Goal: Communication & Community: Answer question/provide support

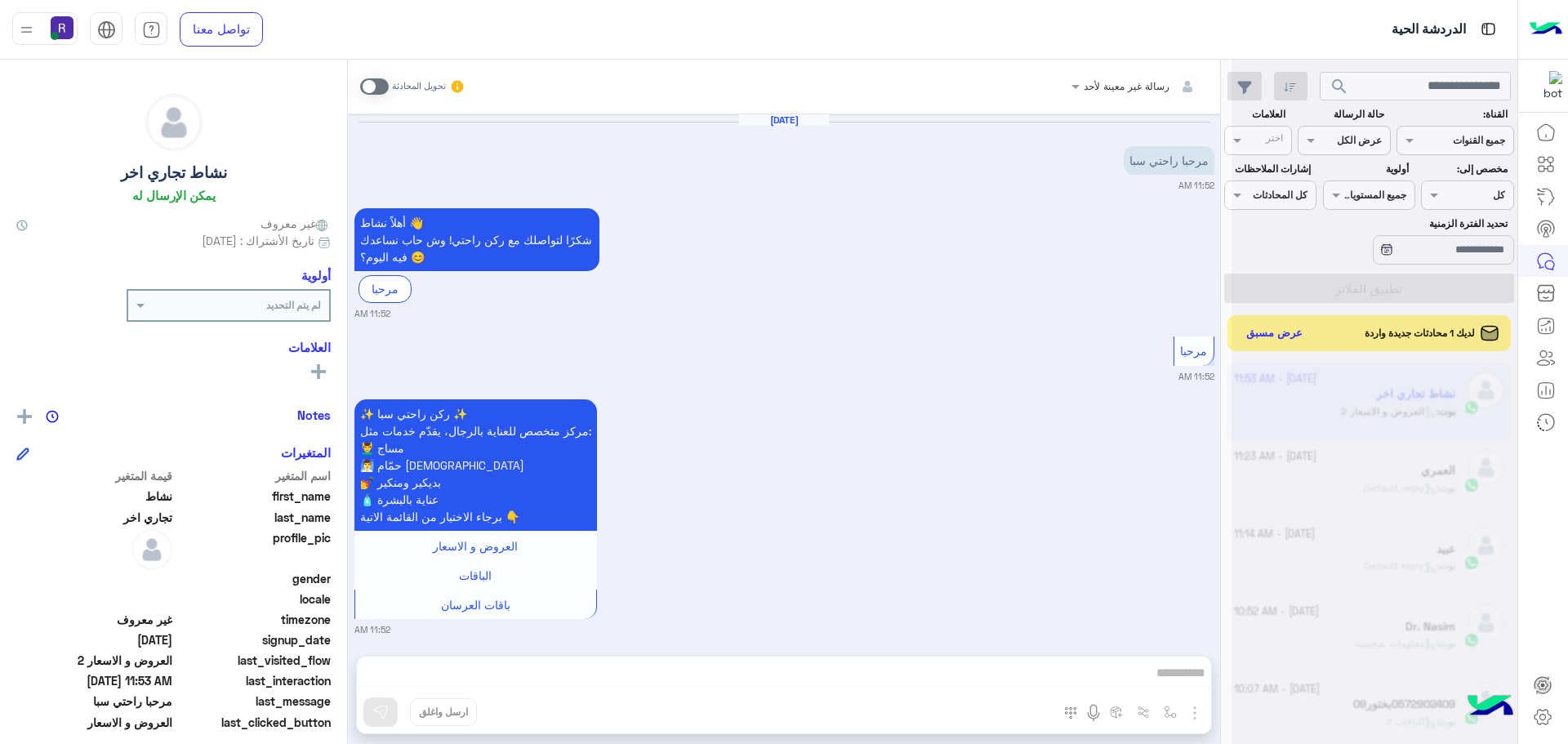
scroll to position [616, 0]
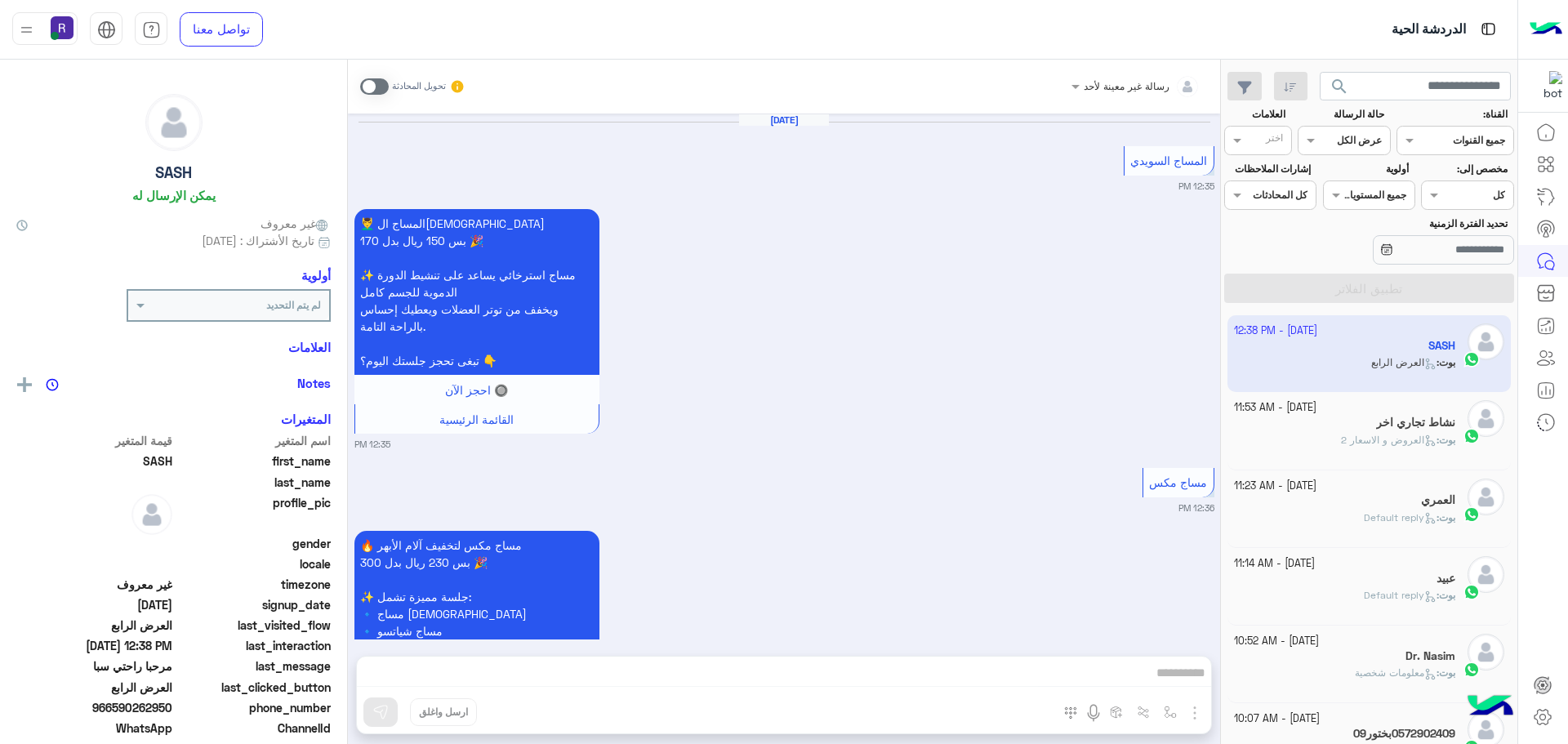
scroll to position [3574, 0]
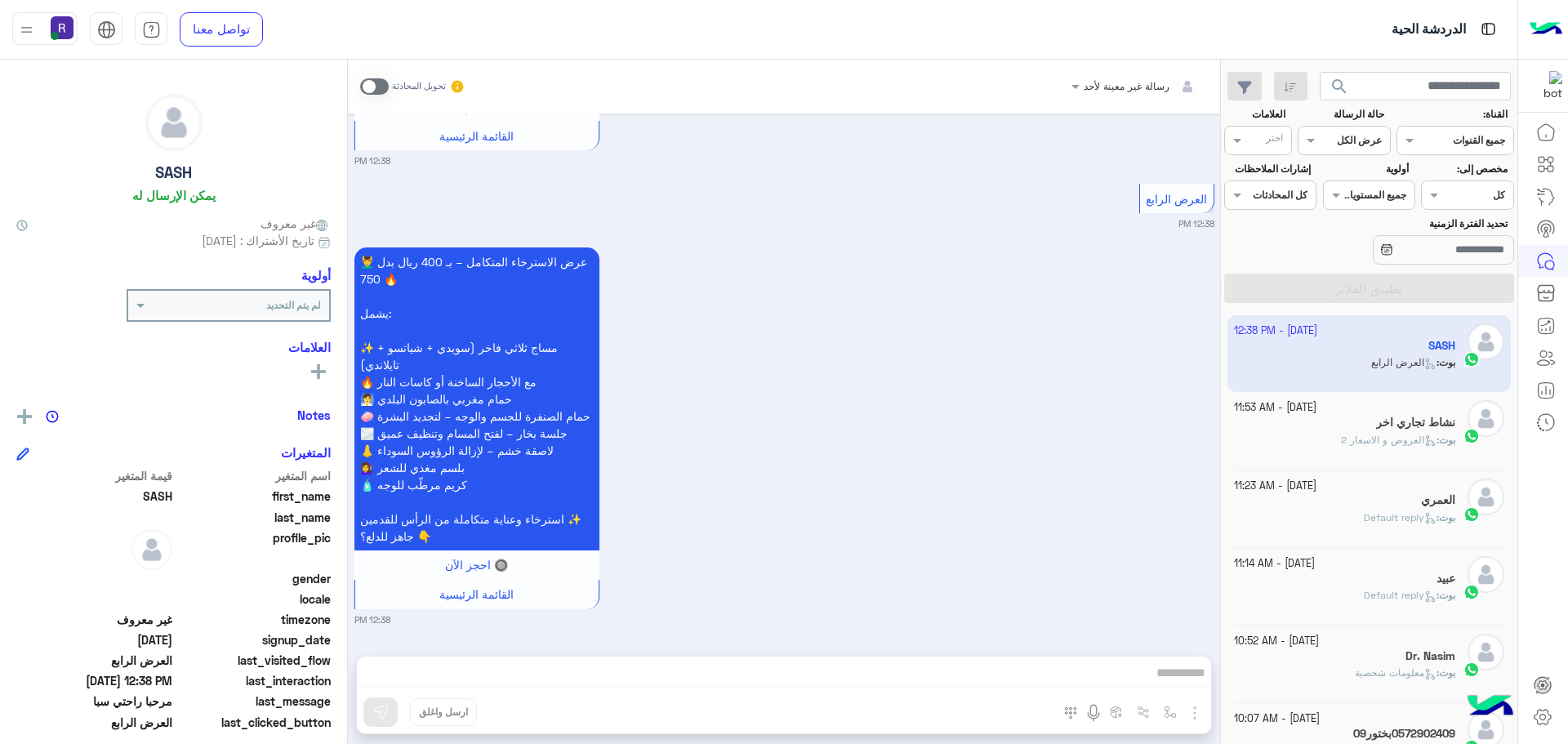
click at [384, 84] on span at bounding box center [374, 87] width 29 height 16
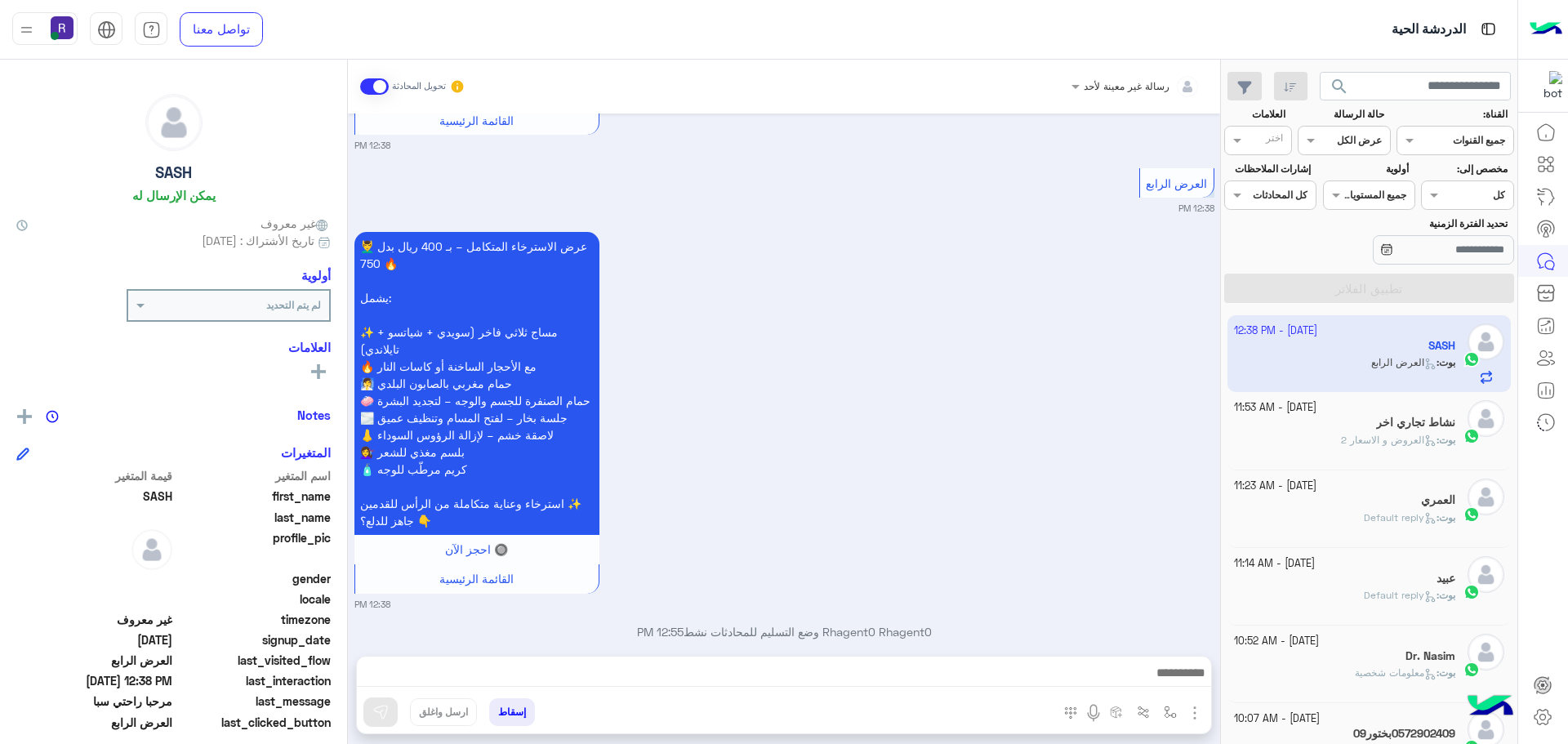
scroll to position [3616, 0]
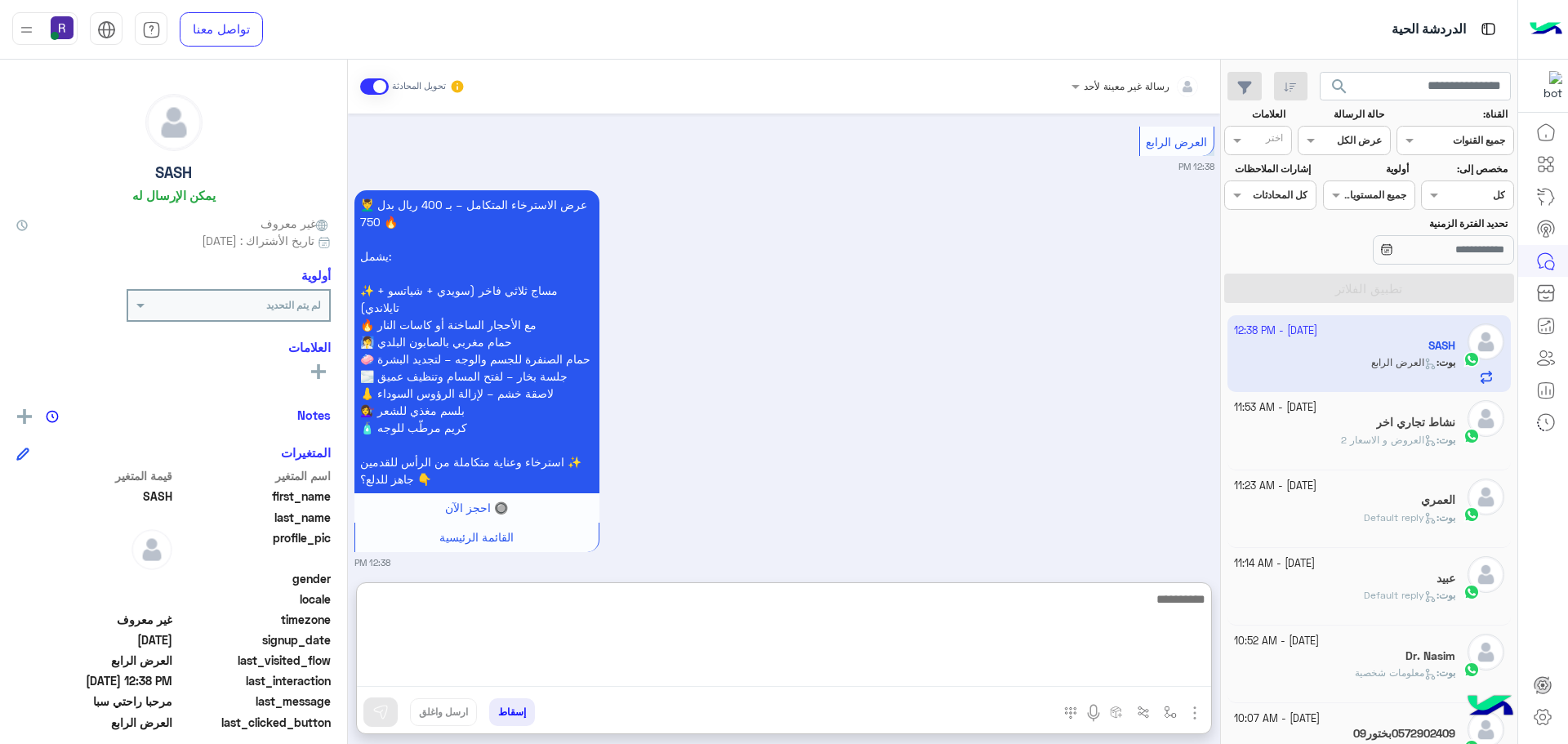
click at [701, 671] on textarea at bounding box center [784, 638] width 854 height 98
click at [1140, 604] on textarea "**********" at bounding box center [784, 638] width 854 height 98
type textarea "**********"
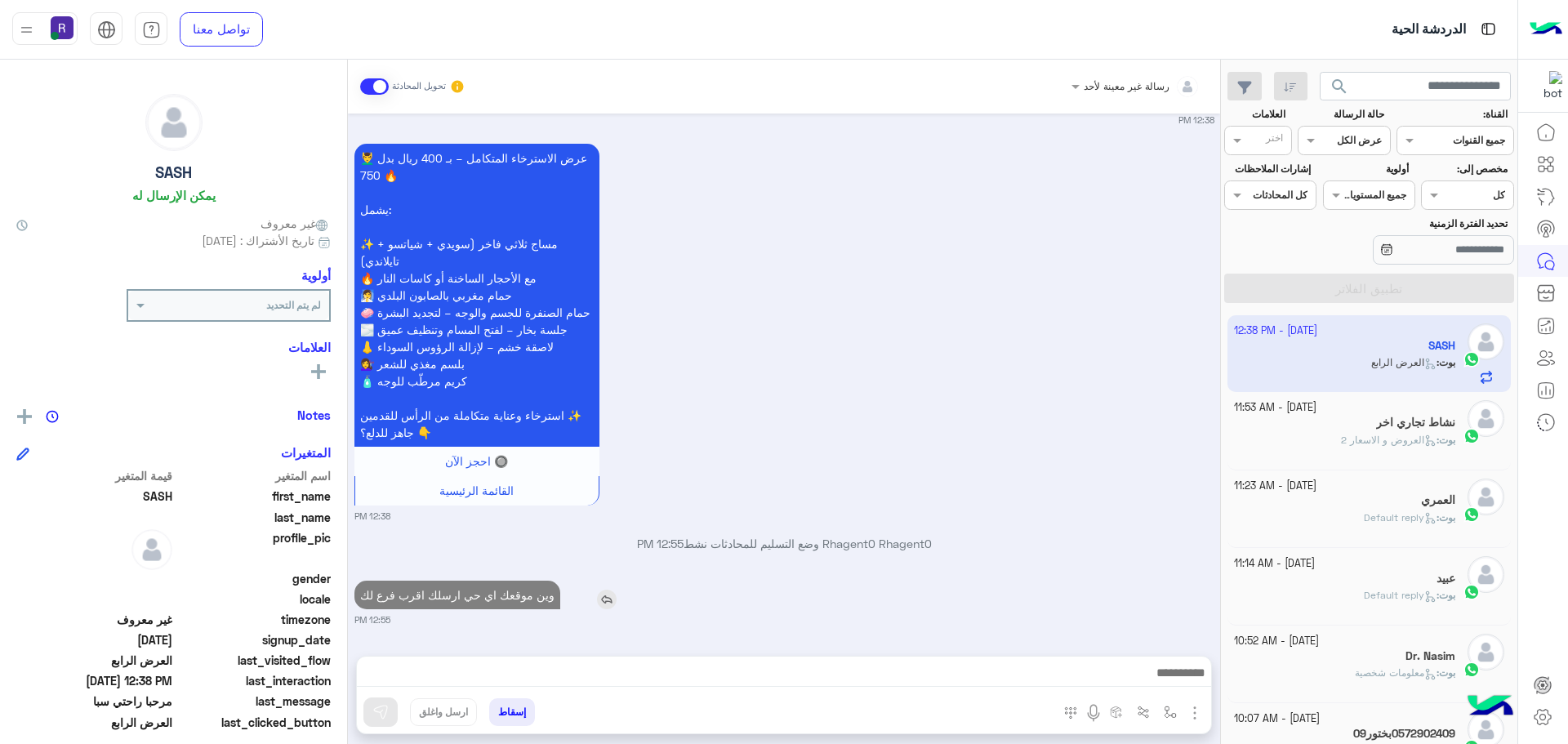
click at [508, 581] on p "وين موقعك اي حي ارسلك اقرب فرع لك" at bounding box center [457, 595] width 206 height 29
click at [508, 523] on div "Sep 27, 2025 المساج السويدي 12:35 PM 💆‍♂️ المساج السويدي بس 150 ريال بدل 170 🎉 …" at bounding box center [784, 376] width 872 height 526
click at [520, 596] on p "وين موقعك اي حي ارسلك اقرب فرع لك" at bounding box center [457, 595] width 206 height 29
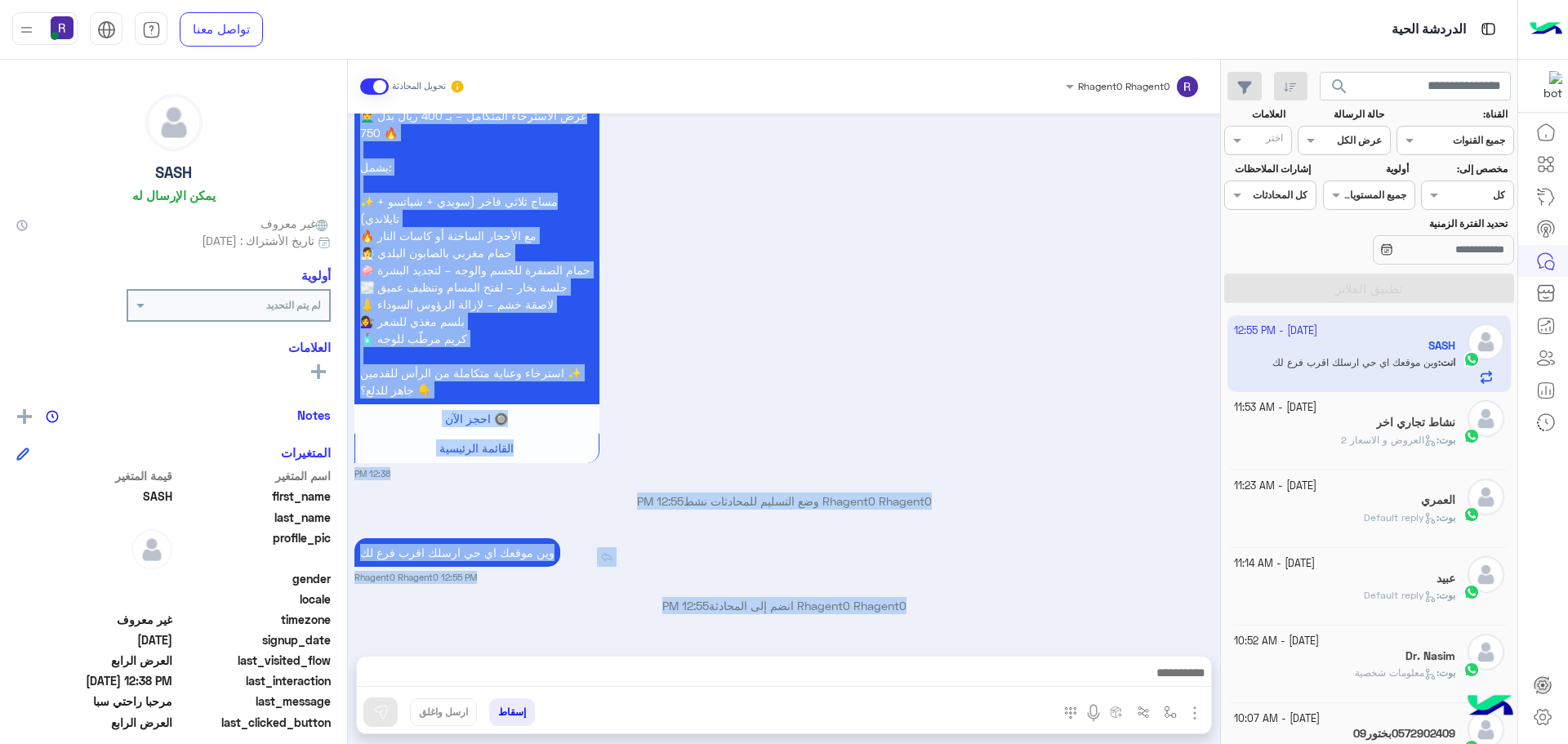
type textarea "**********"
click at [520, 597] on p "Rhagent0 Rhagent0 انضم إلى المحادثة 12:55 PM" at bounding box center [784, 605] width 860 height 17
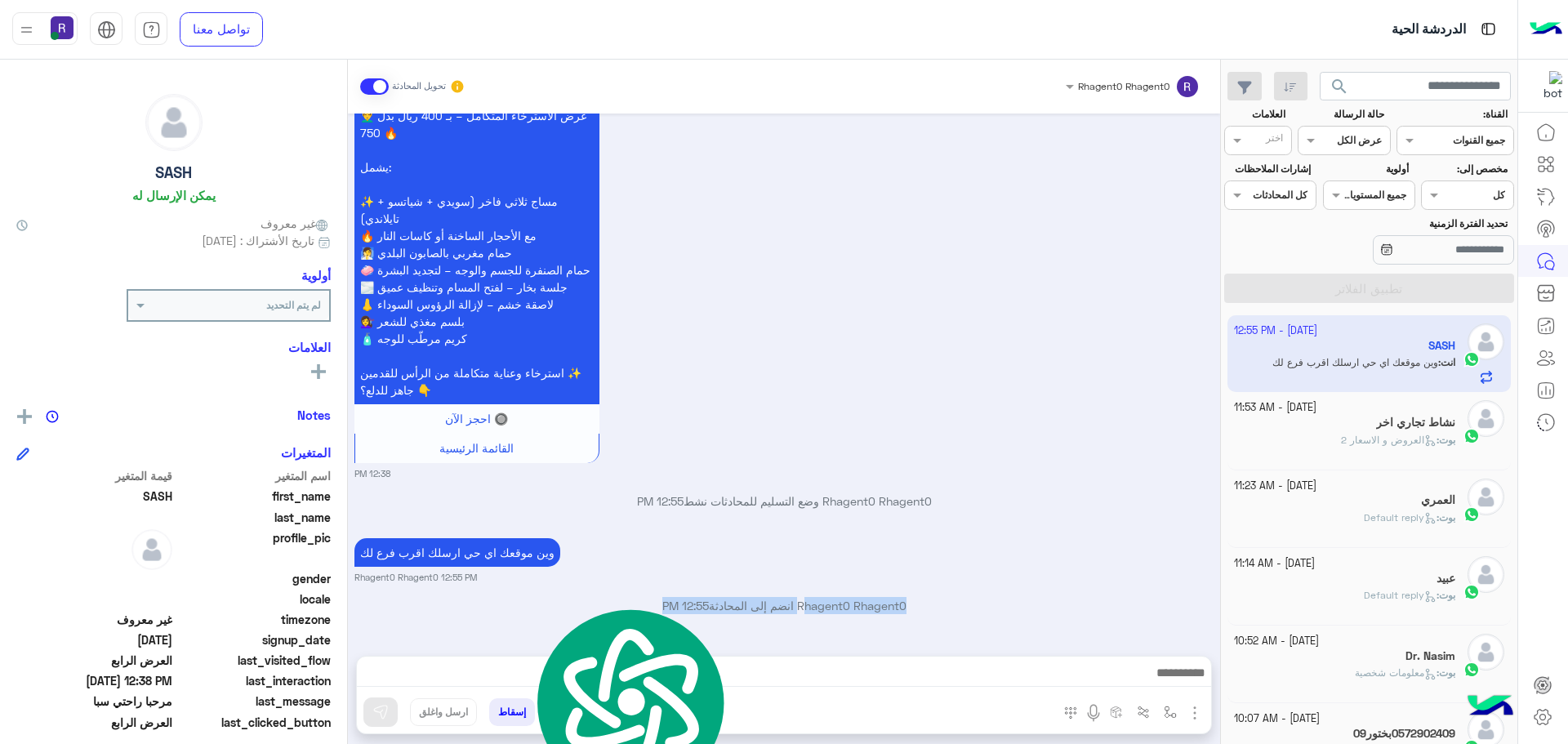
scroll to position [3783, 0]
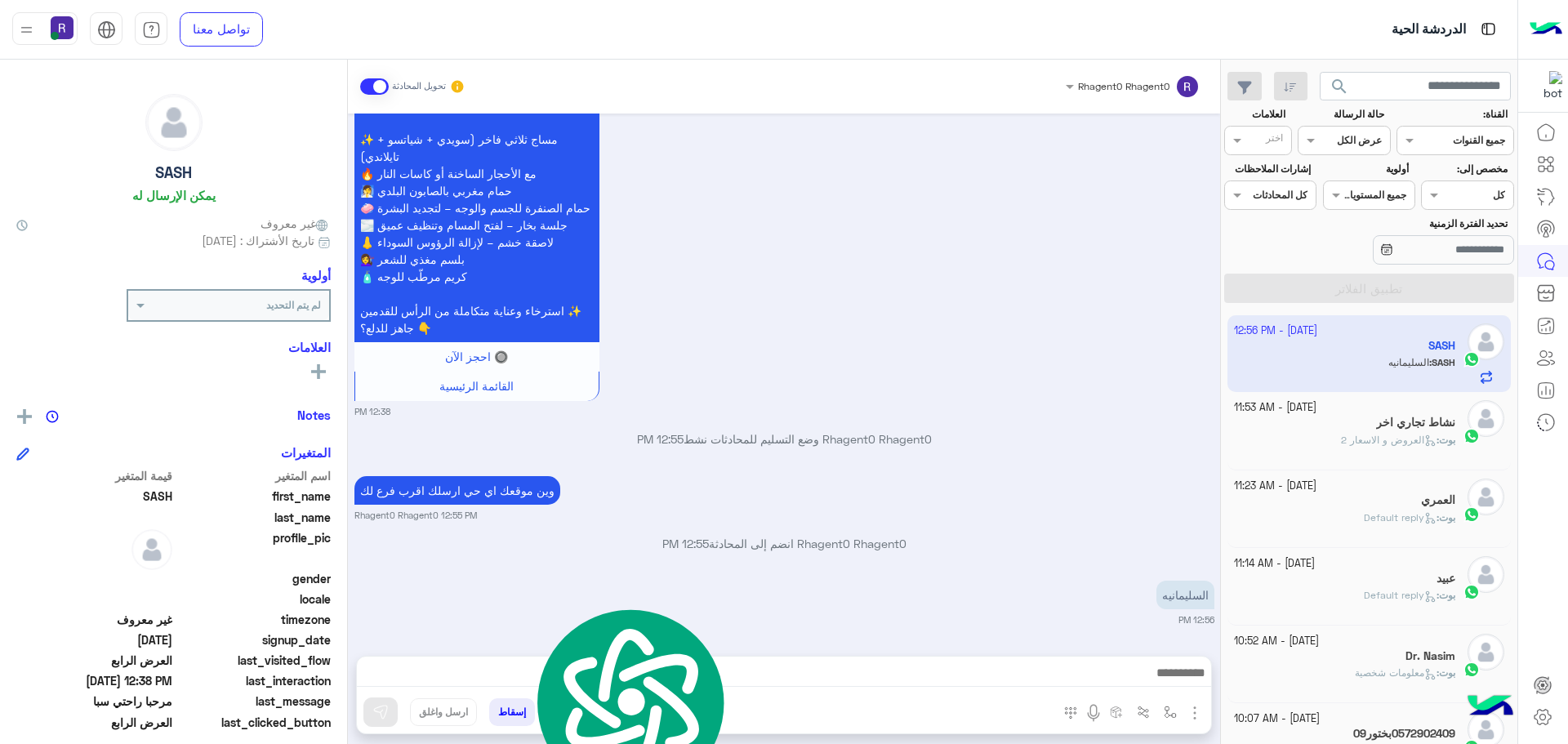
click at [1051, 407] on small "12:38 PM" at bounding box center [784, 411] width 860 height 13
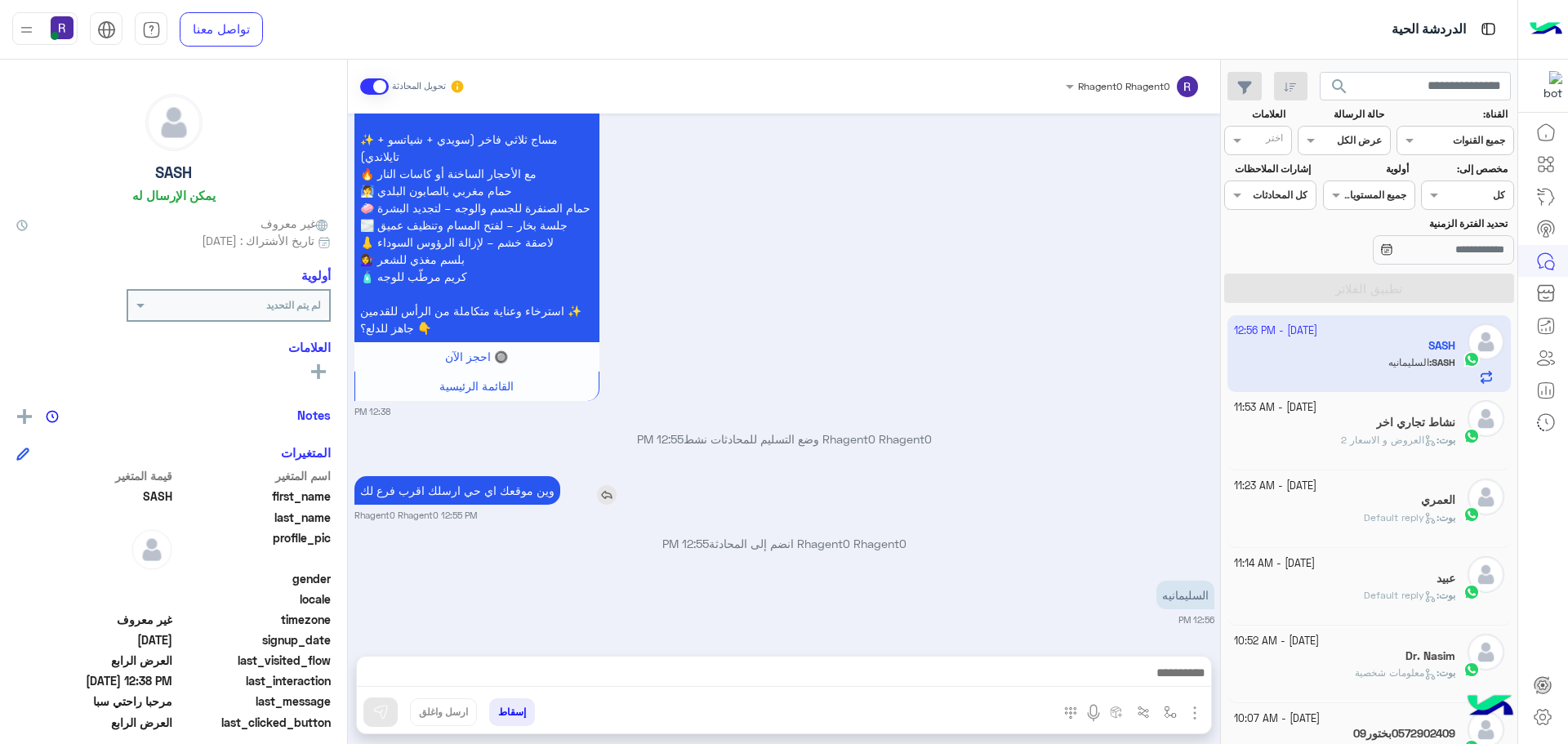
click at [501, 490] on p "وين موقعك اي حي ارسلك اقرب فرع لك" at bounding box center [457, 490] width 206 height 29
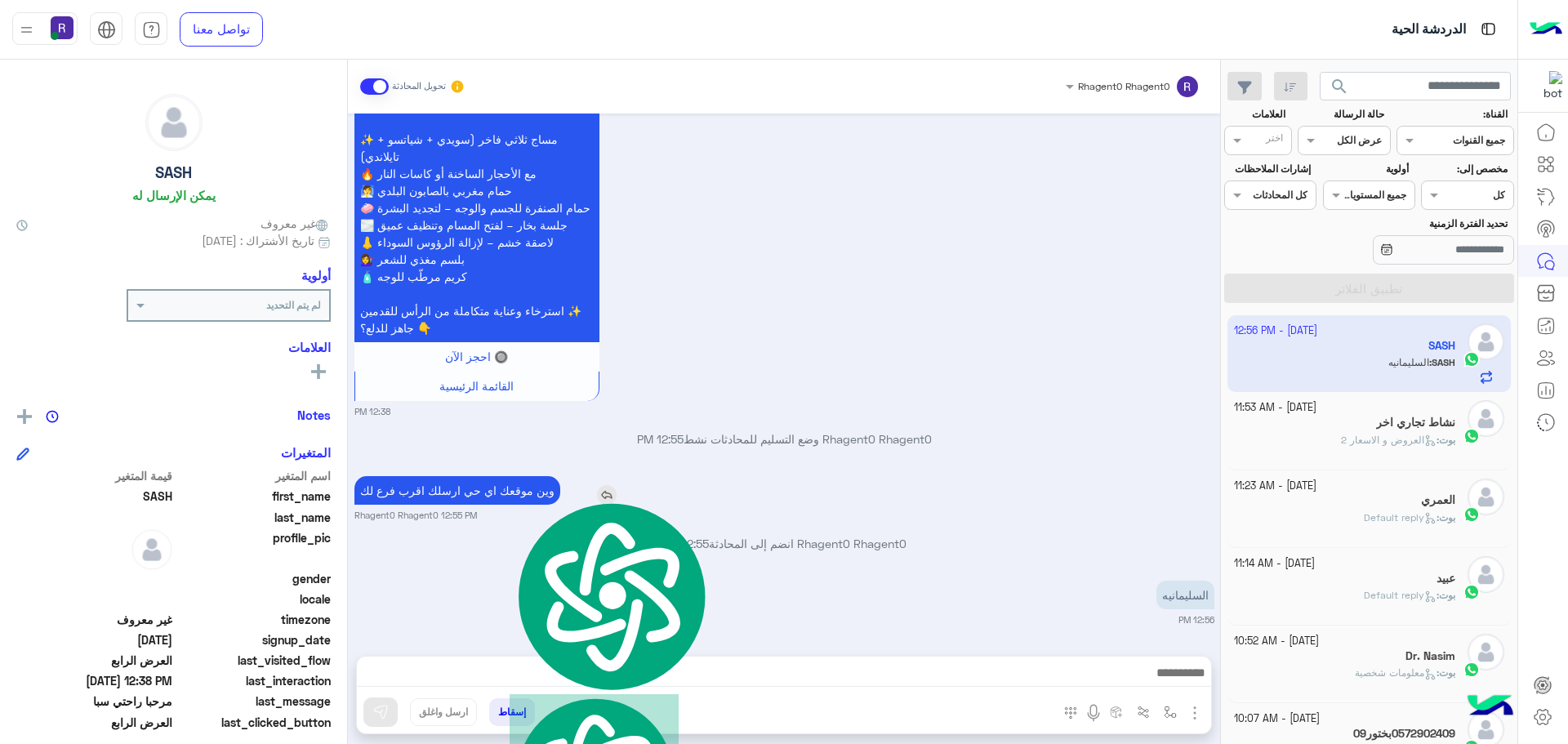
copy app-msgs-text
click at [1173, 716] on img "button" at bounding box center [1170, 712] width 13 height 13
click at [1158, 683] on div "أدخل اسم مجموعة الرسائل" at bounding box center [1119, 676] width 112 height 15
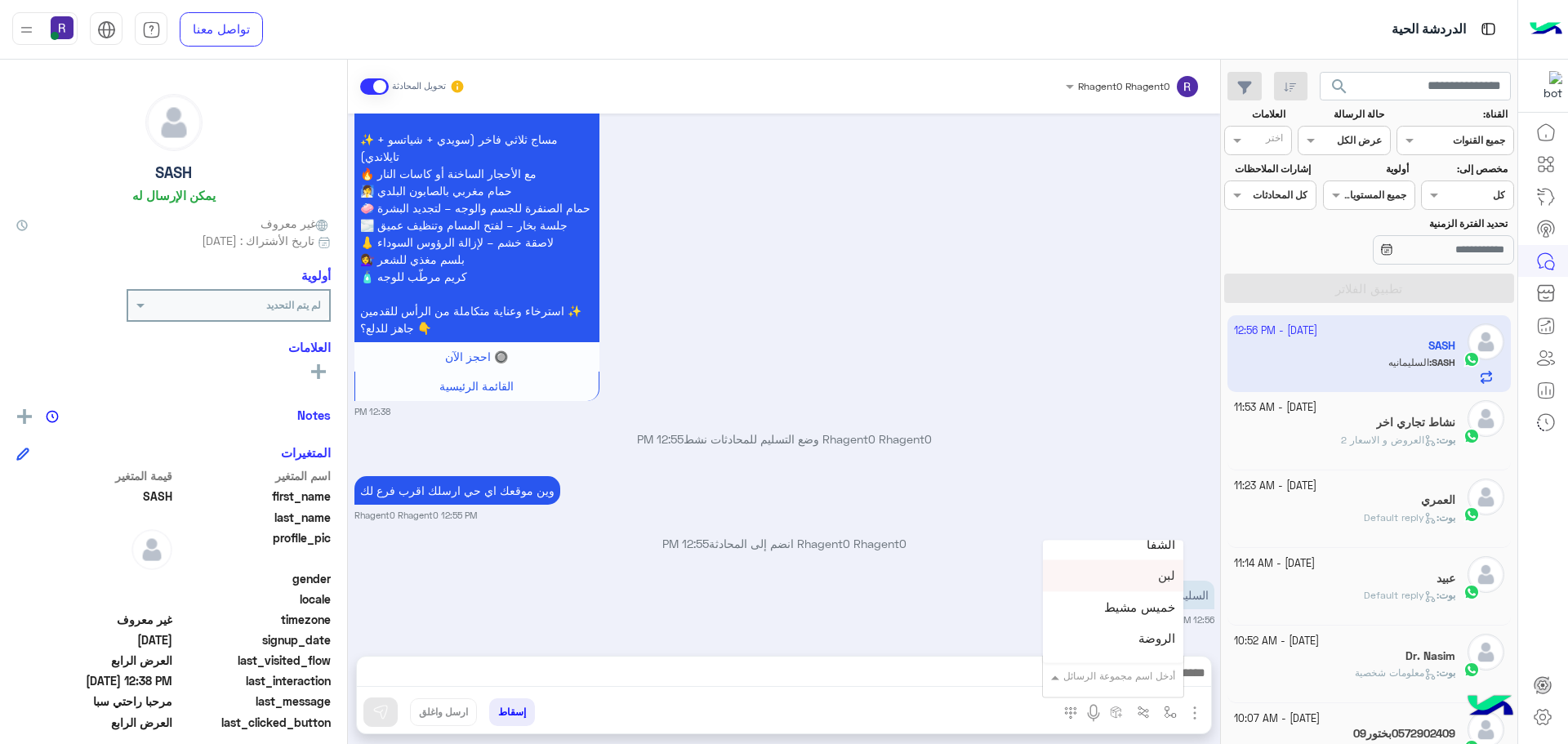
scroll to position [1063, 0]
click at [1134, 592] on span "الجنادرية" at bounding box center [1152, 594] width 45 height 15
type textarea "*********"
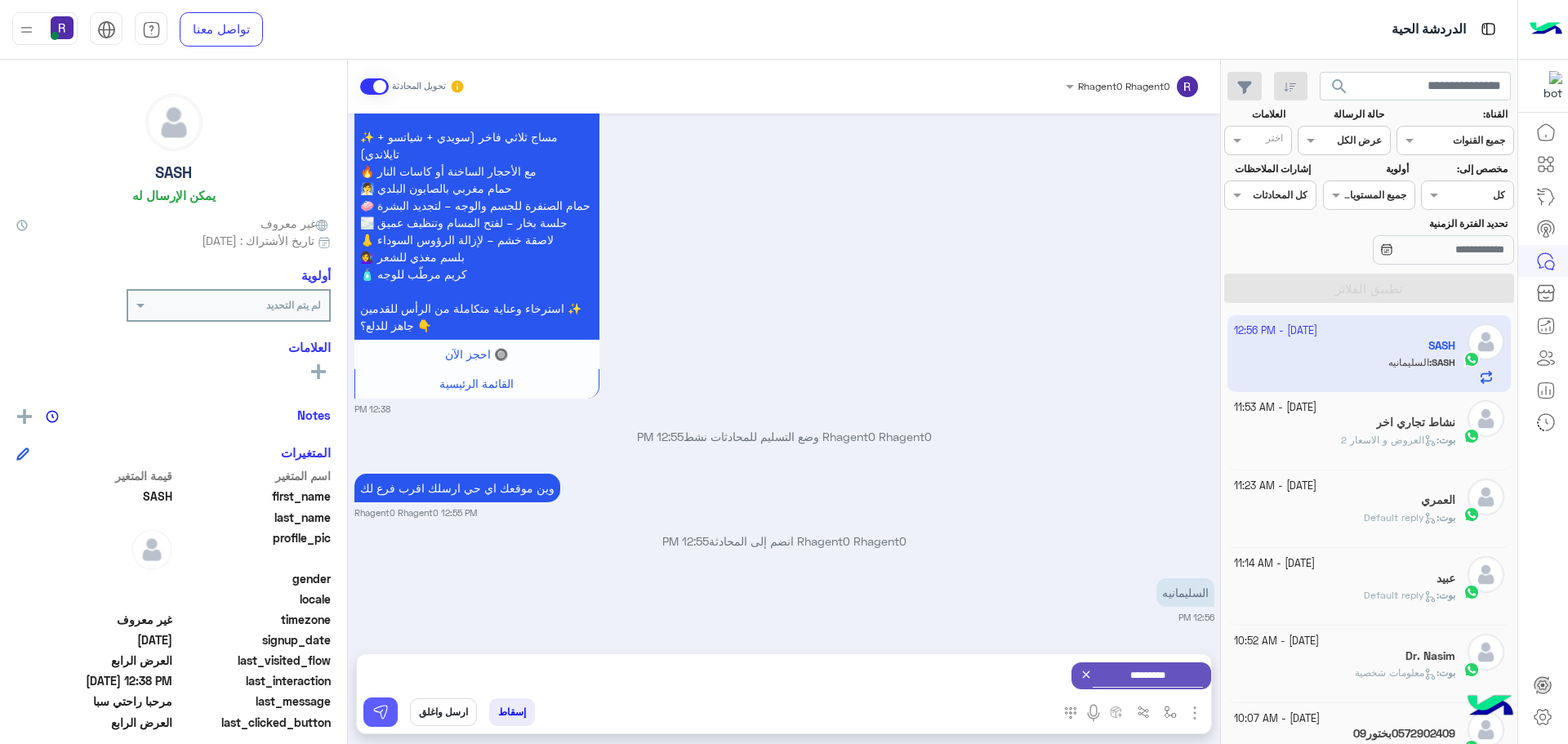
click at [391, 712] on button at bounding box center [380, 712] width 34 height 29
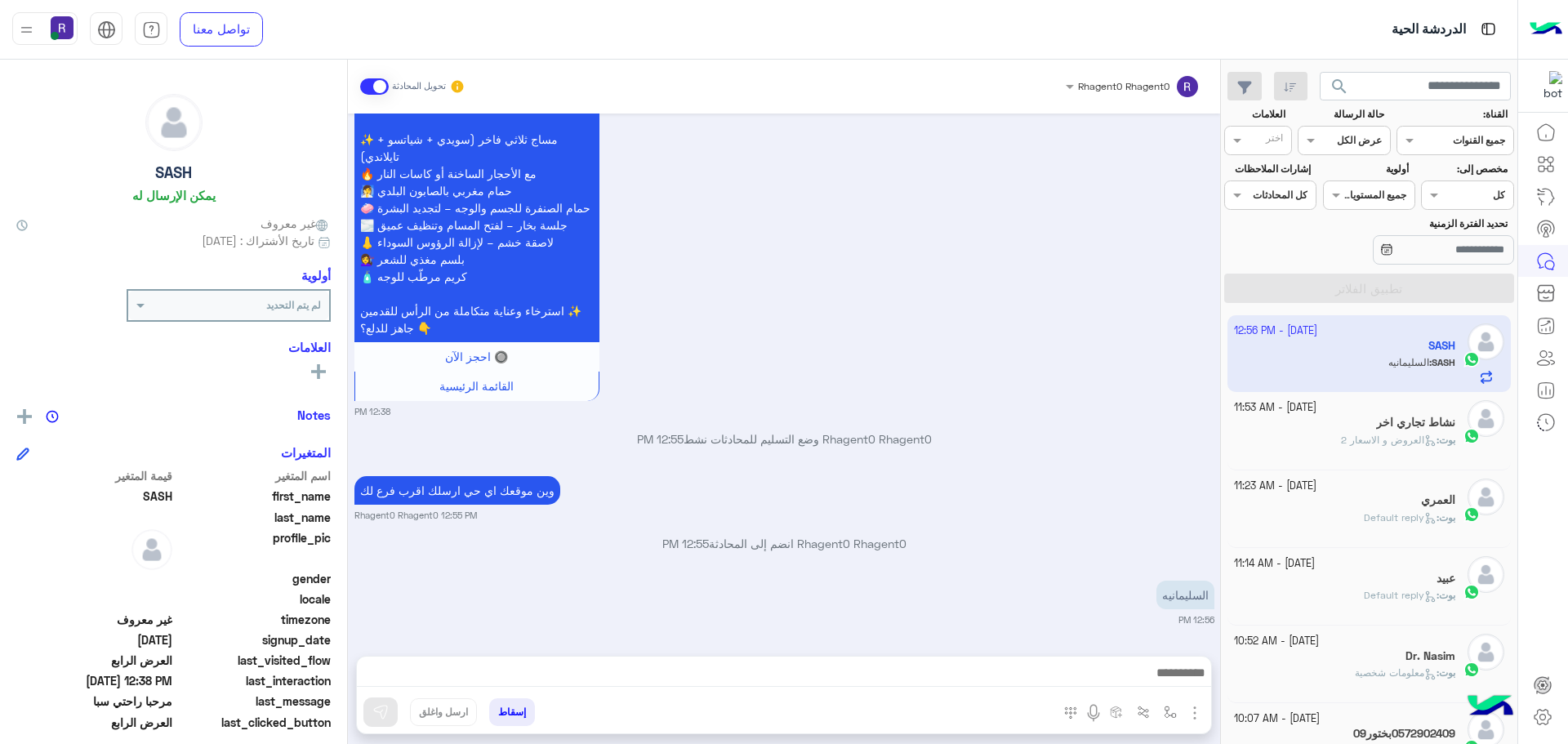
scroll to position [3783, 0]
click at [1172, 715] on img "button" at bounding box center [1170, 712] width 13 height 13
click at [1159, 683] on div "أدخل اسم مجموعة الرسائل" at bounding box center [1119, 676] width 112 height 15
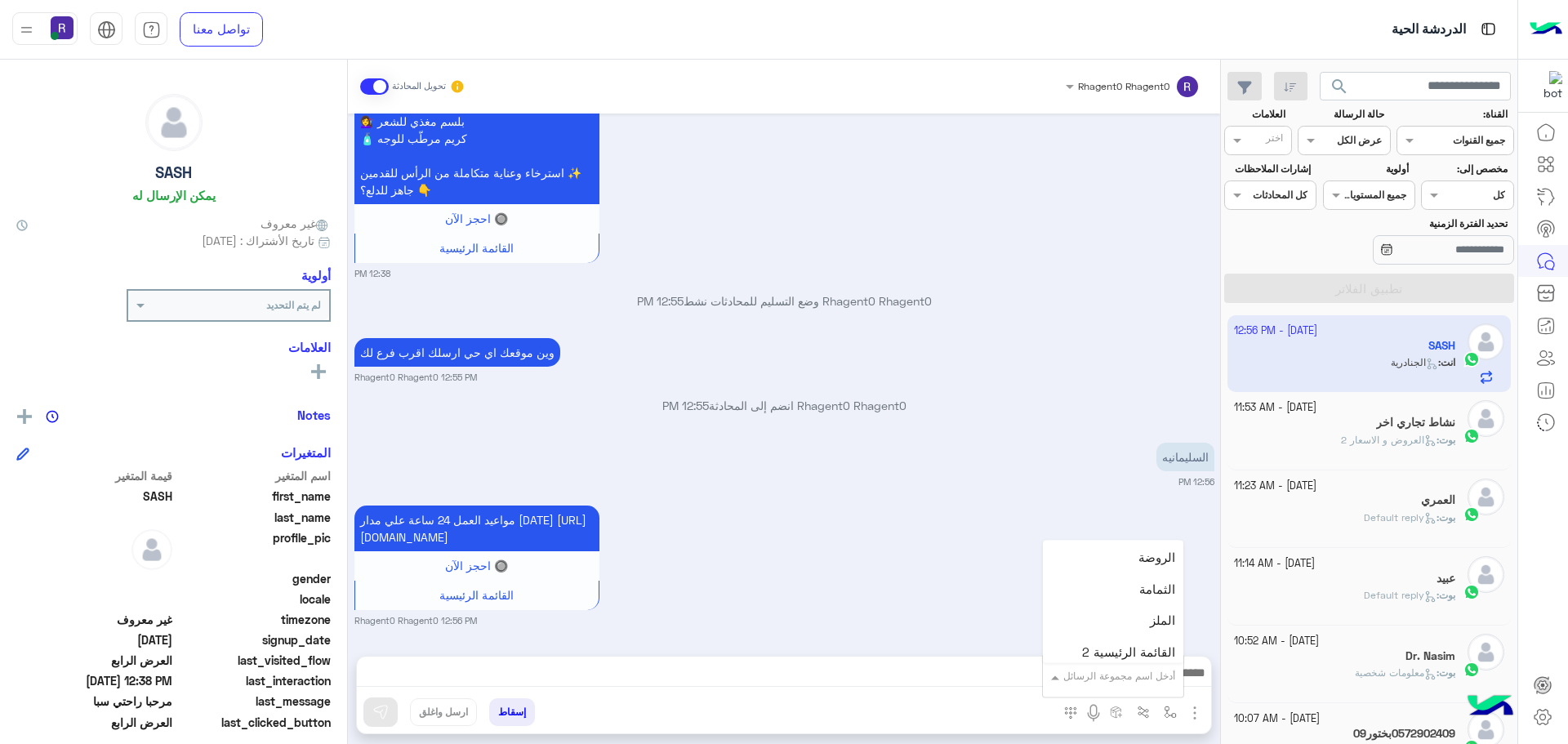
scroll to position [1225, 0]
click at [1143, 560] on span "الروضة" at bounding box center [1157, 557] width 37 height 15
type textarea "******"
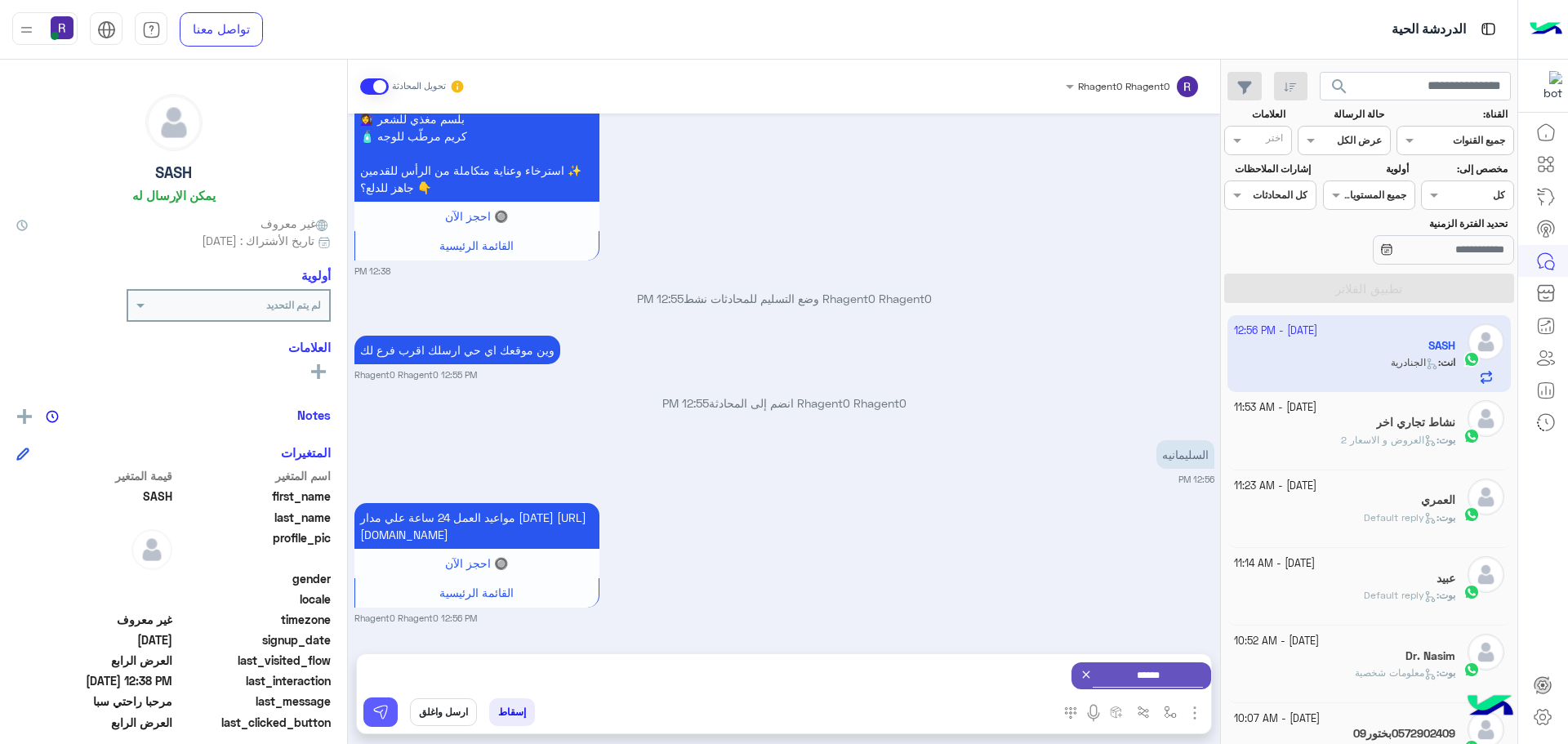
click at [381, 712] on img at bounding box center [380, 712] width 16 height 16
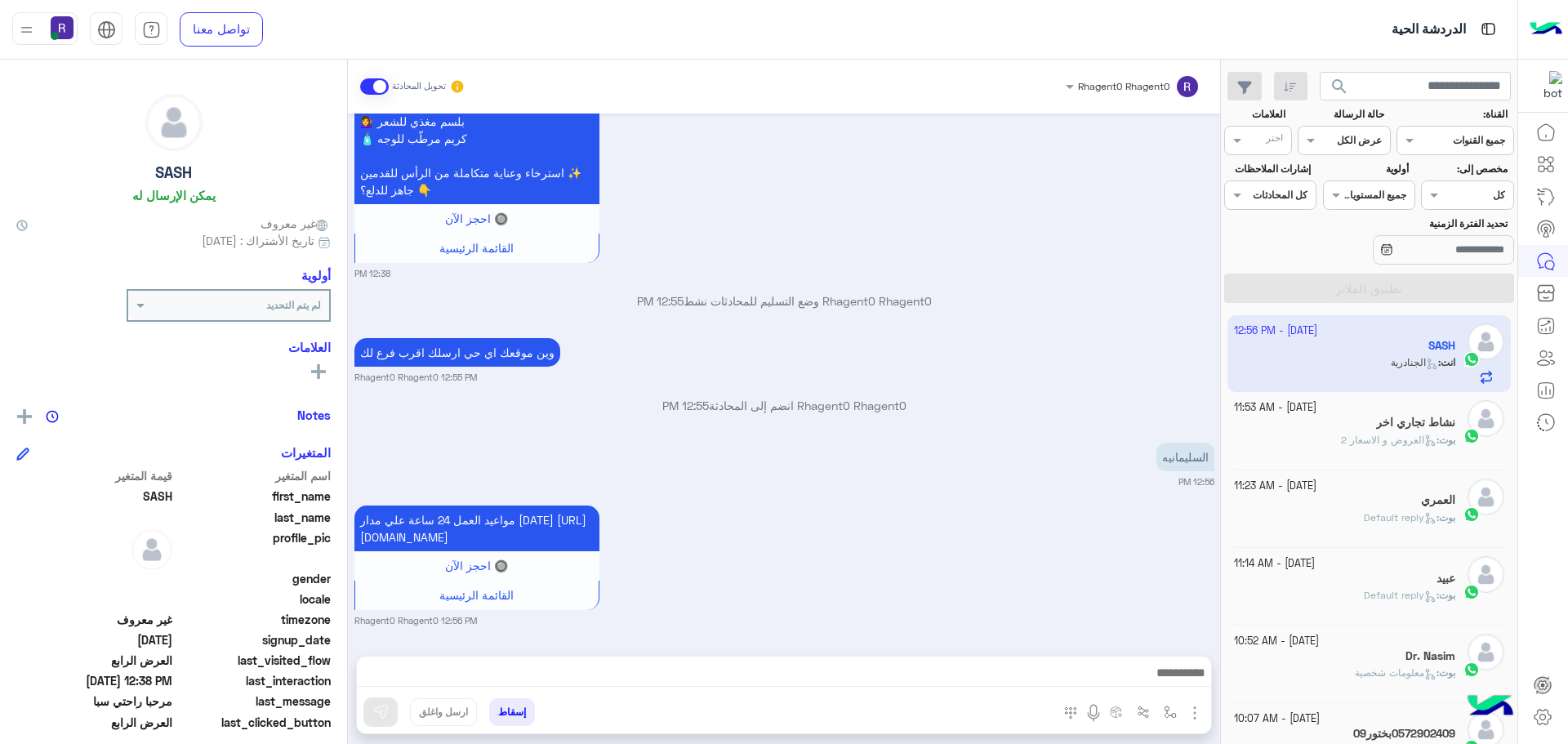
scroll to position [3938, 0]
click at [1169, 699] on button "button" at bounding box center [1170, 712] width 27 height 27
click at [1141, 667] on input "text" at bounding box center [1134, 674] width 83 height 15
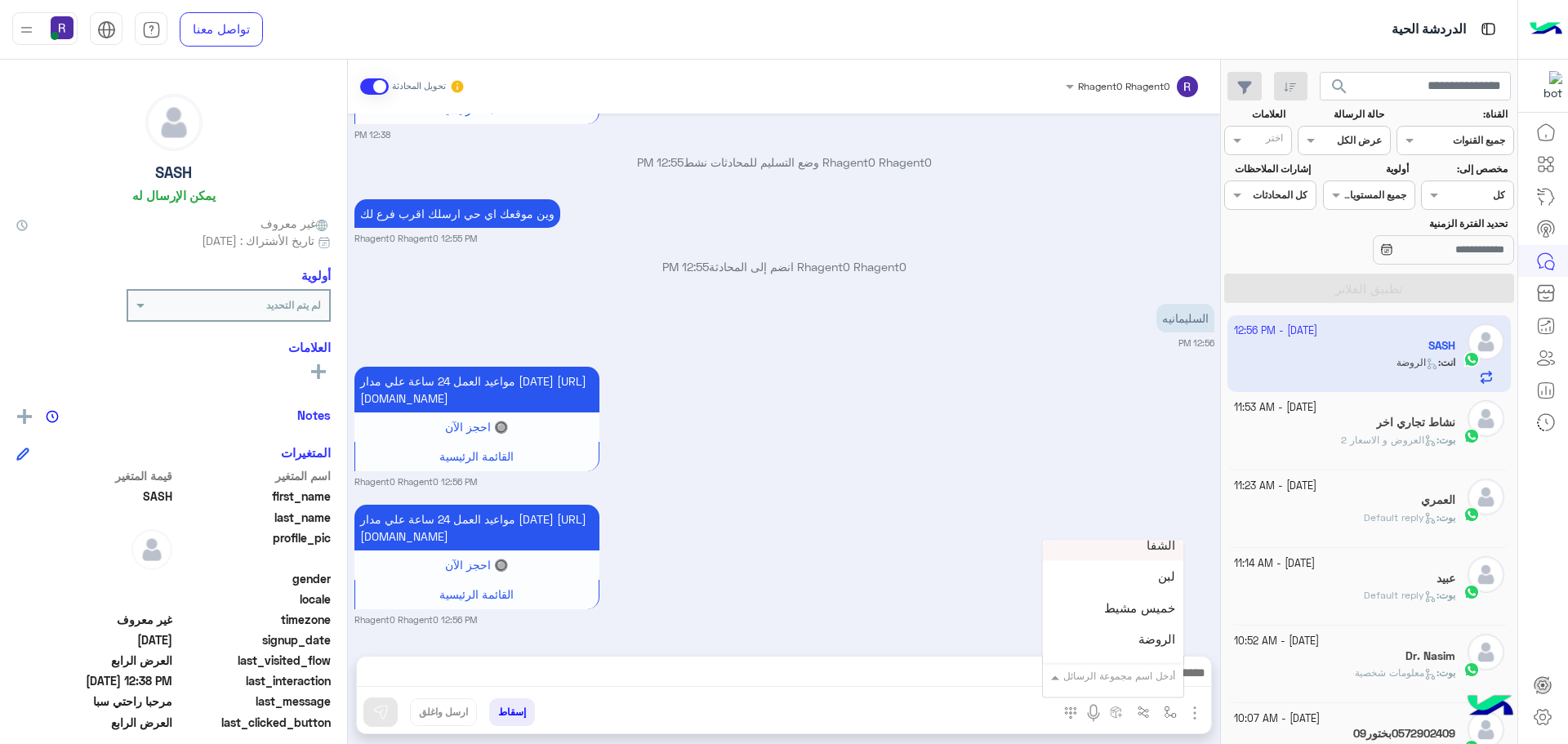
scroll to position [1144, 0]
click at [1151, 580] on div "لبن" at bounding box center [1113, 576] width 141 height 32
type textarea "***"
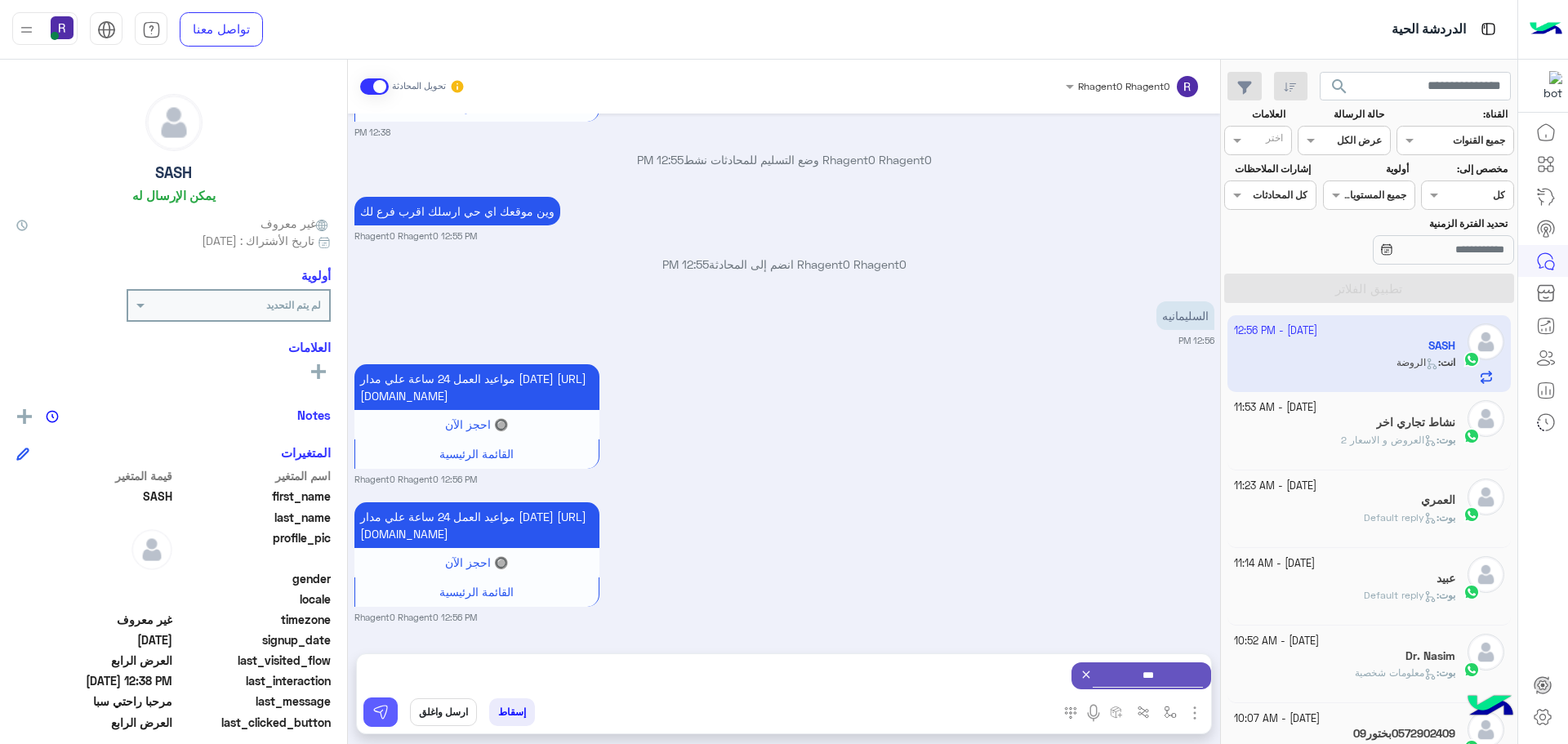
click at [372, 713] on img at bounding box center [380, 712] width 16 height 16
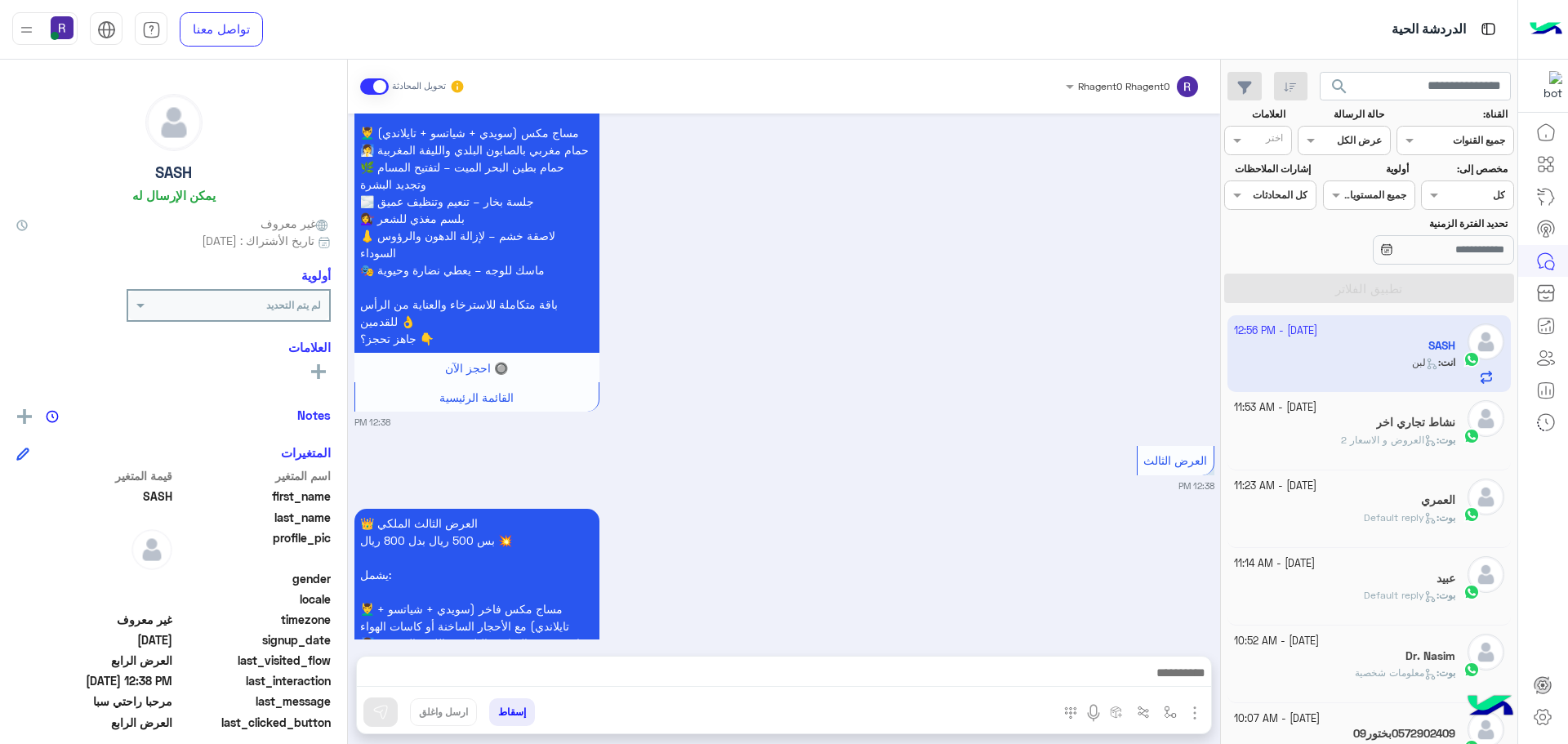
scroll to position [4249, 0]
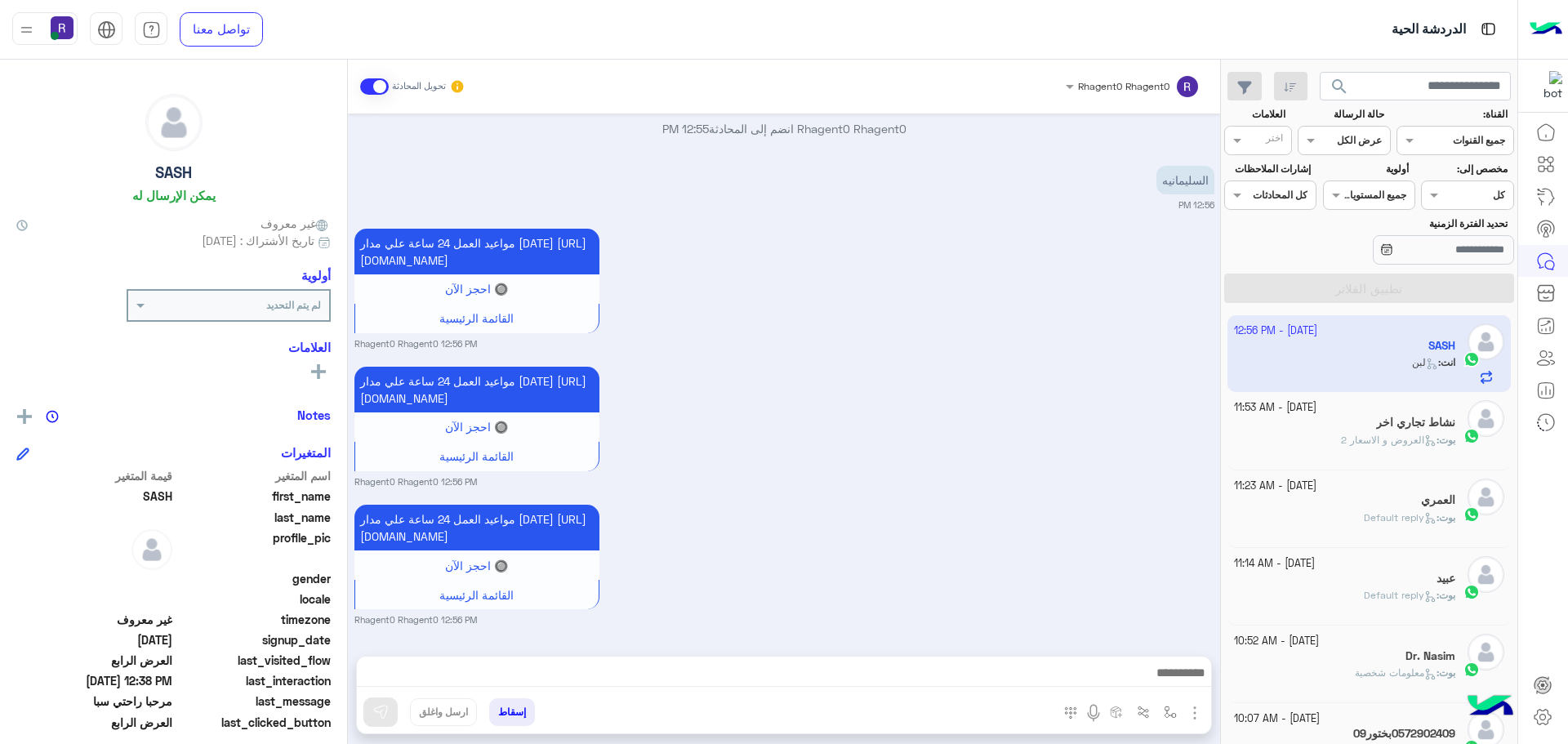
click at [1436, 439] on b "بوت :" at bounding box center [1445, 440] width 19 height 12
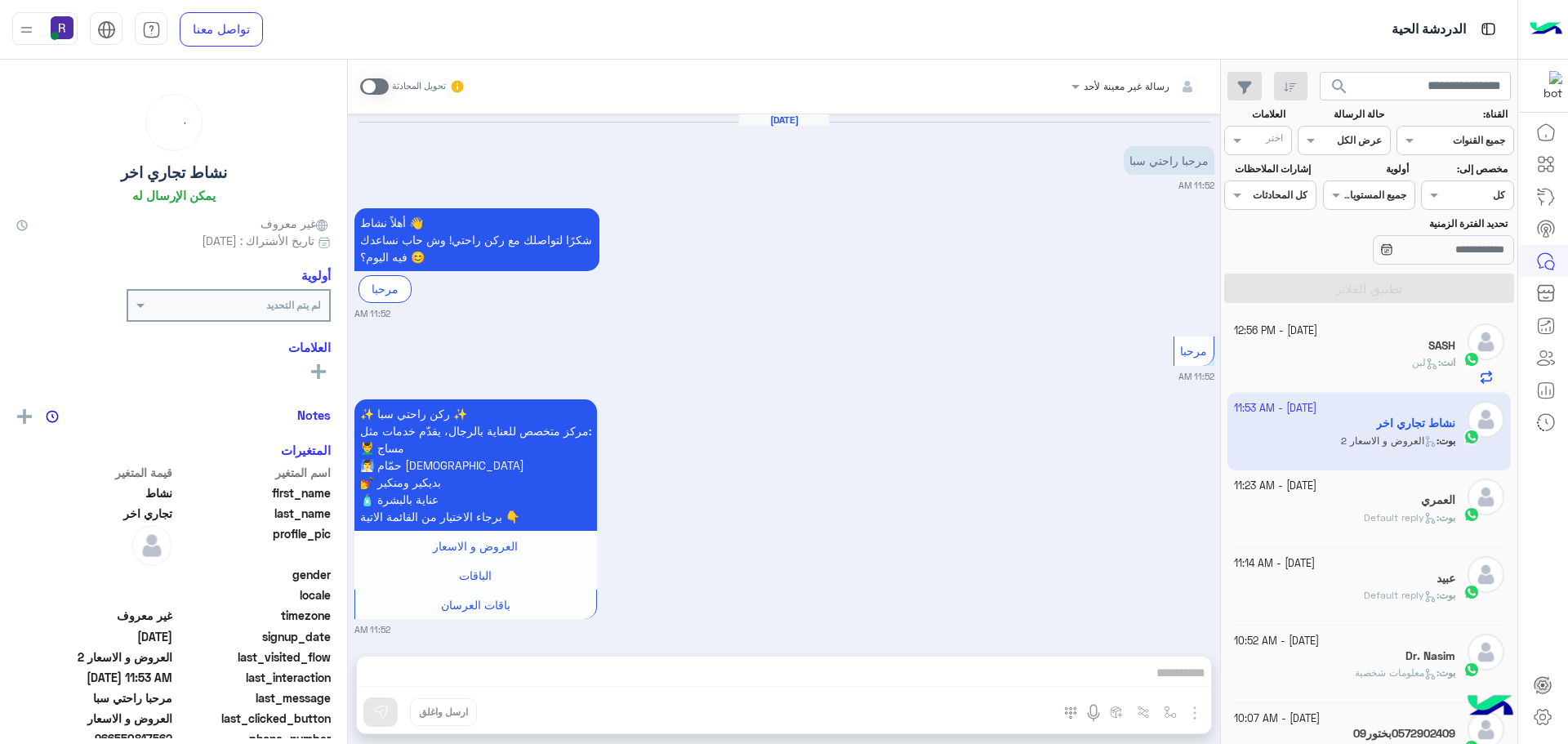
scroll to position [187, 0]
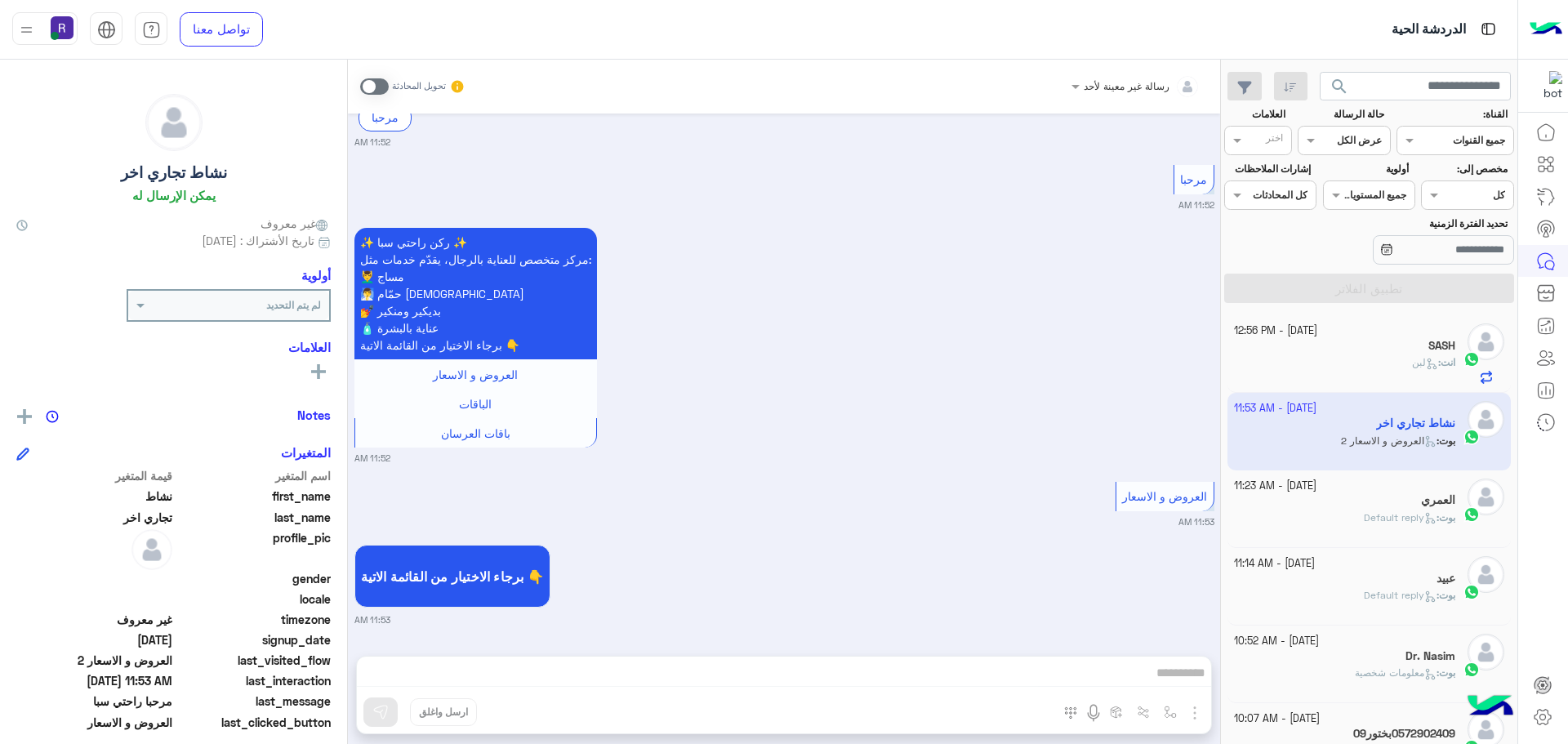
click at [378, 90] on span at bounding box center [374, 87] width 29 height 16
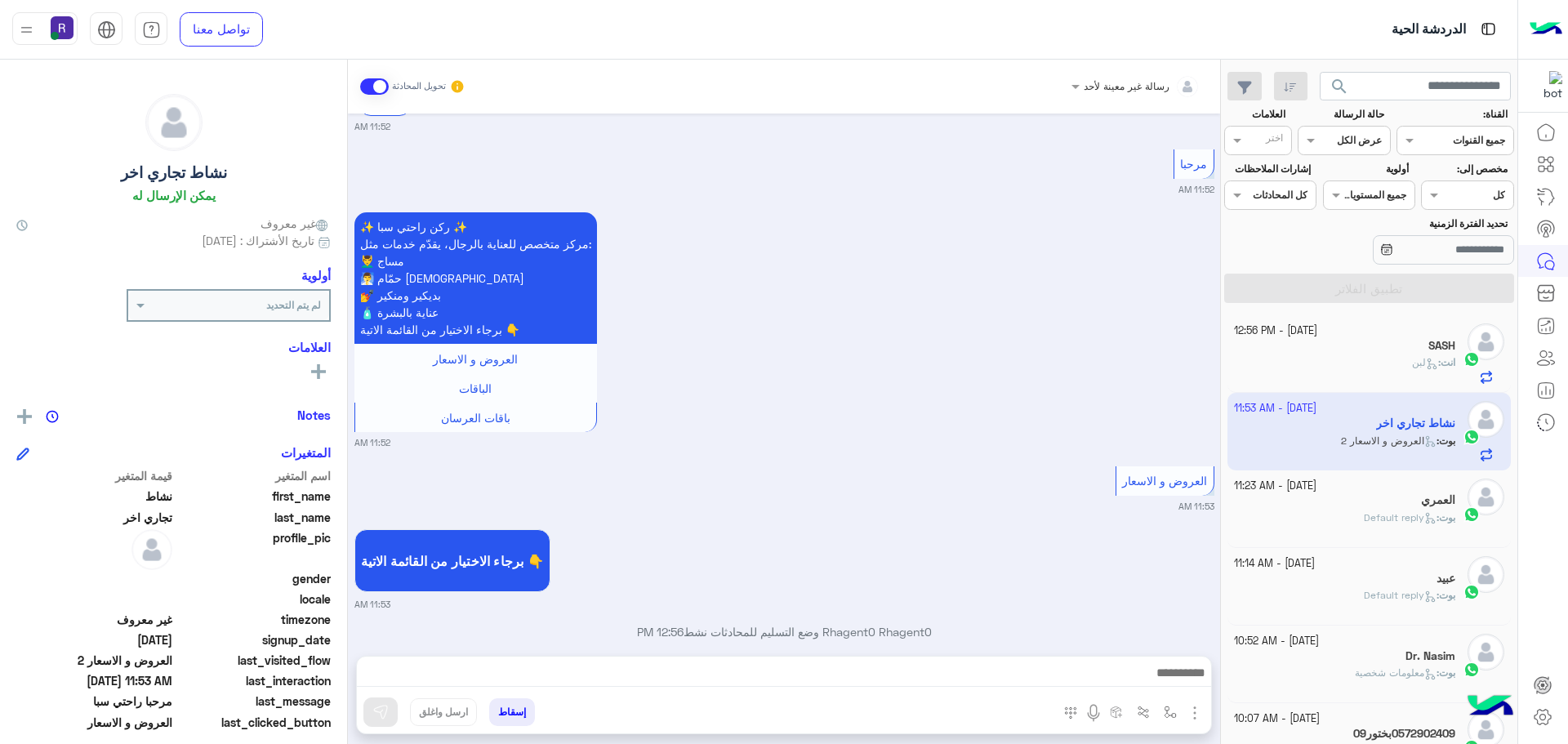
scroll to position [229, 0]
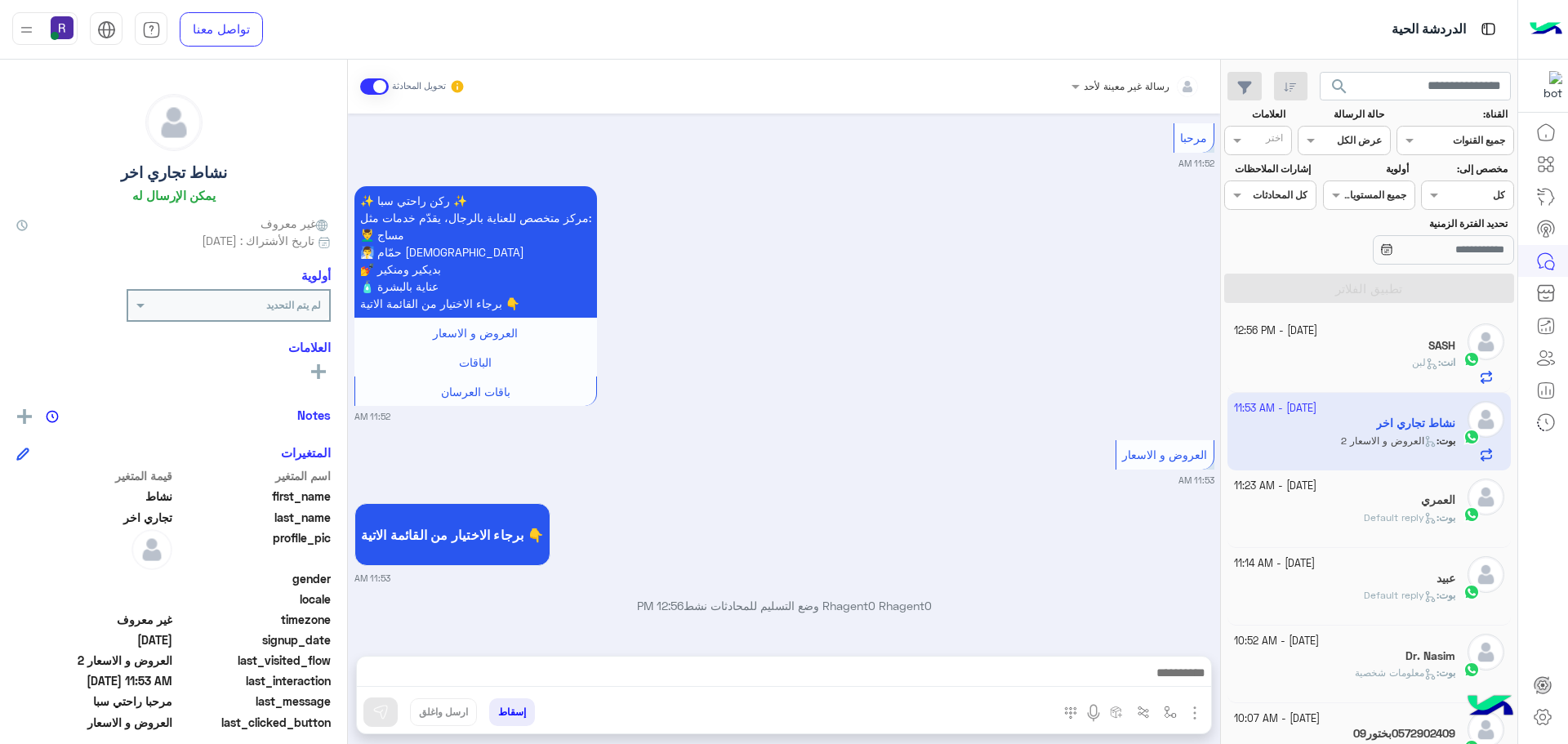
click at [1195, 708] on img "button" at bounding box center [1195, 714] width 20 height 20
click at [1184, 686] on button "الصور" at bounding box center [1170, 677] width 70 height 33
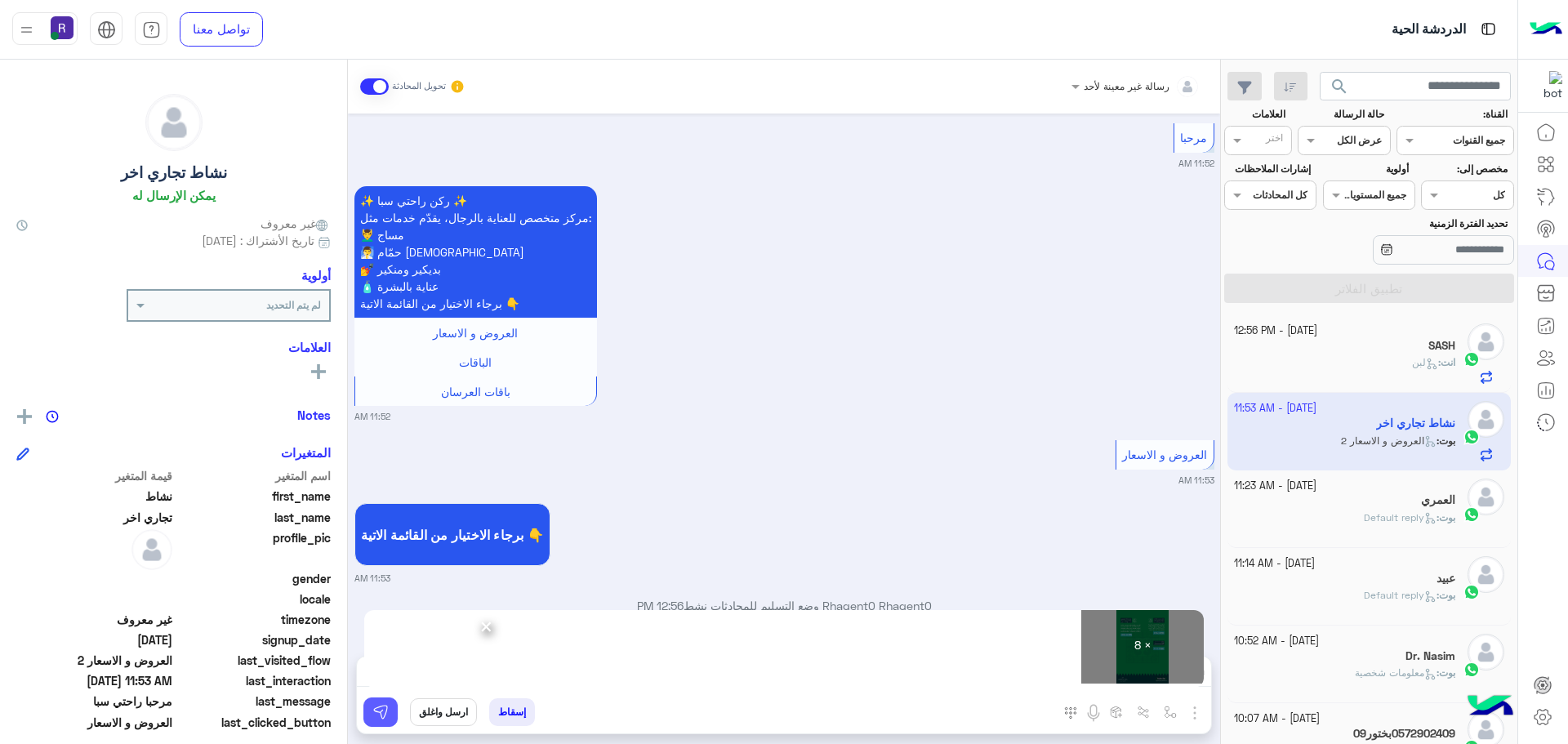
click at [390, 708] on button at bounding box center [380, 712] width 34 height 29
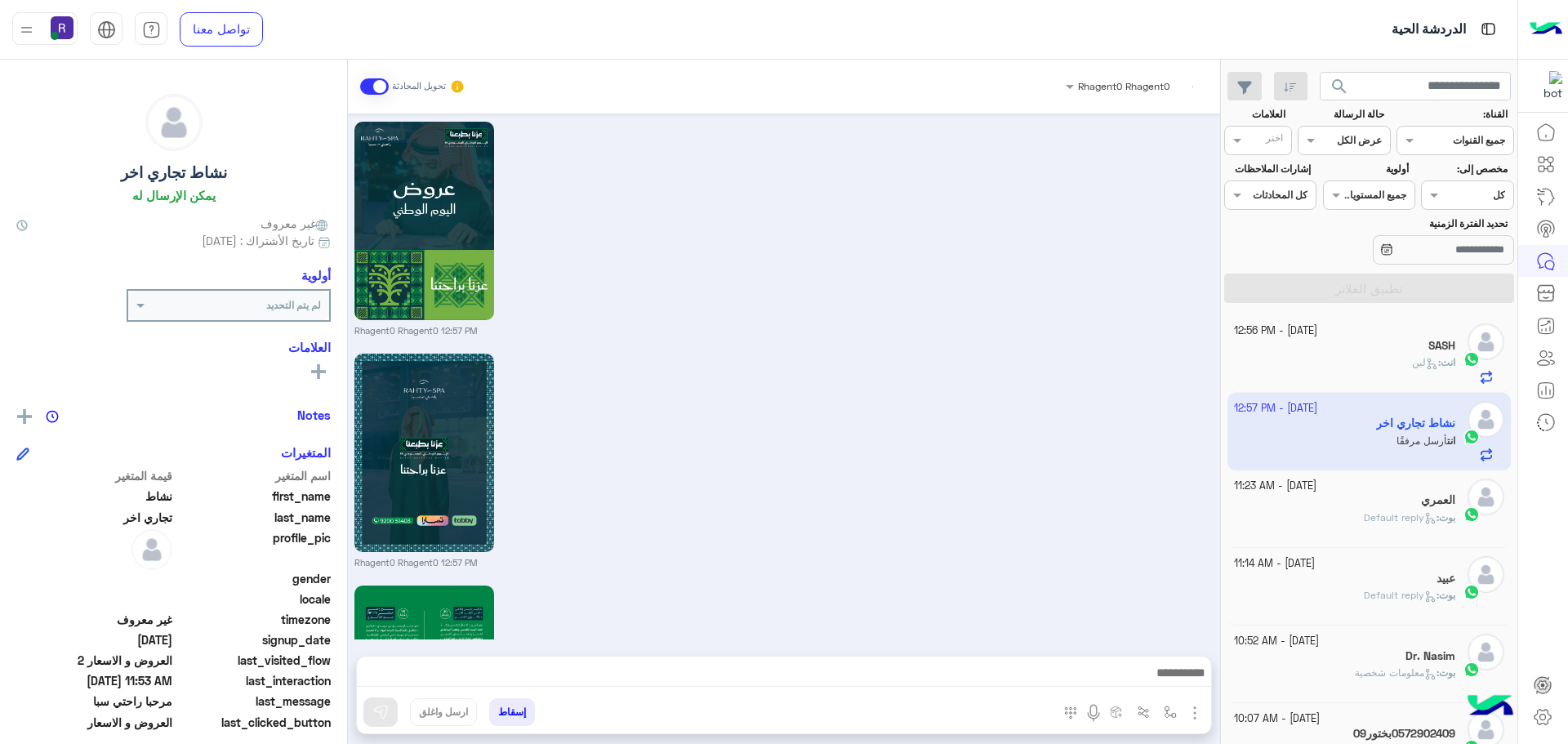
scroll to position [2130, 0]
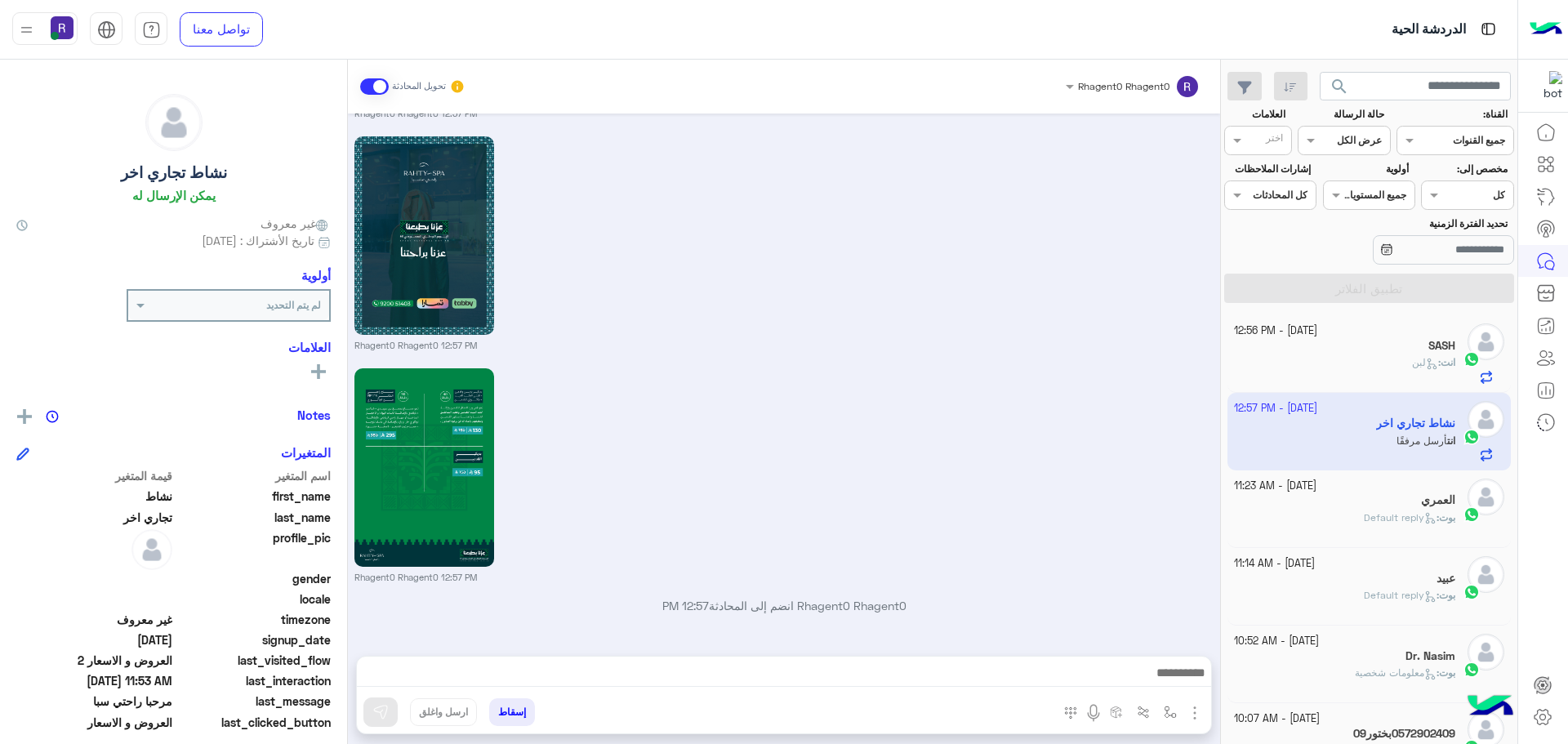
click at [1350, 518] on div "بوت : Default reply" at bounding box center [1344, 524] width 223 height 29
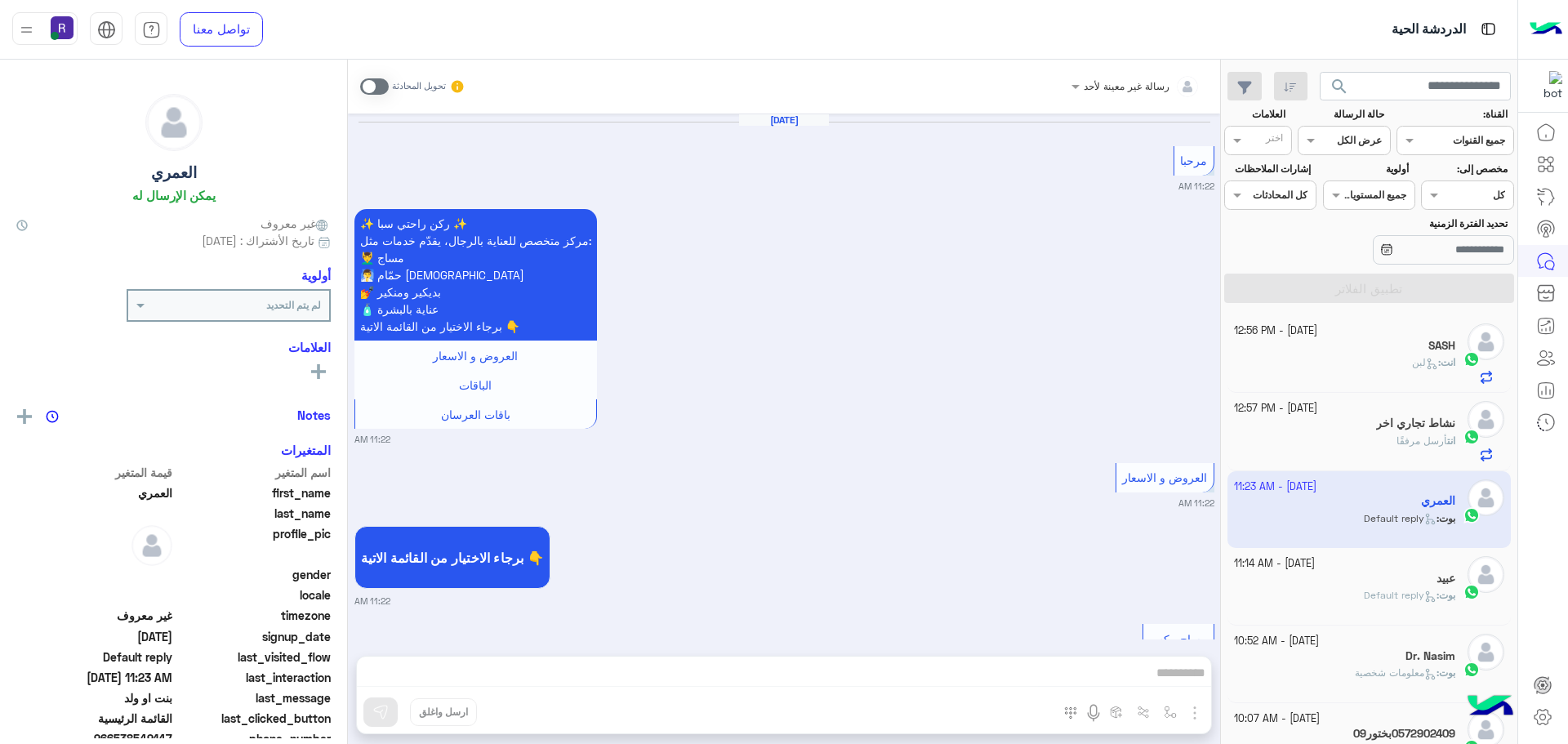
scroll to position [2246, 0]
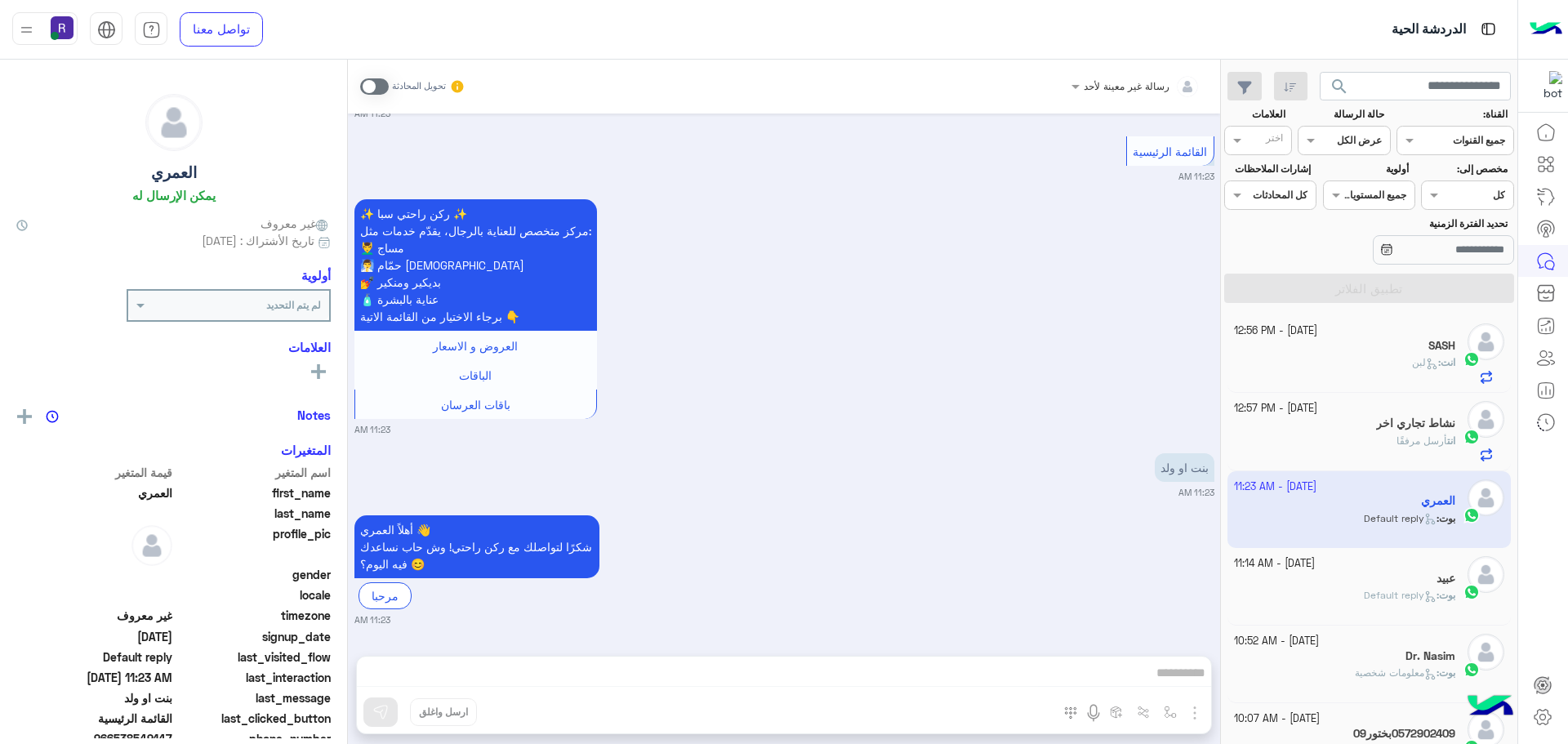
click at [379, 82] on span at bounding box center [374, 87] width 29 height 16
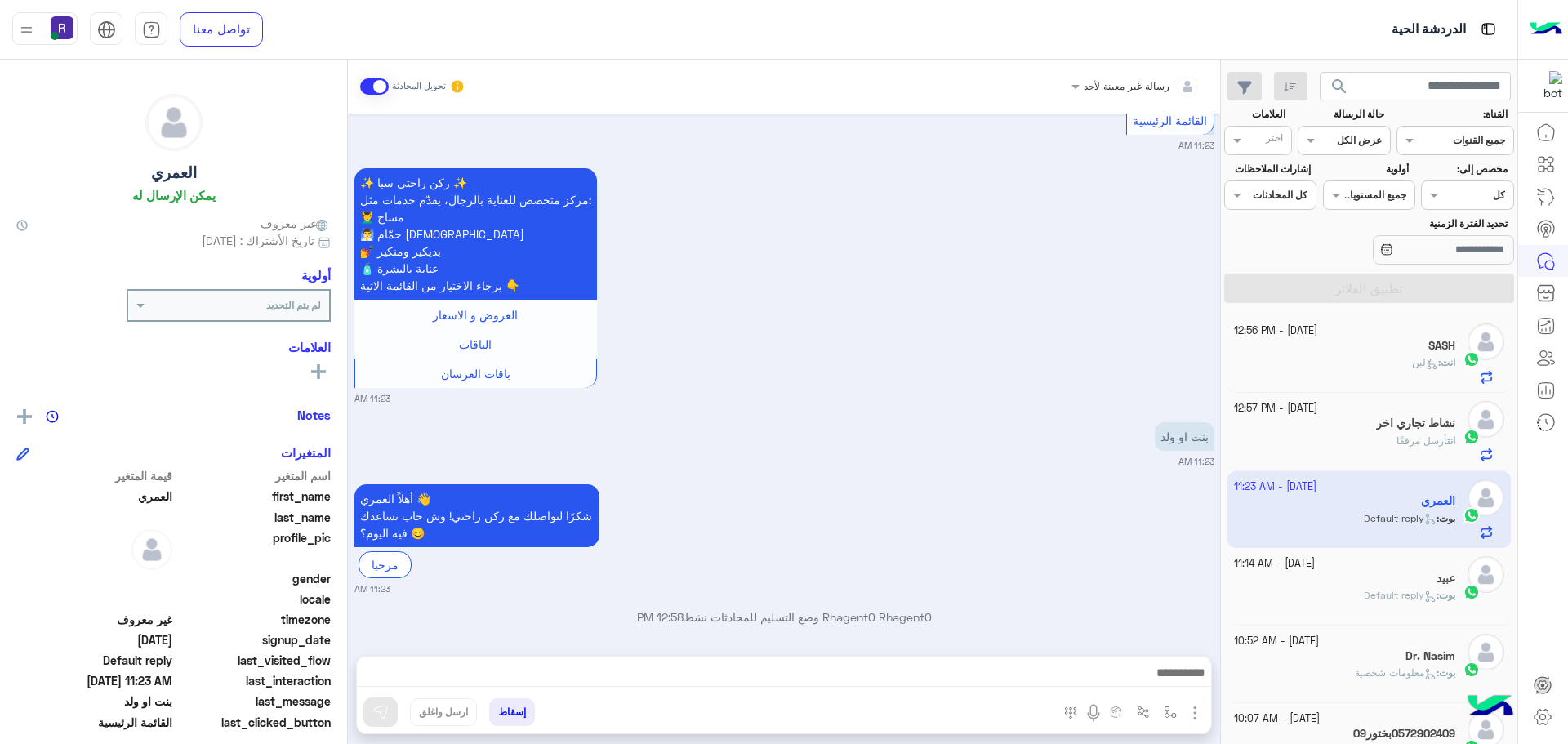
scroll to position [2288, 0]
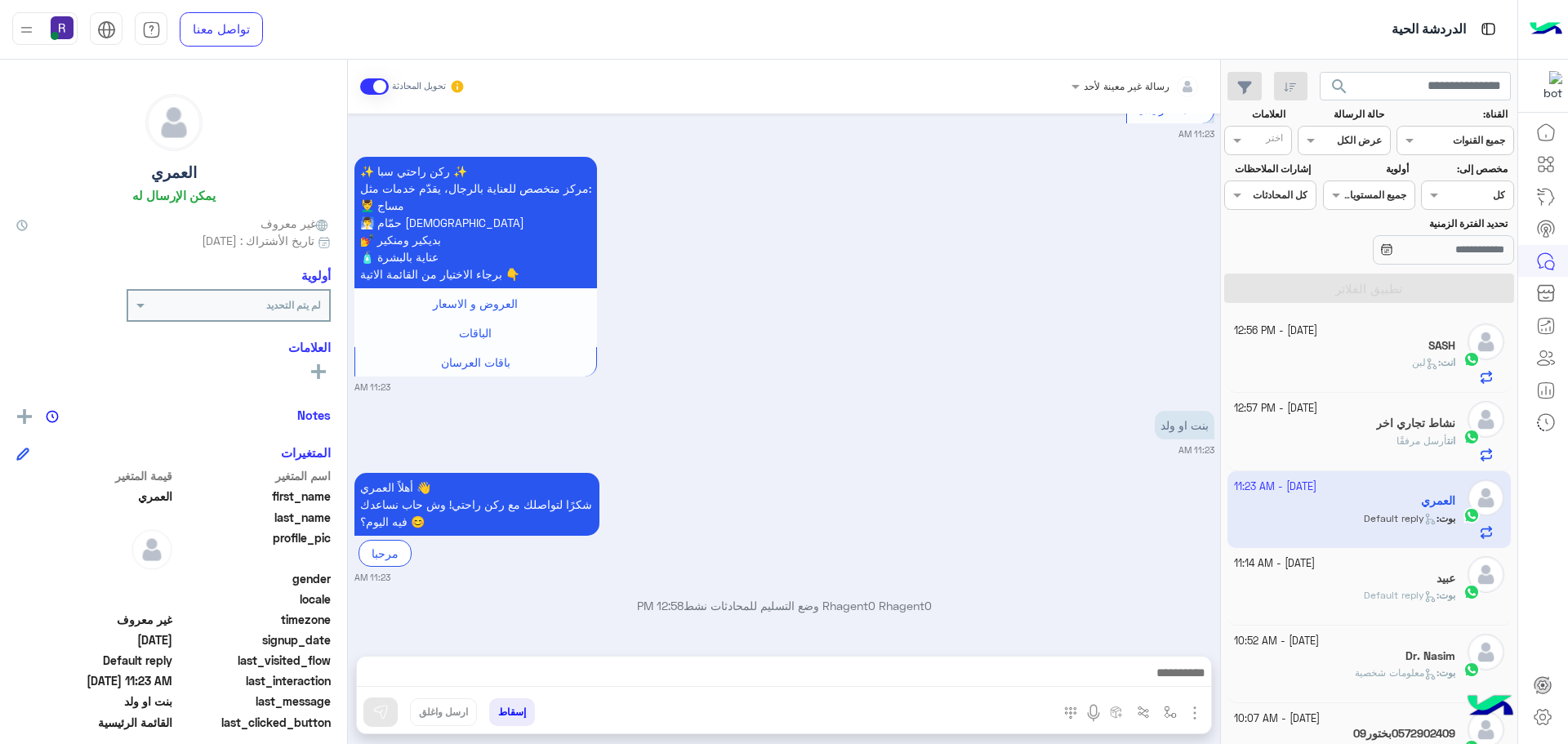
click at [1364, 594] on span "Default reply" at bounding box center [1400, 595] width 73 height 12
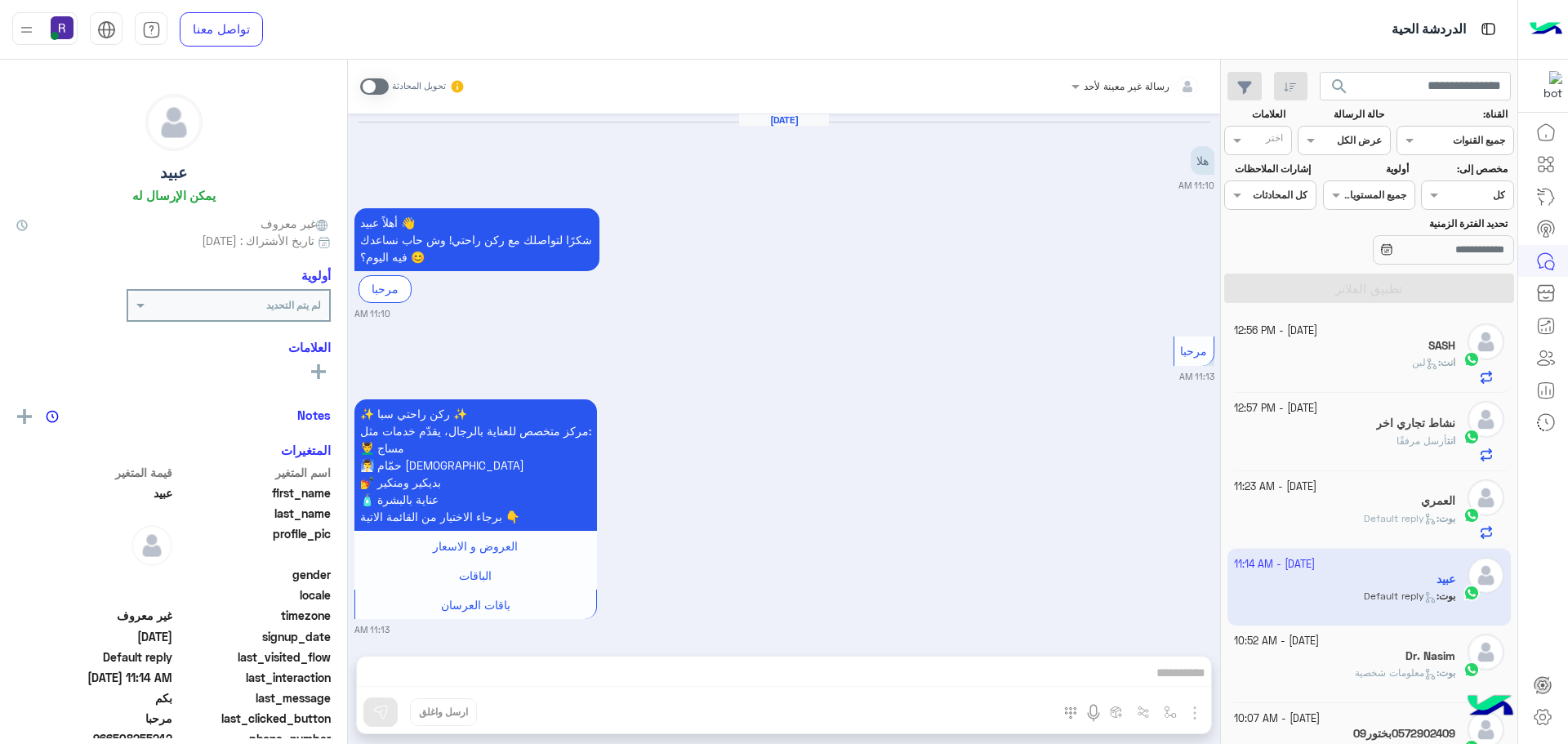
scroll to position [390, 0]
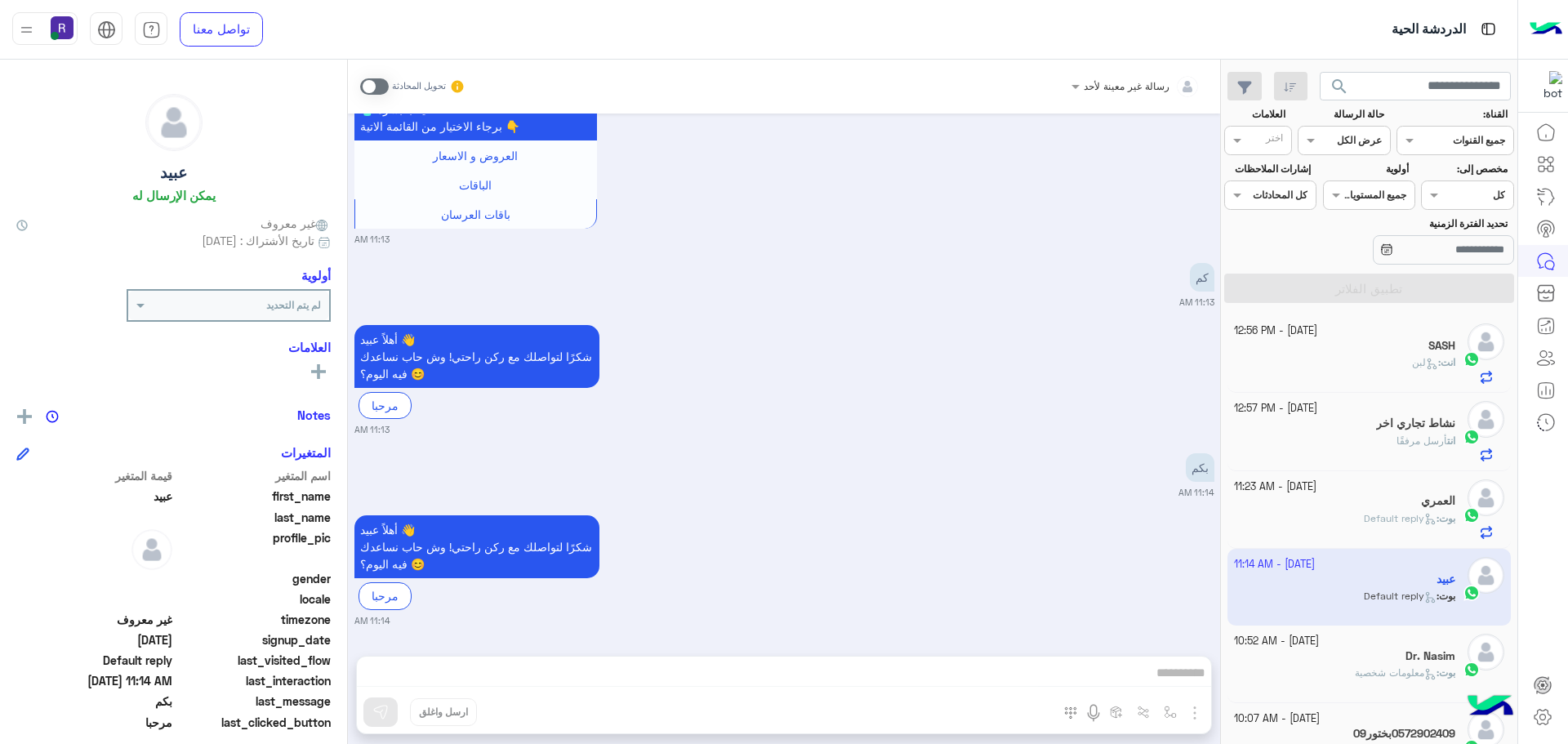
click at [382, 88] on span at bounding box center [374, 87] width 29 height 16
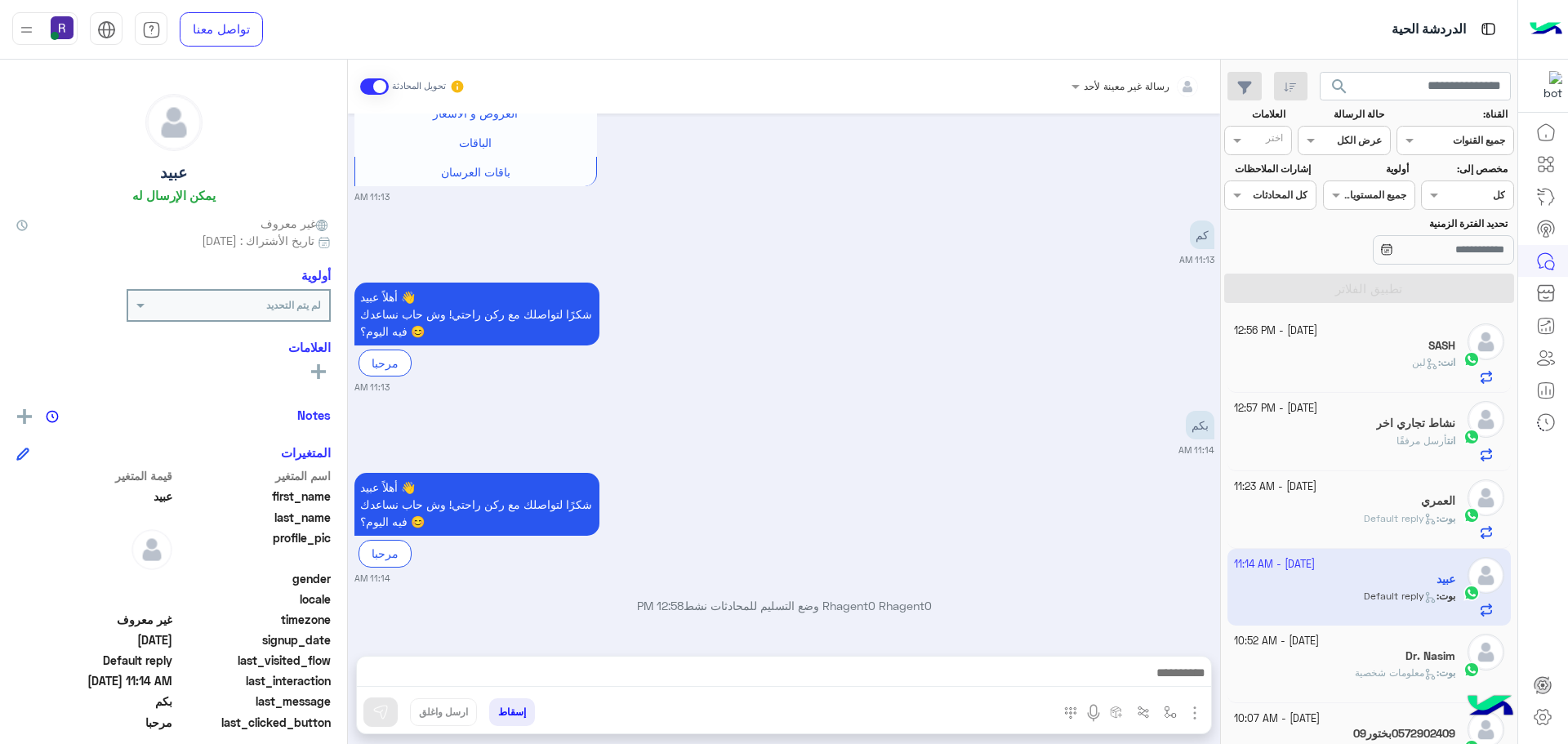
click at [1194, 711] on img "button" at bounding box center [1195, 714] width 20 height 20
click at [1180, 686] on button "الصور" at bounding box center [1170, 677] width 70 height 33
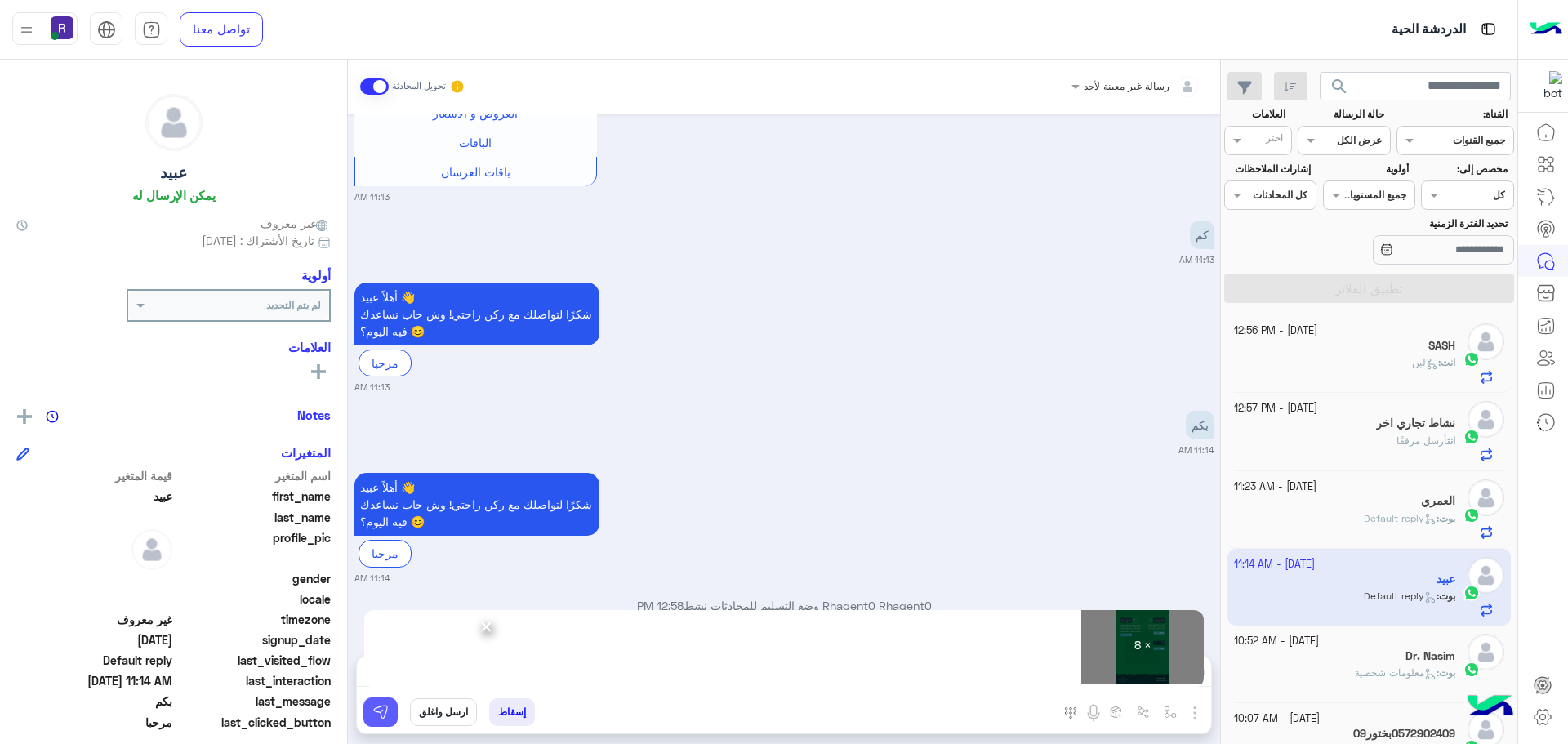
click at [384, 714] on img at bounding box center [380, 712] width 16 height 16
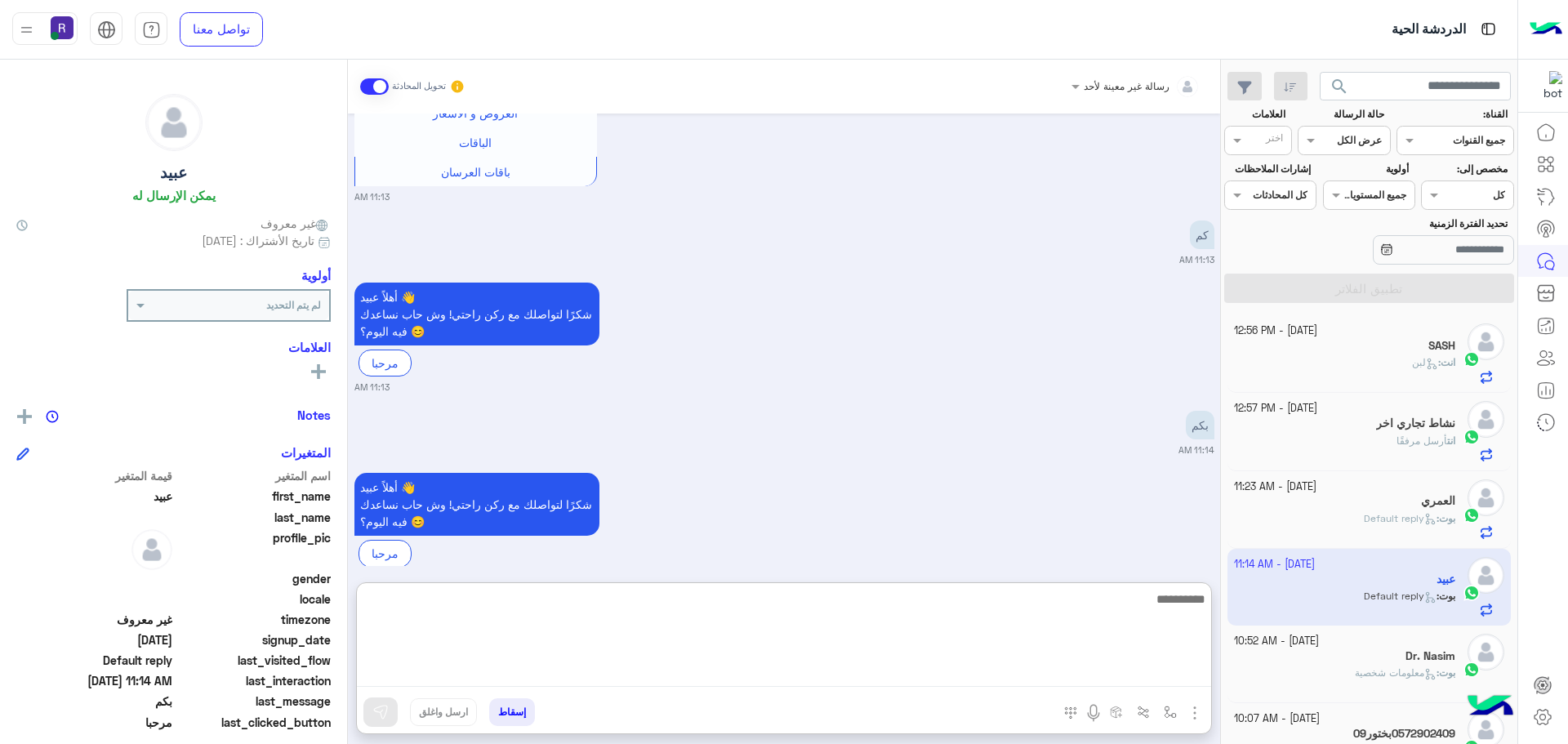
paste textarea "**********"
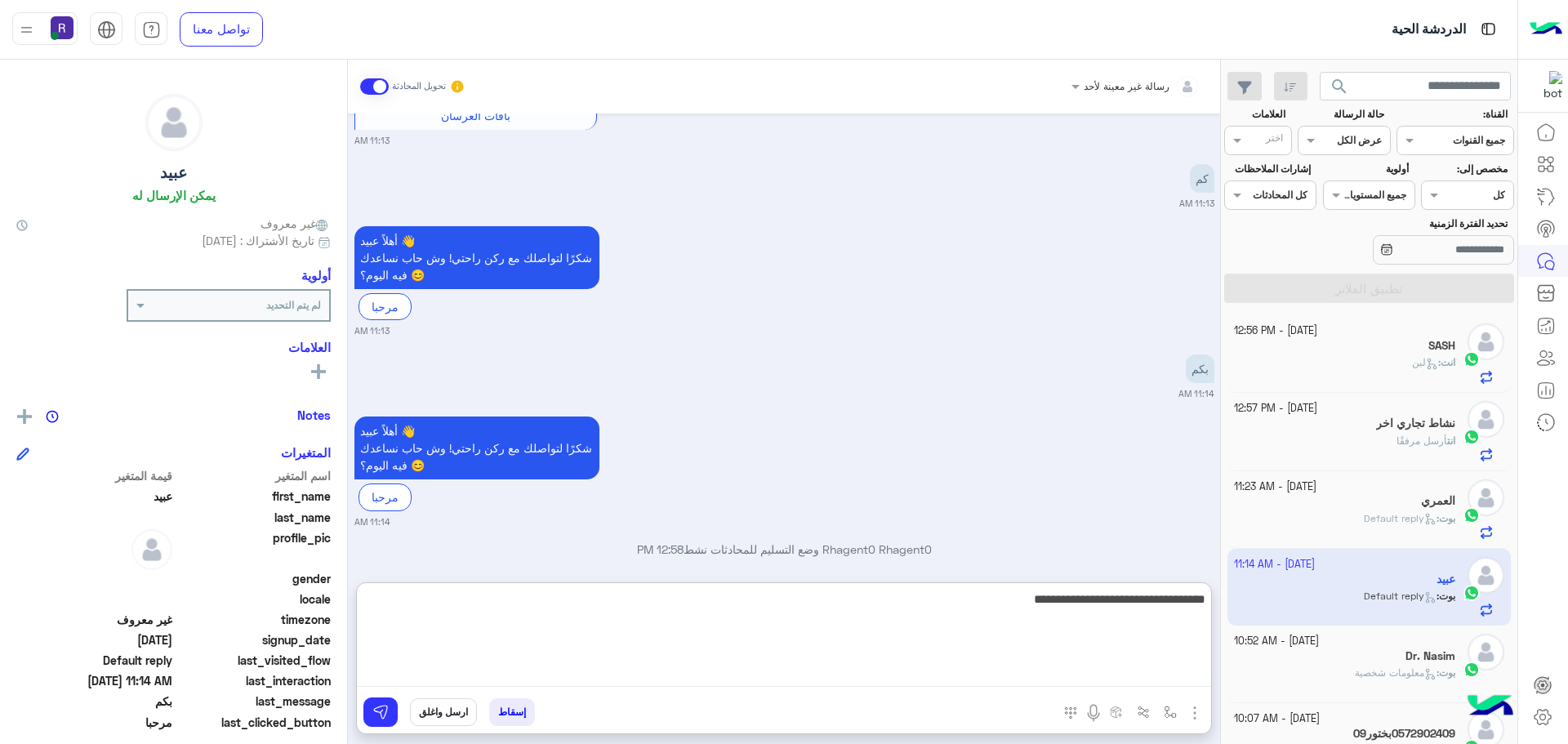
scroll to position [506, 0]
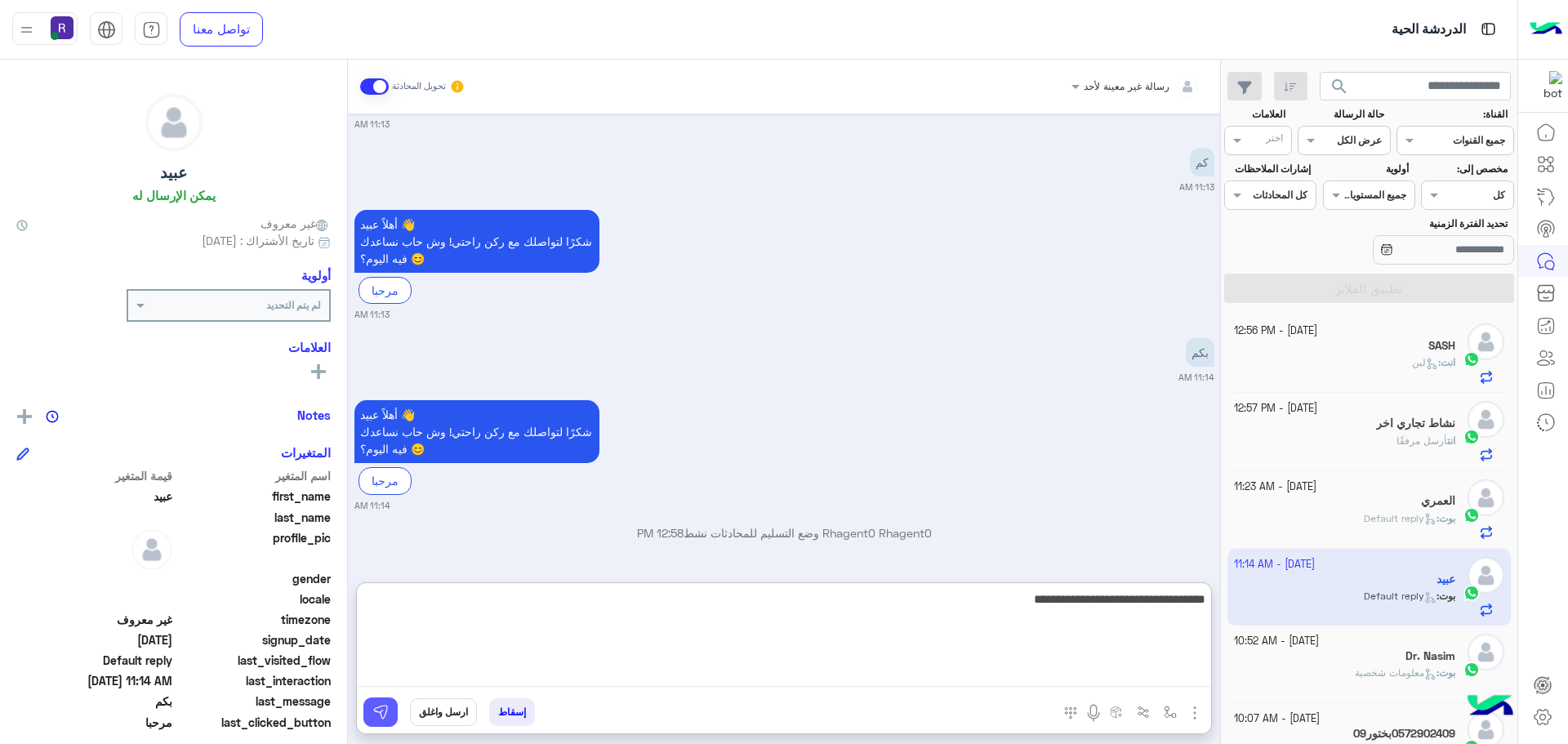
type textarea "**********"
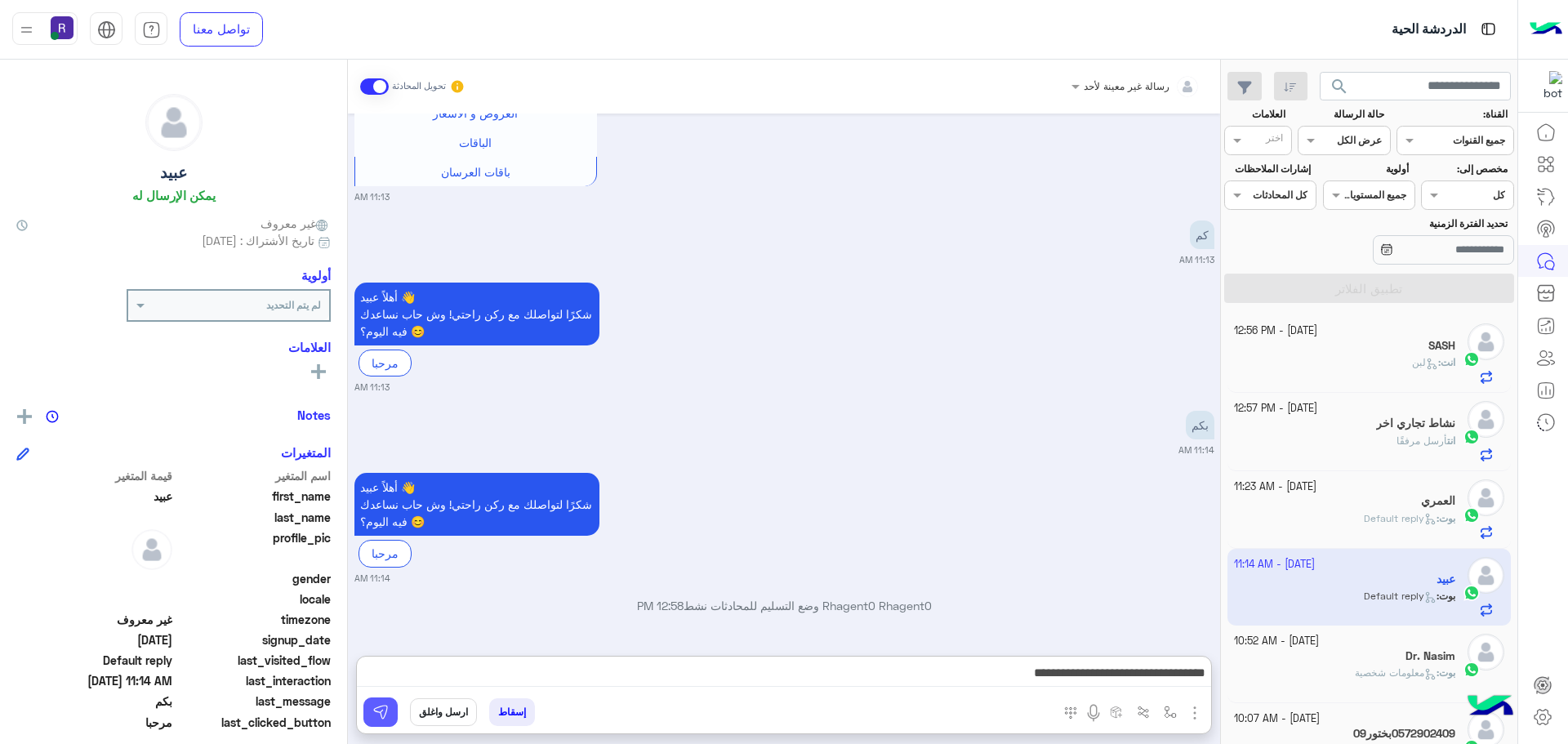
click at [393, 713] on button at bounding box center [380, 712] width 34 height 29
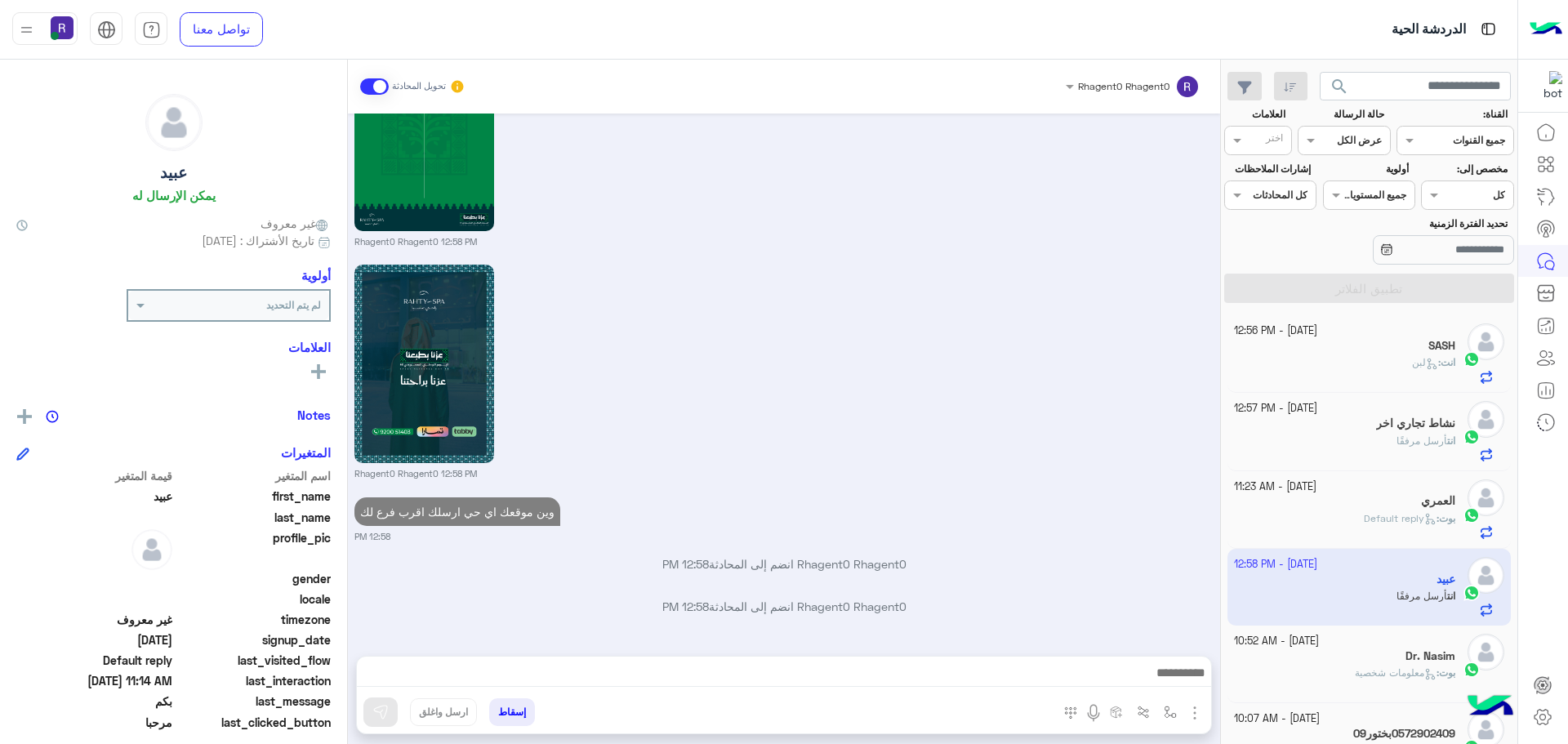
scroll to position [2439, 0]
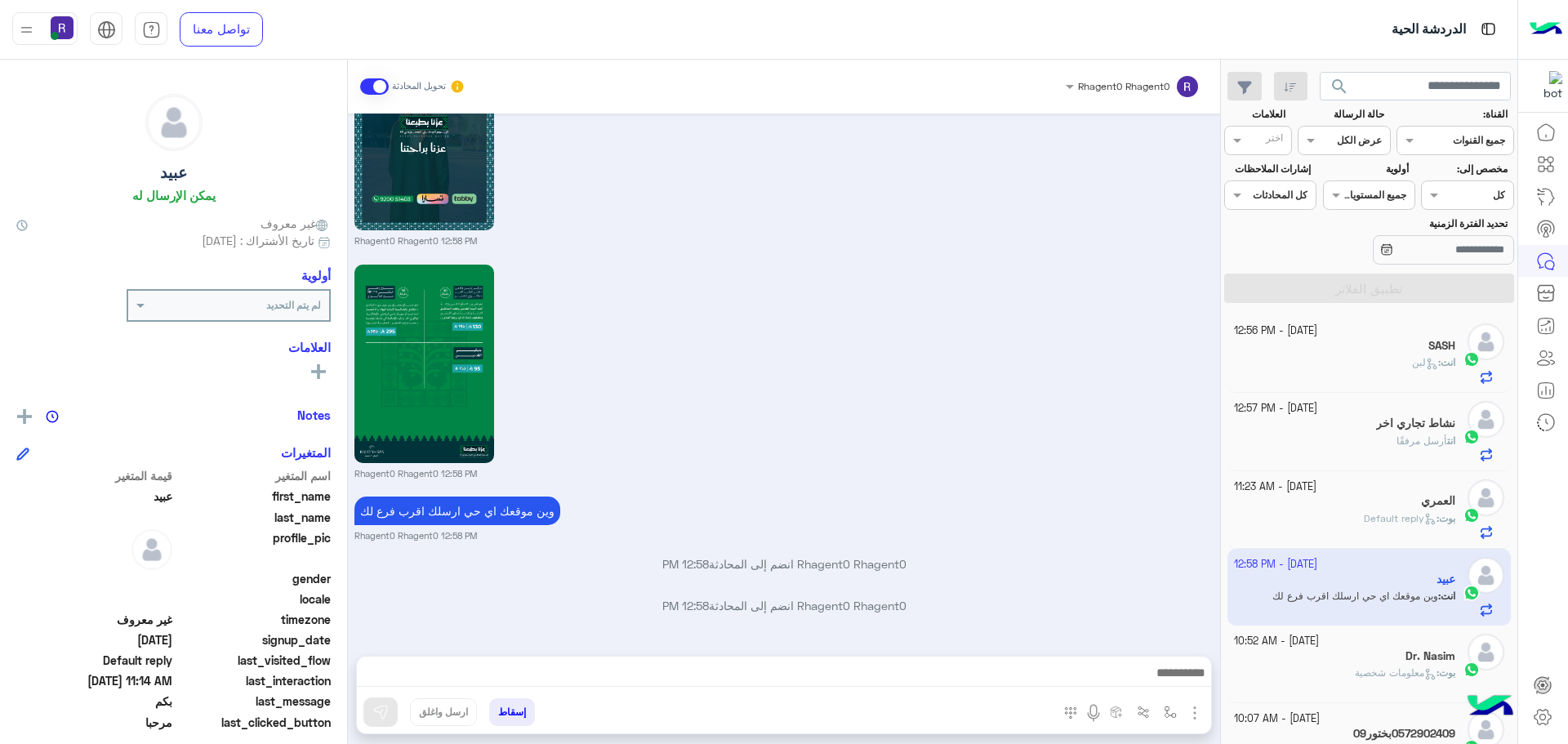
click at [1395, 354] on div "SASH" at bounding box center [1344, 348] width 223 height 17
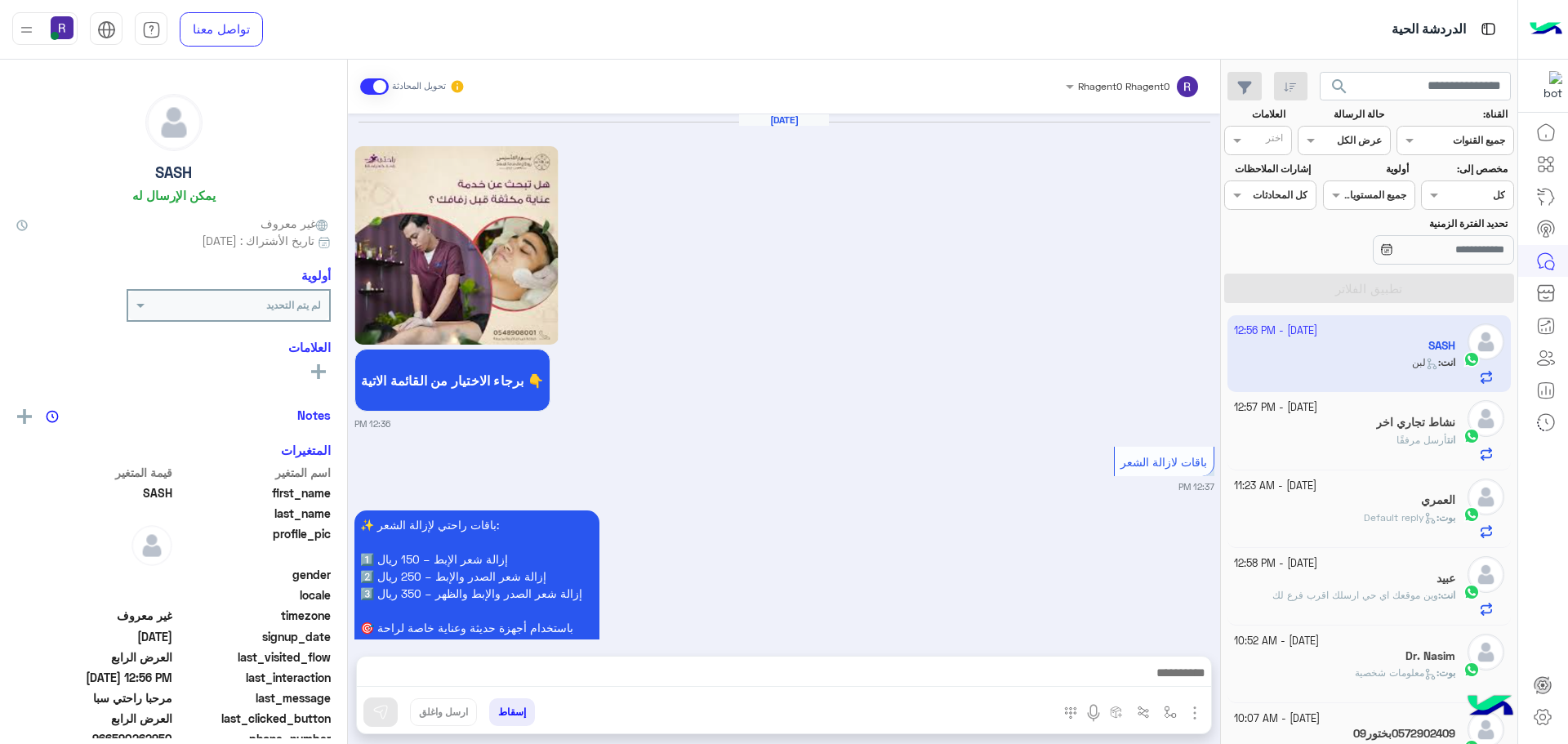
scroll to position [3050, 0]
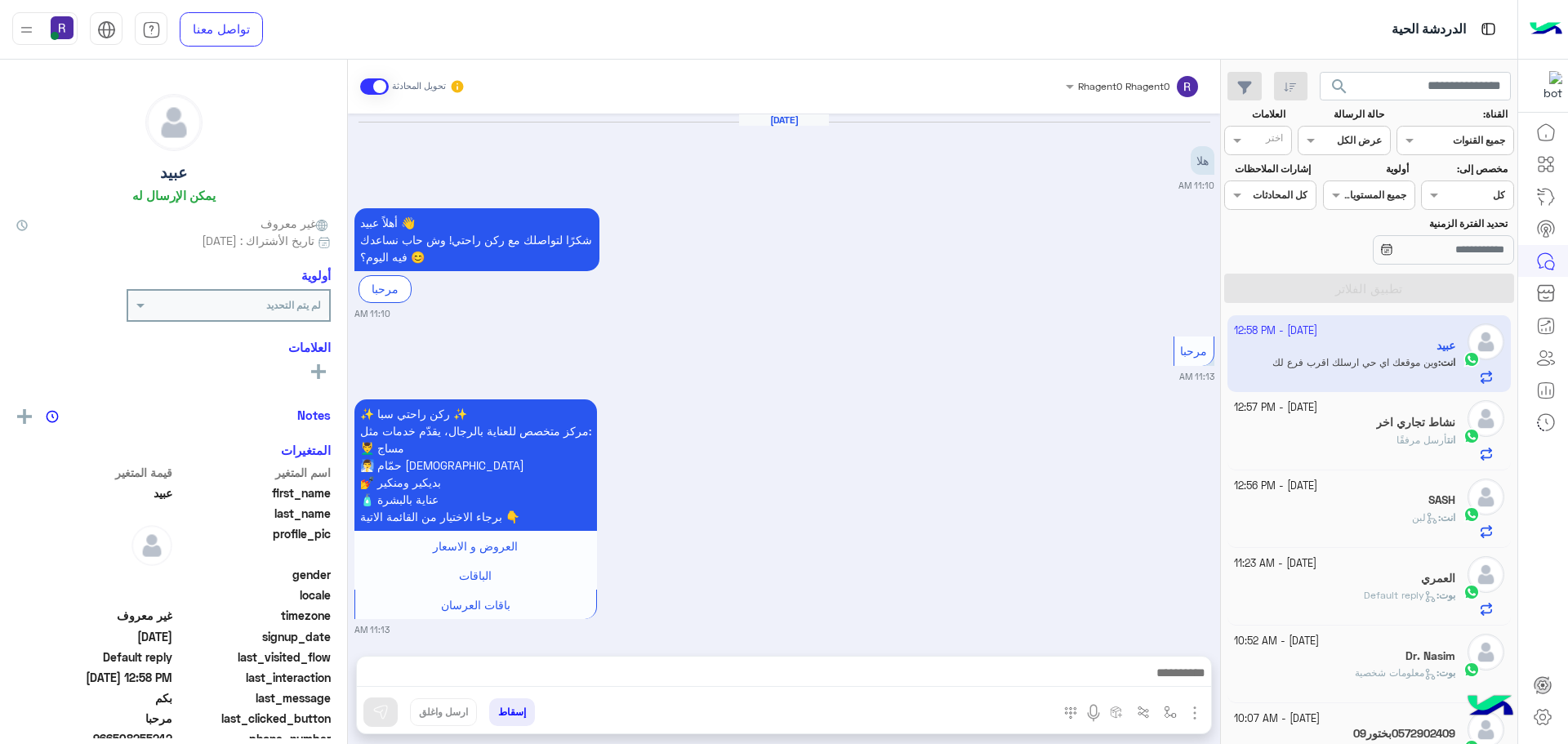
scroll to position [5943, 0]
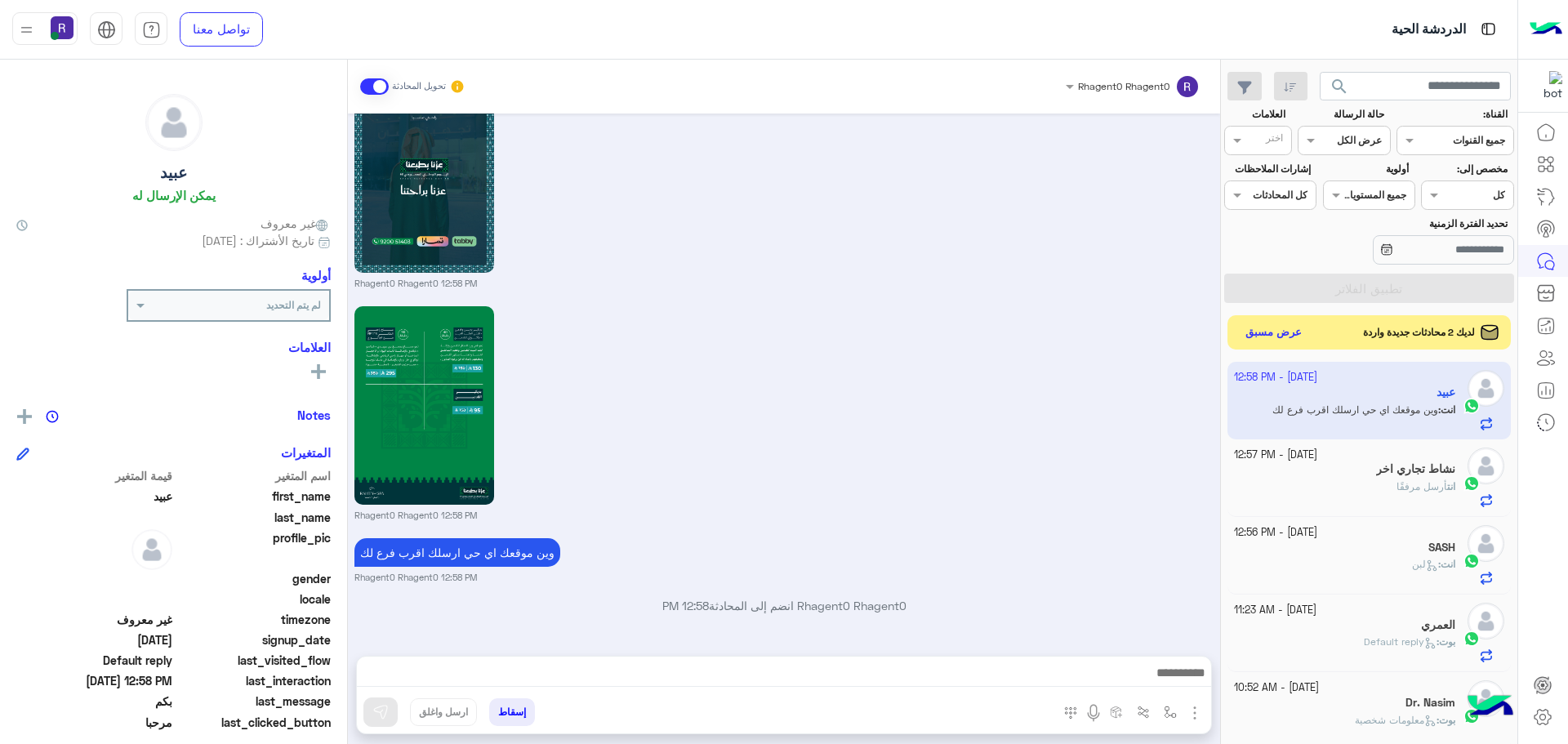
click at [1278, 330] on button "عرض مسبق" at bounding box center [1274, 333] width 69 height 22
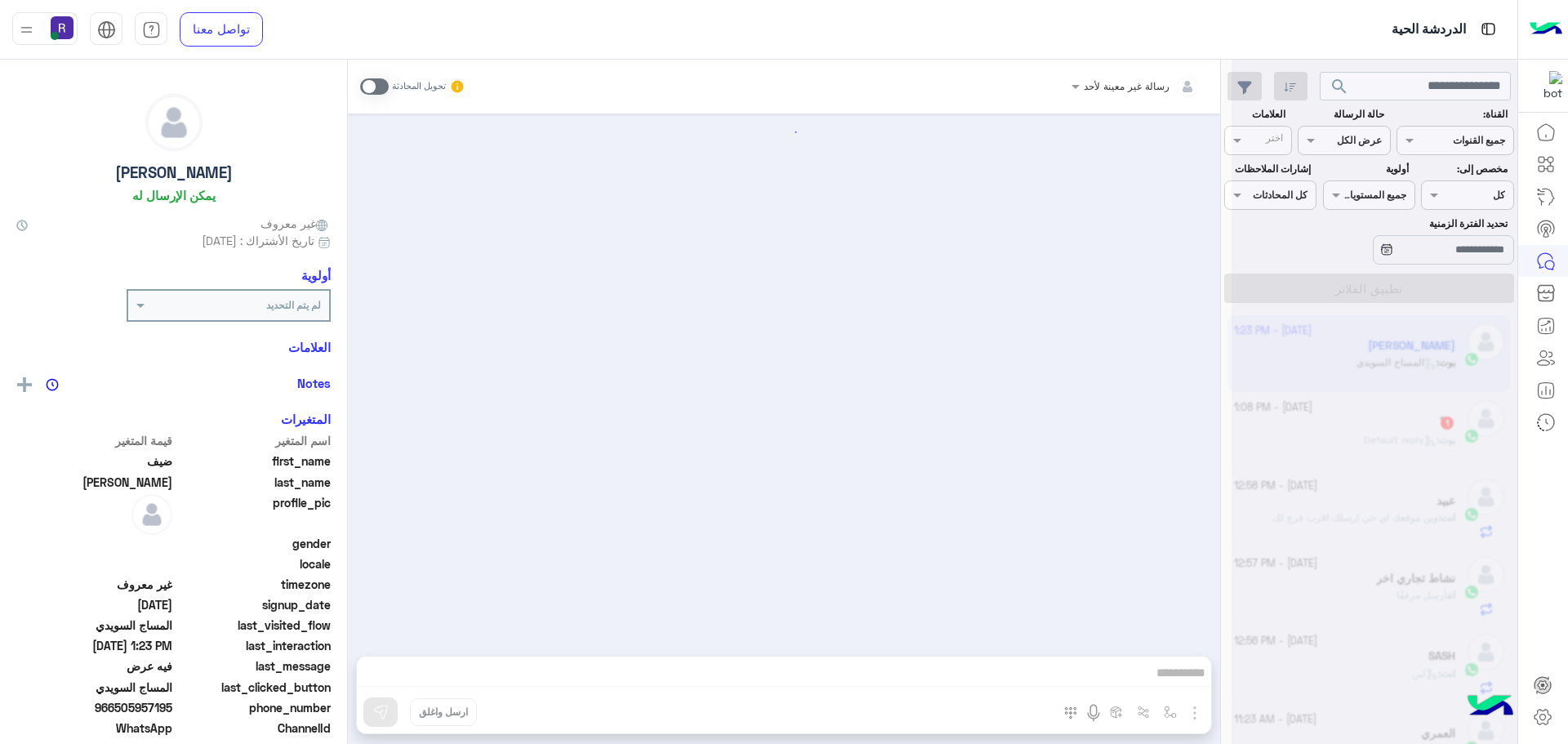
scroll to position [1583, 0]
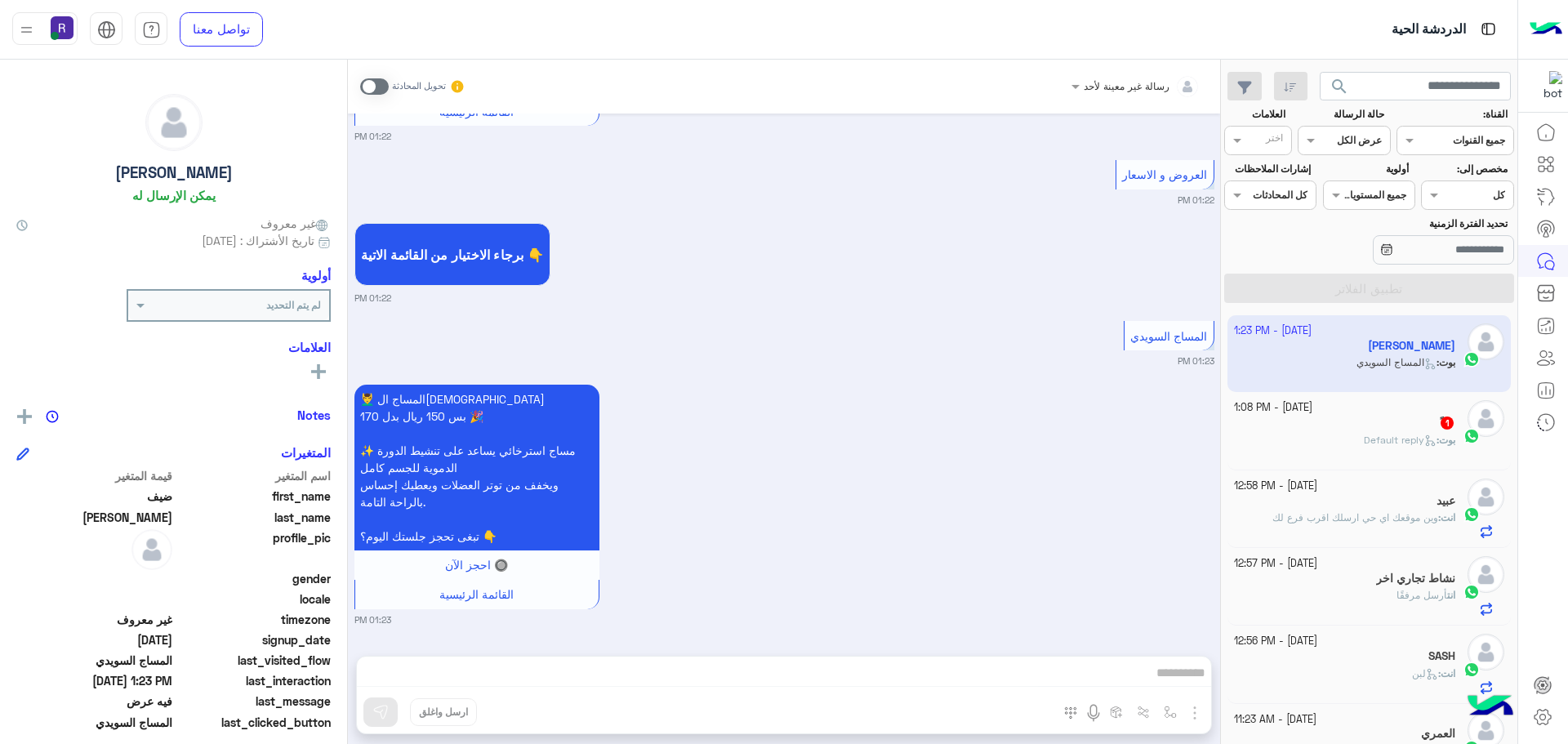
click at [384, 83] on span at bounding box center [374, 87] width 29 height 16
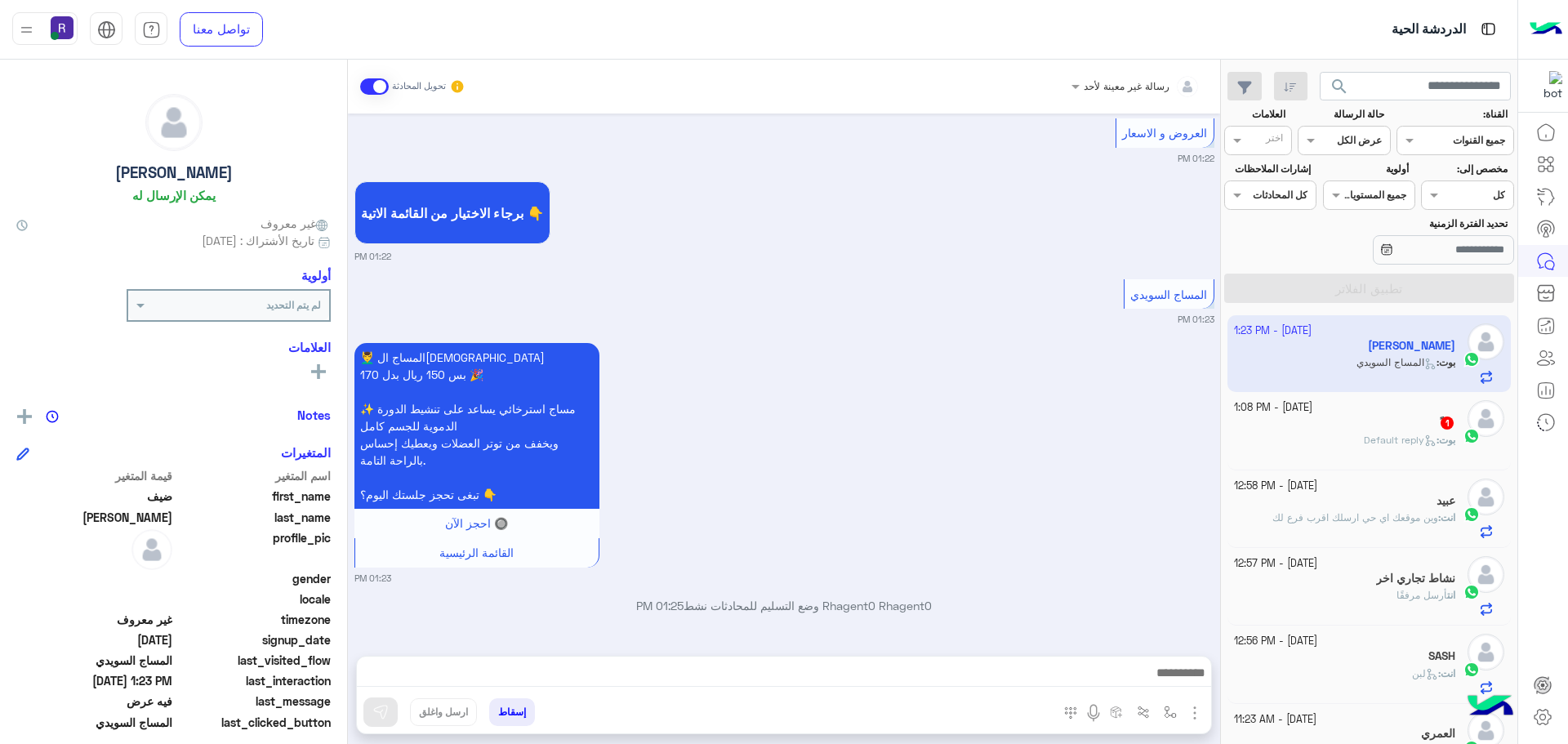
click at [1194, 718] on img "button" at bounding box center [1195, 714] width 20 height 20
click at [1183, 683] on button "الصور" at bounding box center [1170, 677] width 70 height 33
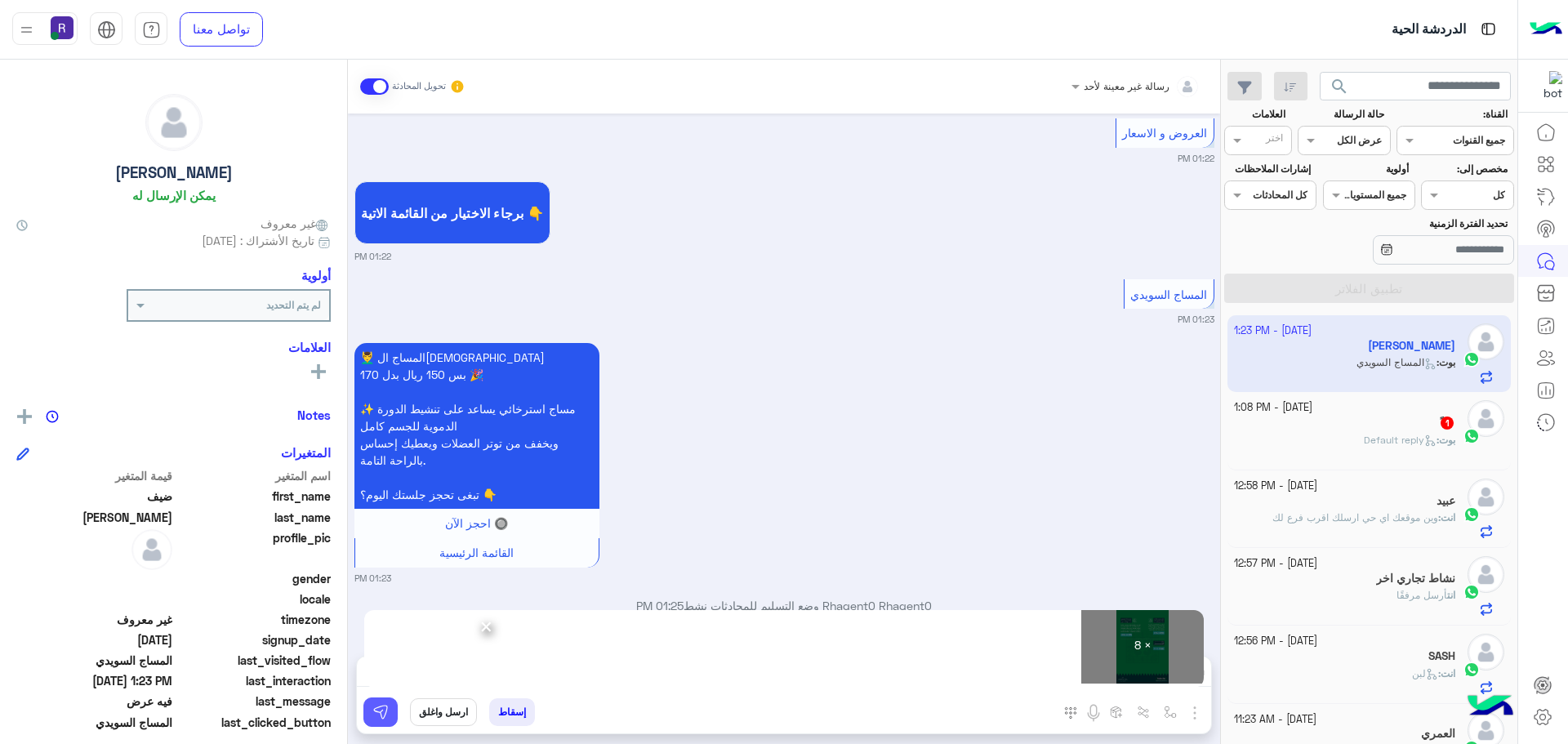
click at [377, 715] on img at bounding box center [380, 712] width 16 height 16
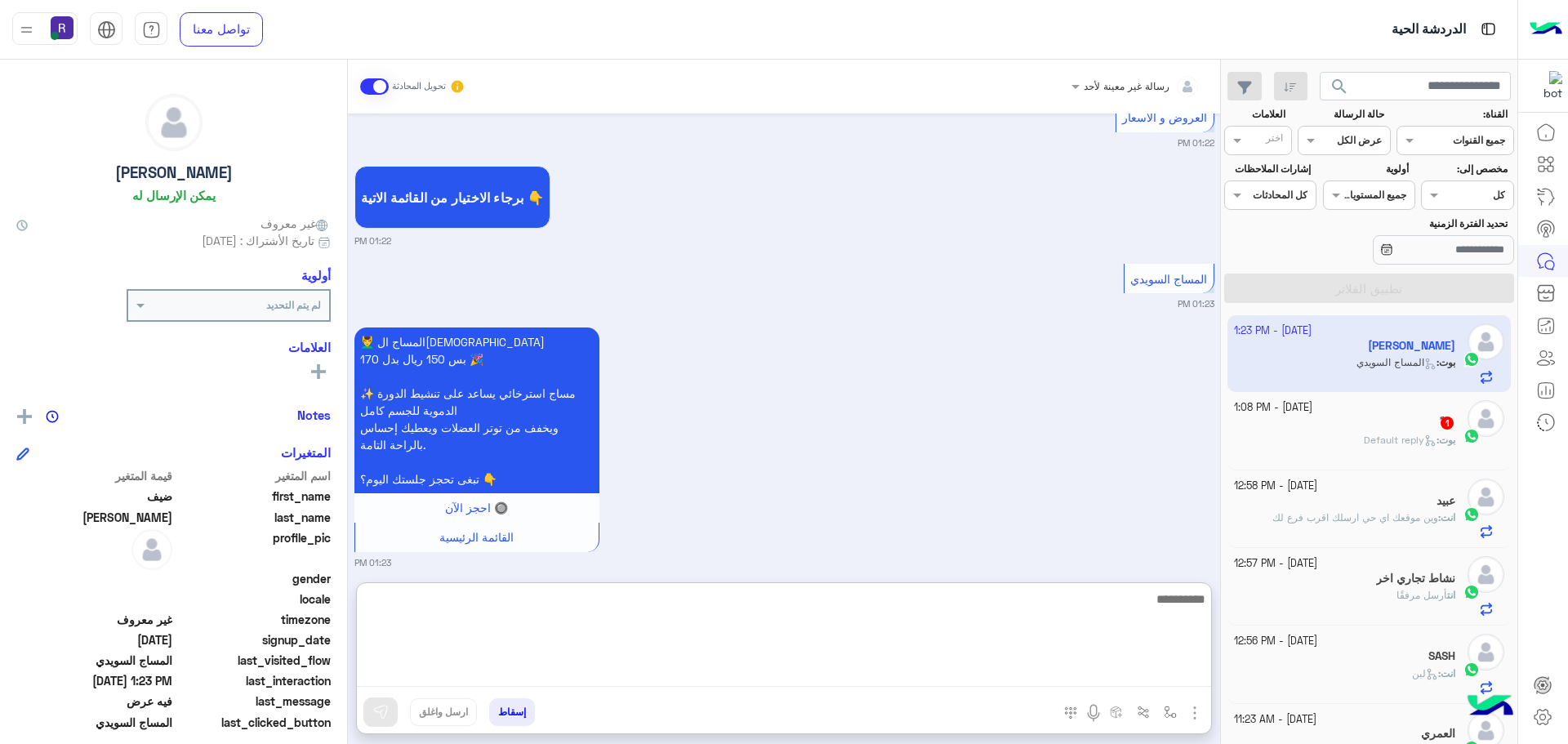
paste textarea "**********"
type textarea "**********"
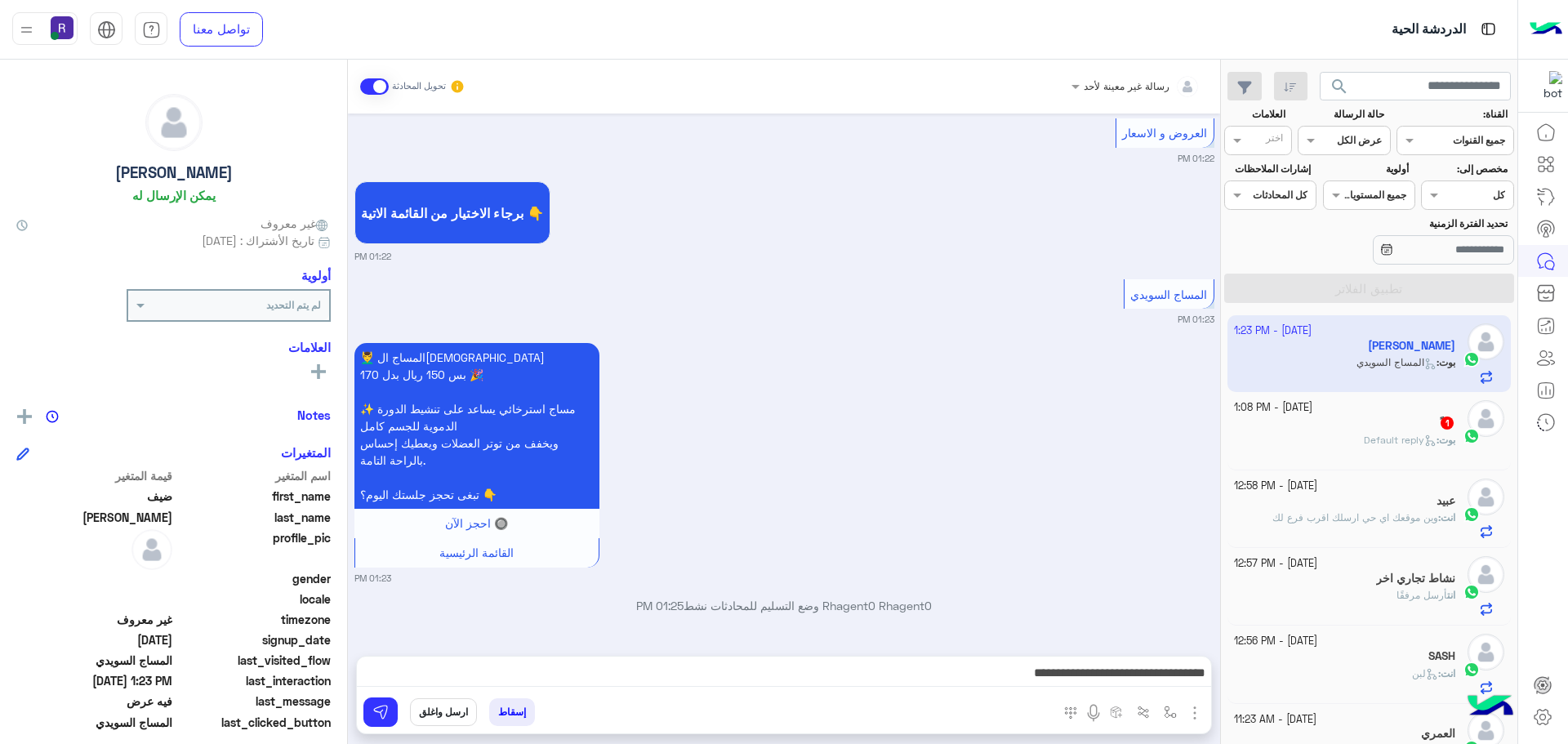
click at [1405, 431] on div "ً 1" at bounding box center [1344, 424] width 223 height 17
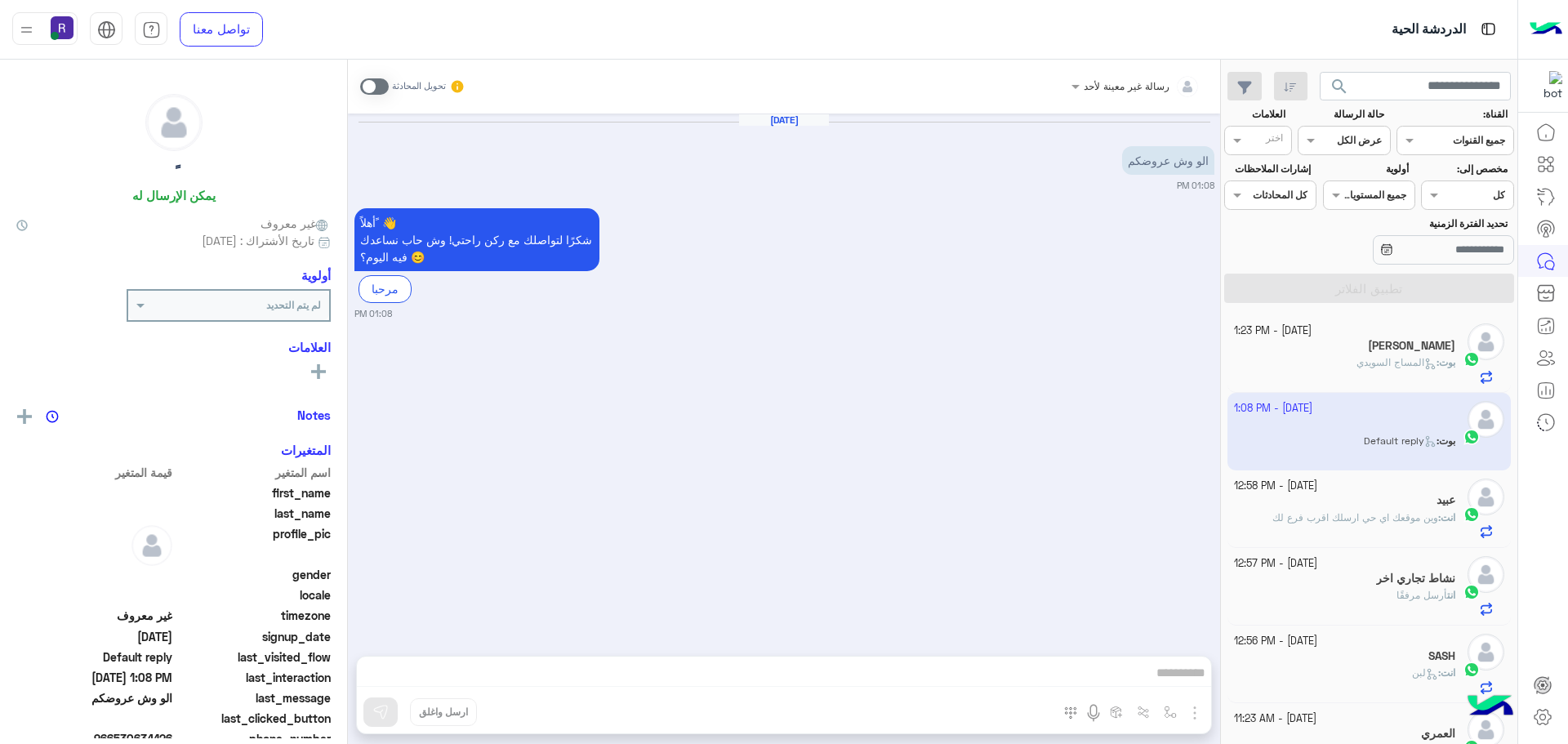
click at [380, 87] on span at bounding box center [374, 87] width 29 height 16
click at [1198, 708] on img "button" at bounding box center [1195, 714] width 20 height 20
click at [1184, 682] on button "الصور" at bounding box center [1170, 677] width 70 height 33
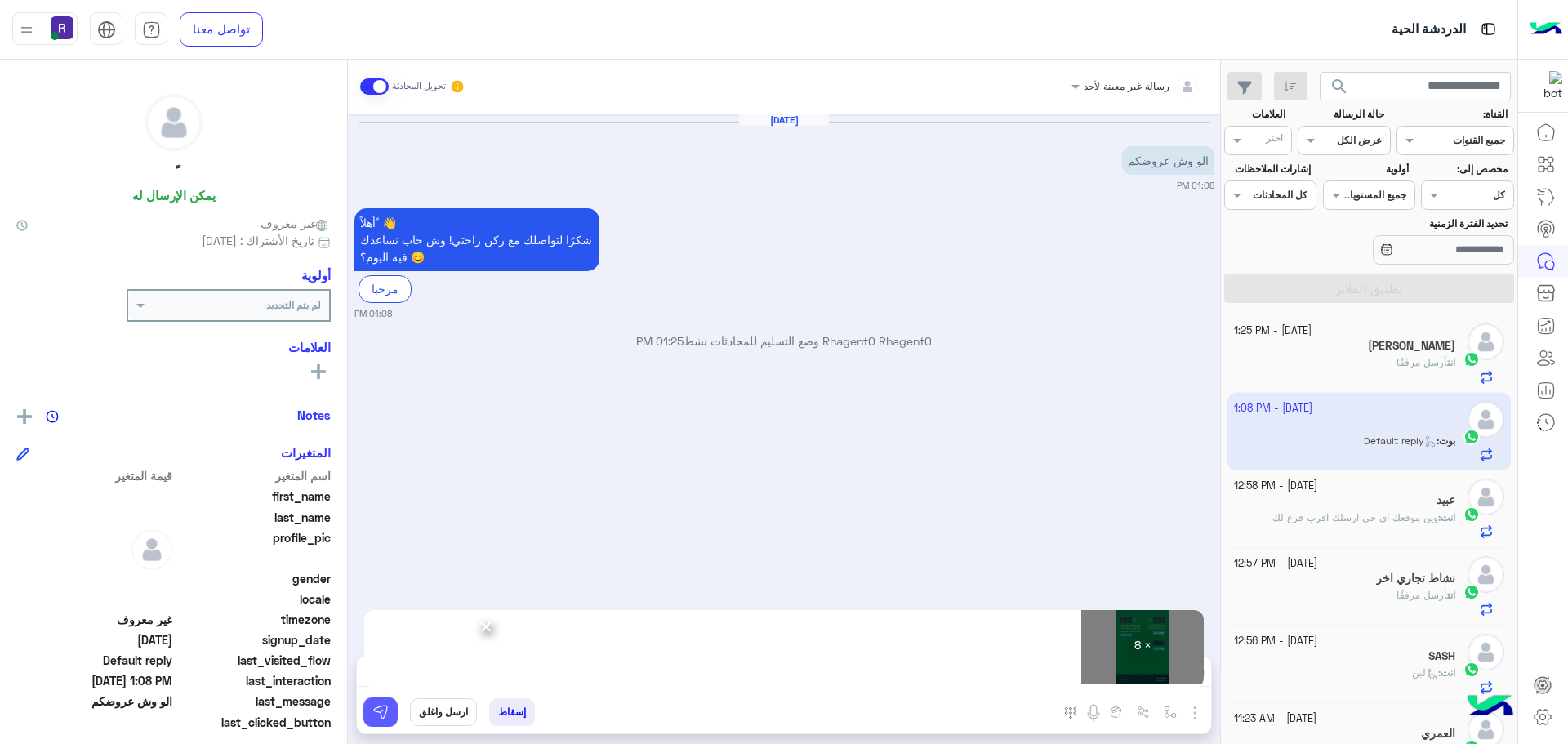
click at [389, 717] on button at bounding box center [380, 712] width 34 height 29
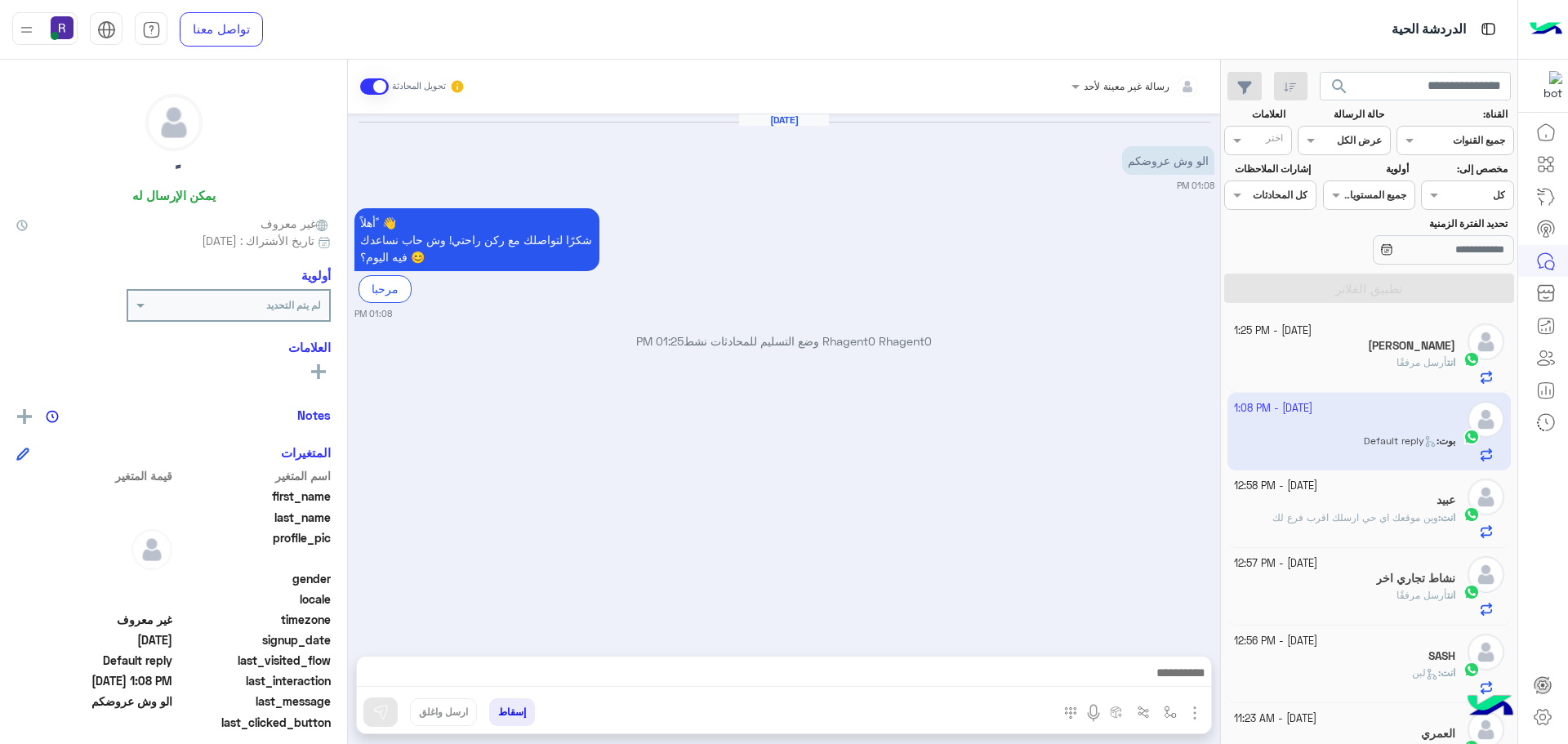
click at [1396, 360] on span "أرسل مرفقًا" at bounding box center [1421, 363] width 51 height 12
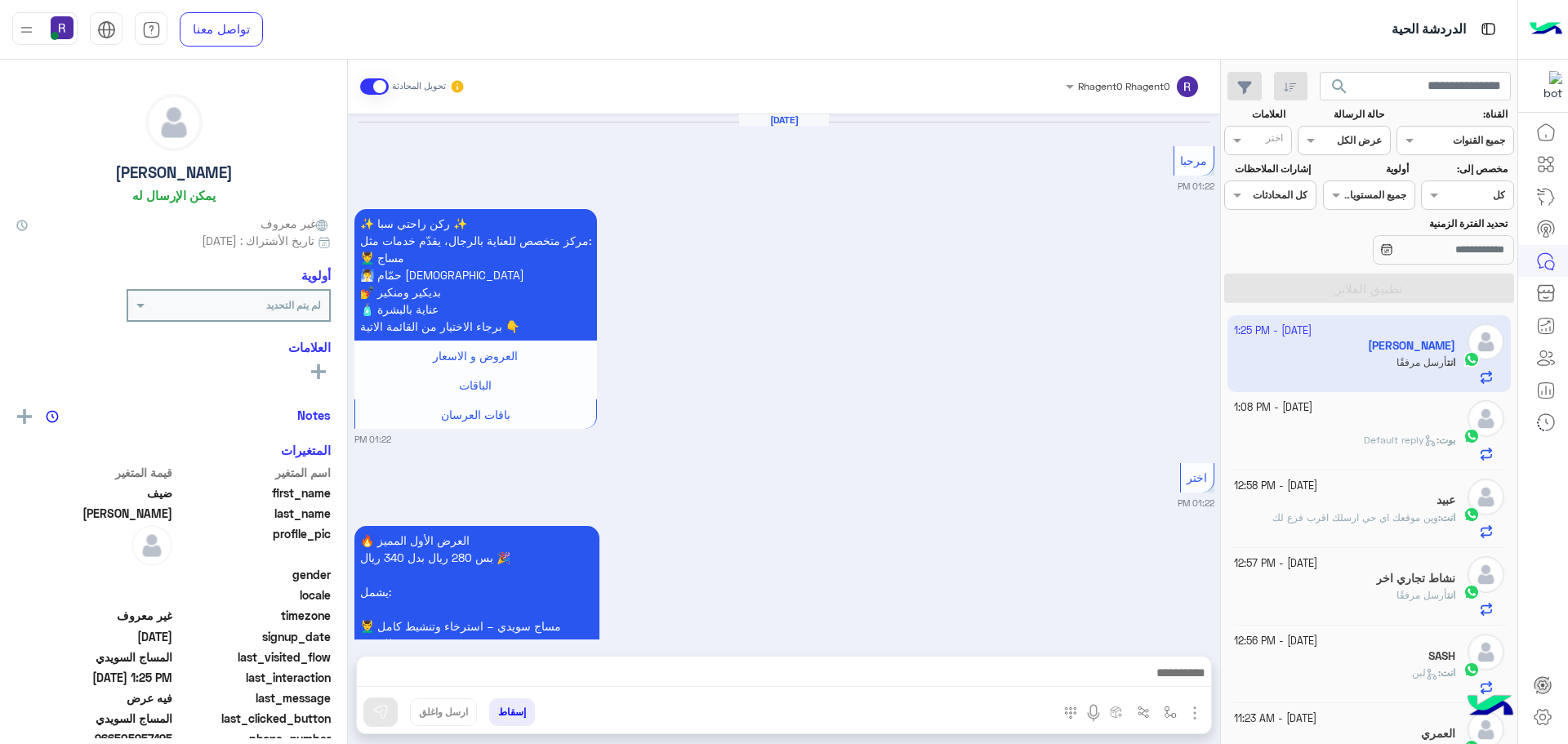
scroll to position [3163, 0]
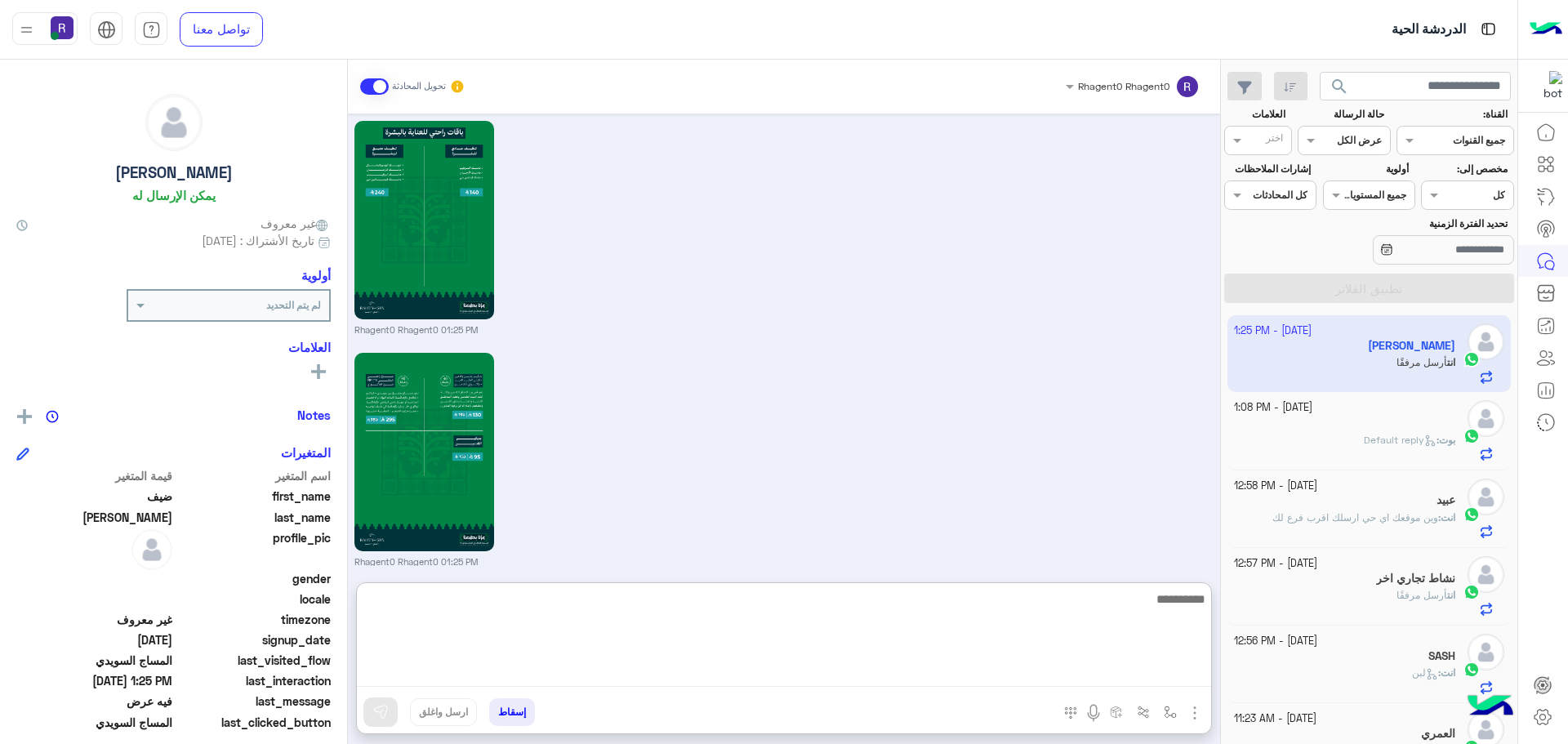
paste textarea "**********"
type textarea "**********"
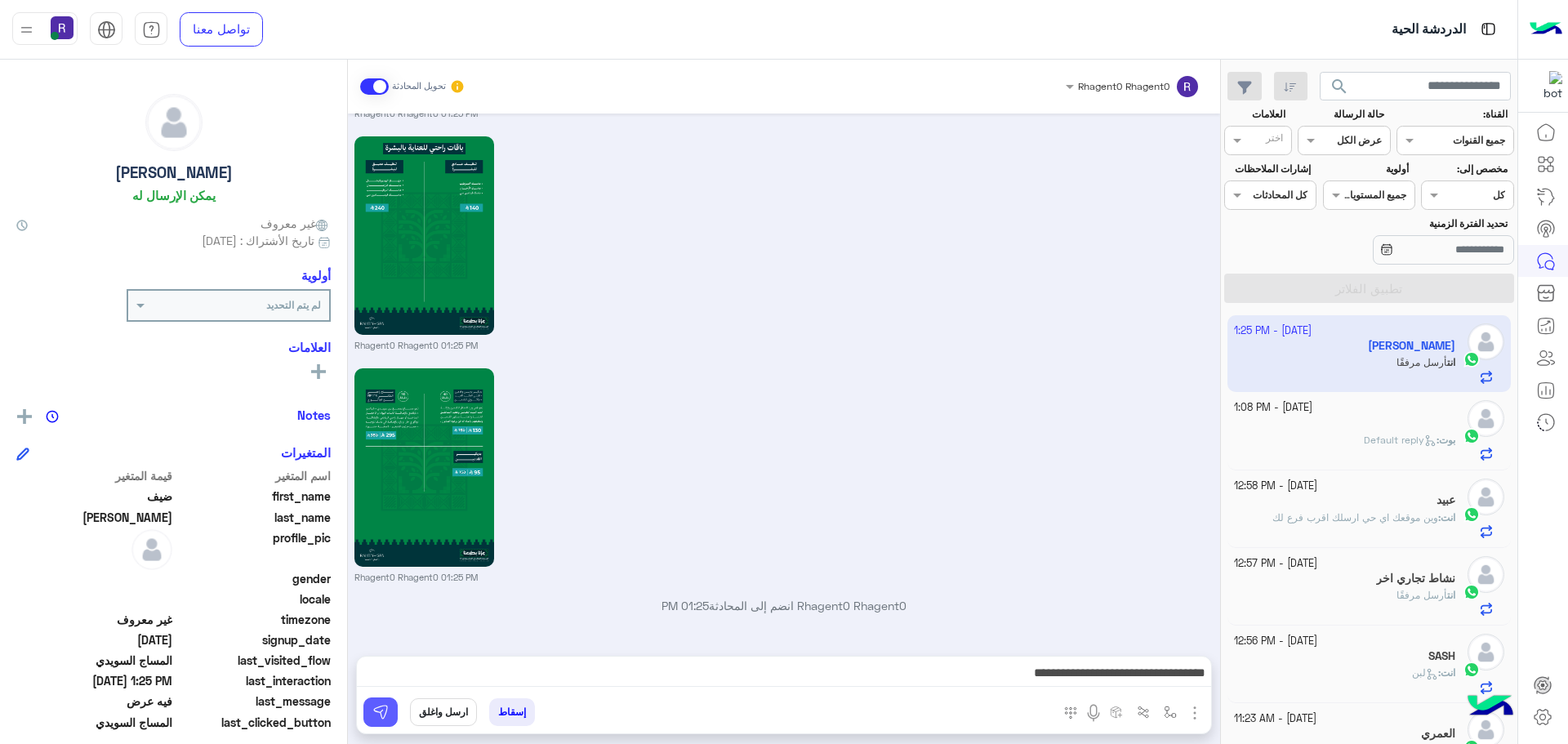
click at [390, 719] on button at bounding box center [380, 712] width 34 height 29
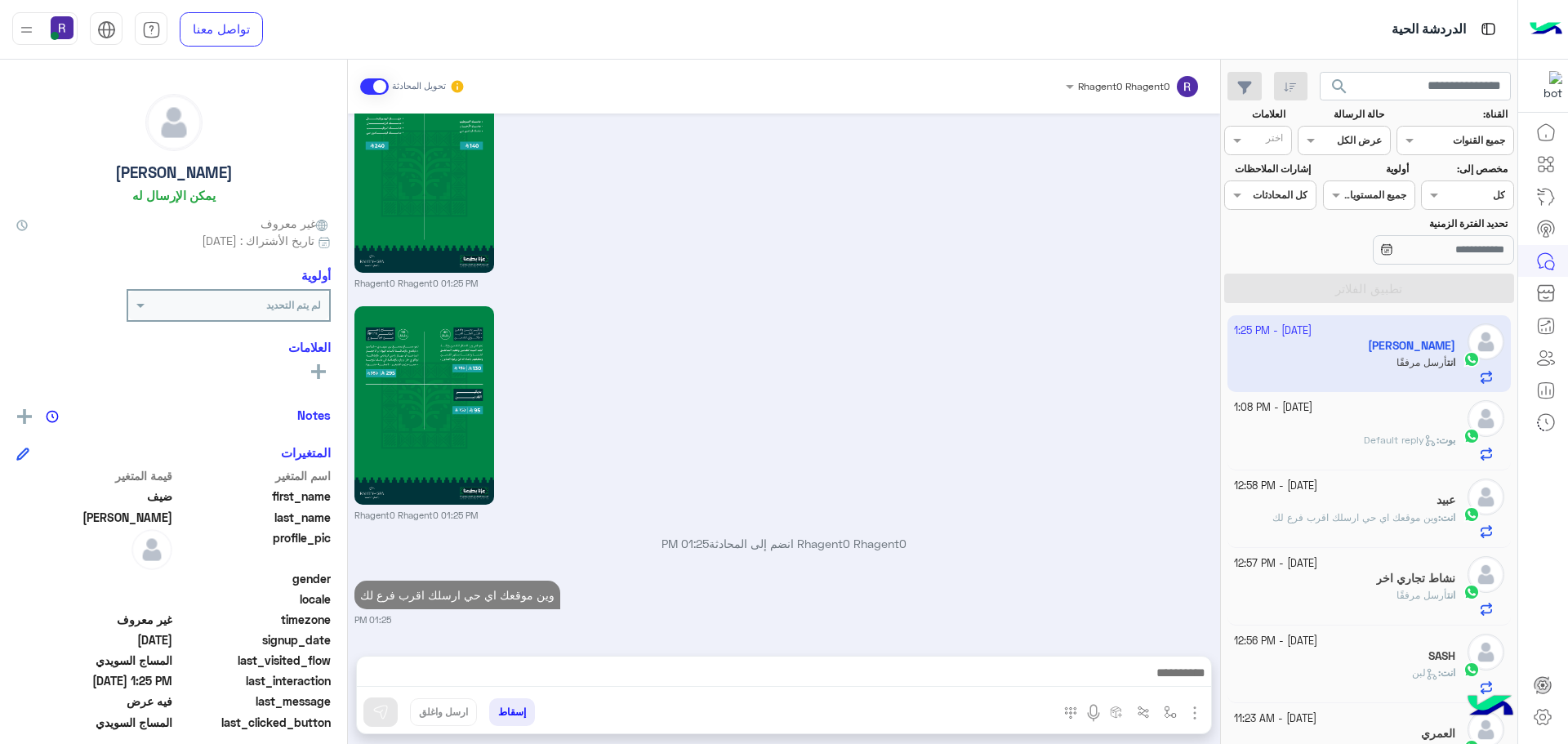
scroll to position [3225, 0]
click at [1367, 434] on span "Default reply" at bounding box center [1400, 440] width 73 height 12
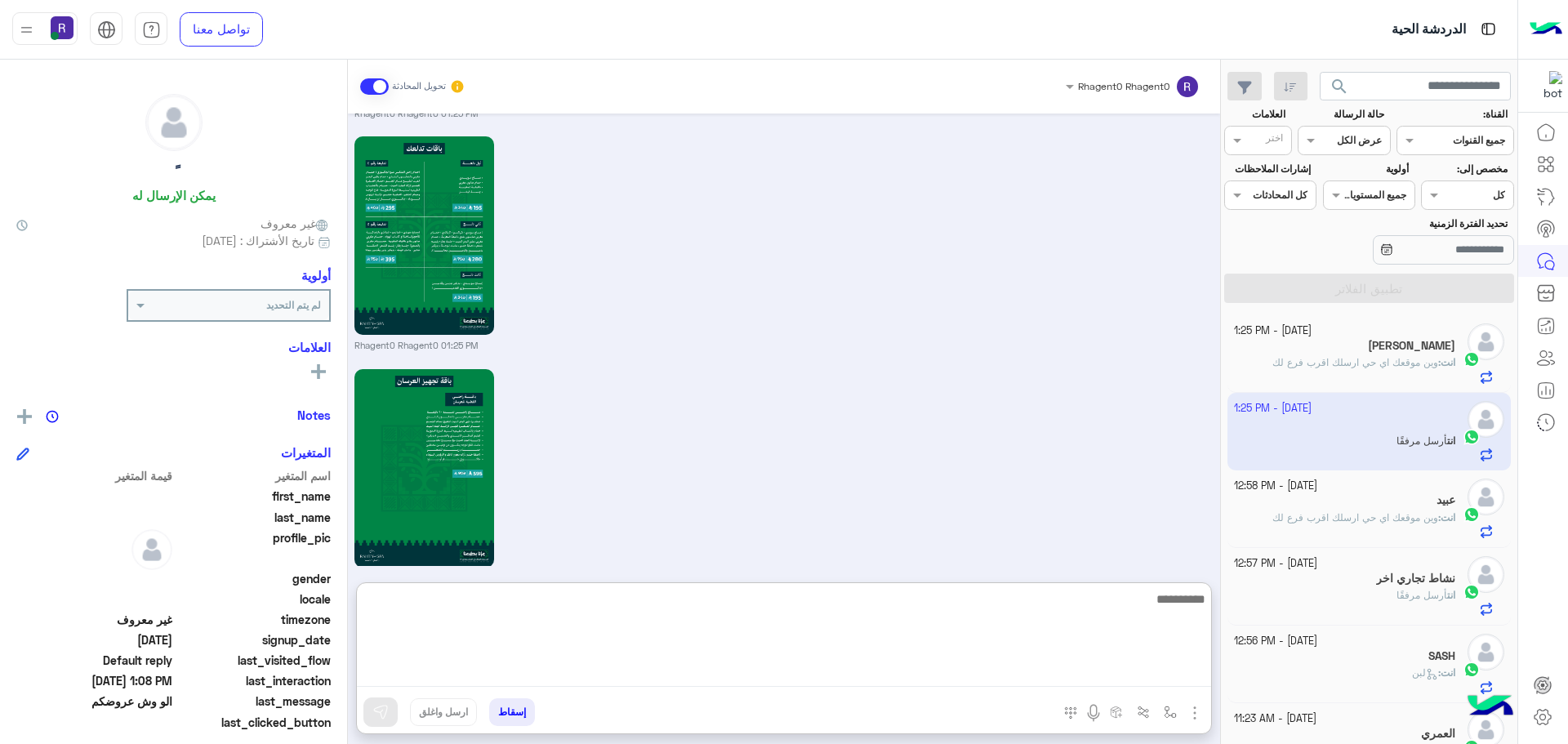
scroll to position [1682, 0]
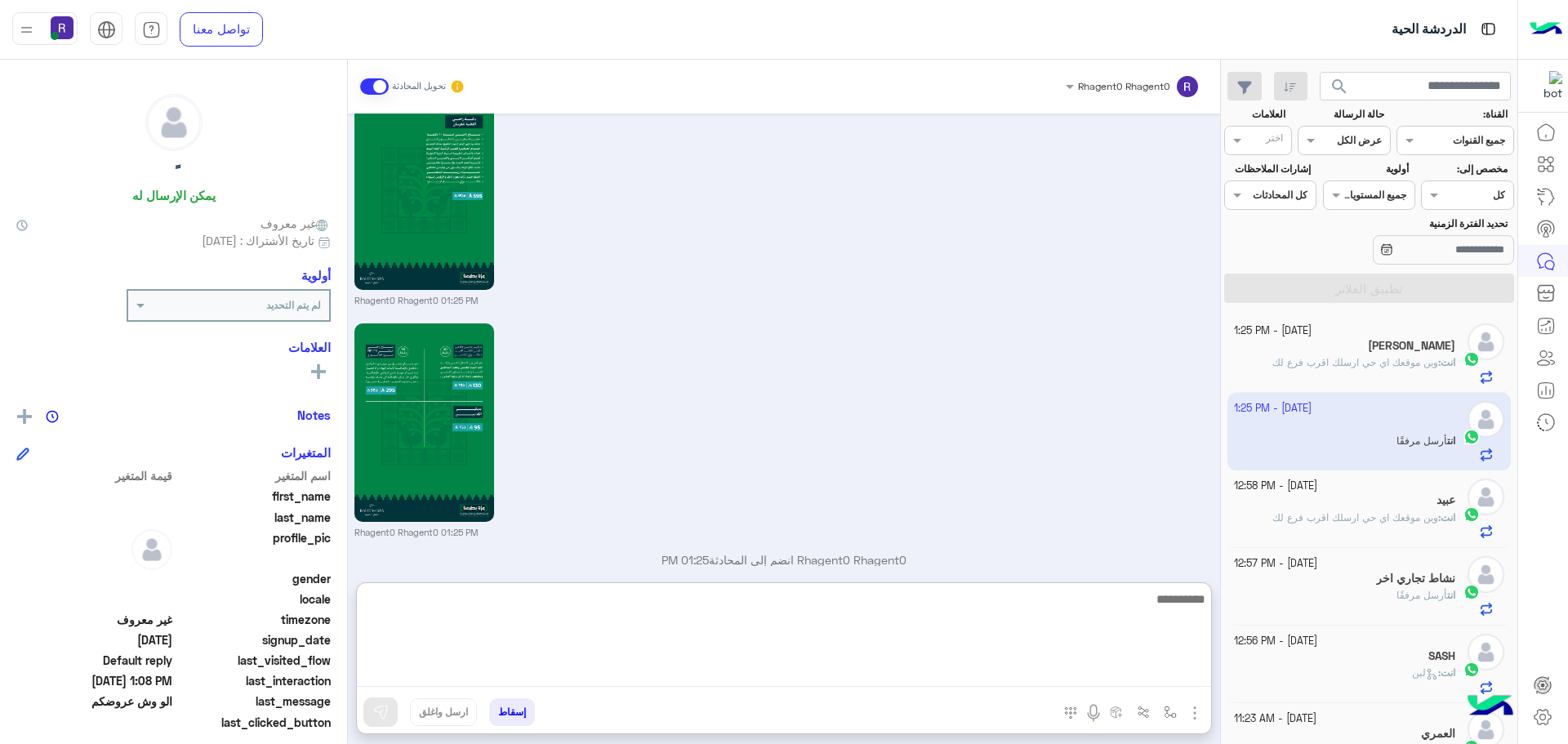
paste textarea "**********"
type textarea "**********"
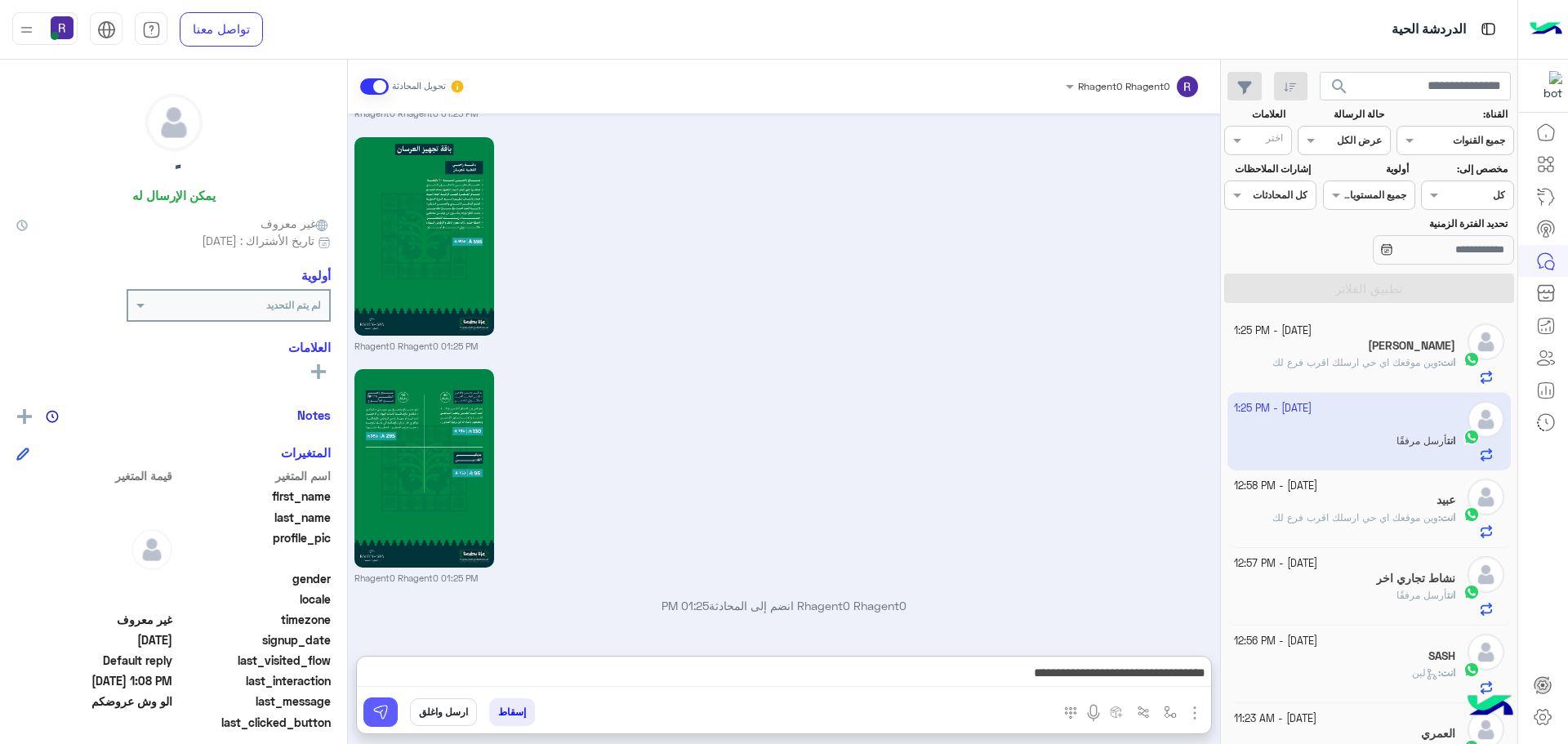
click at [375, 706] on img at bounding box center [380, 712] width 16 height 16
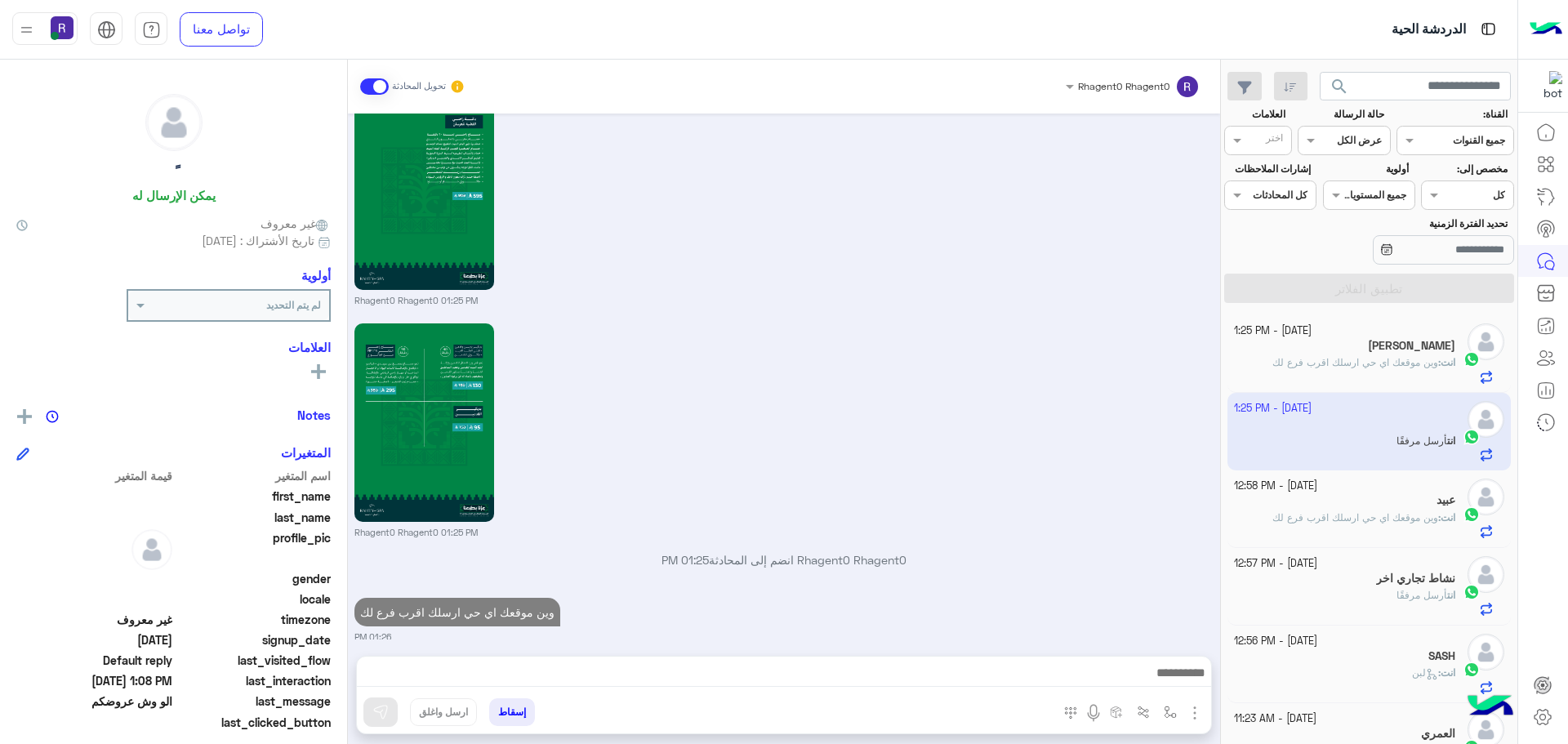
scroll to position [1698, 0]
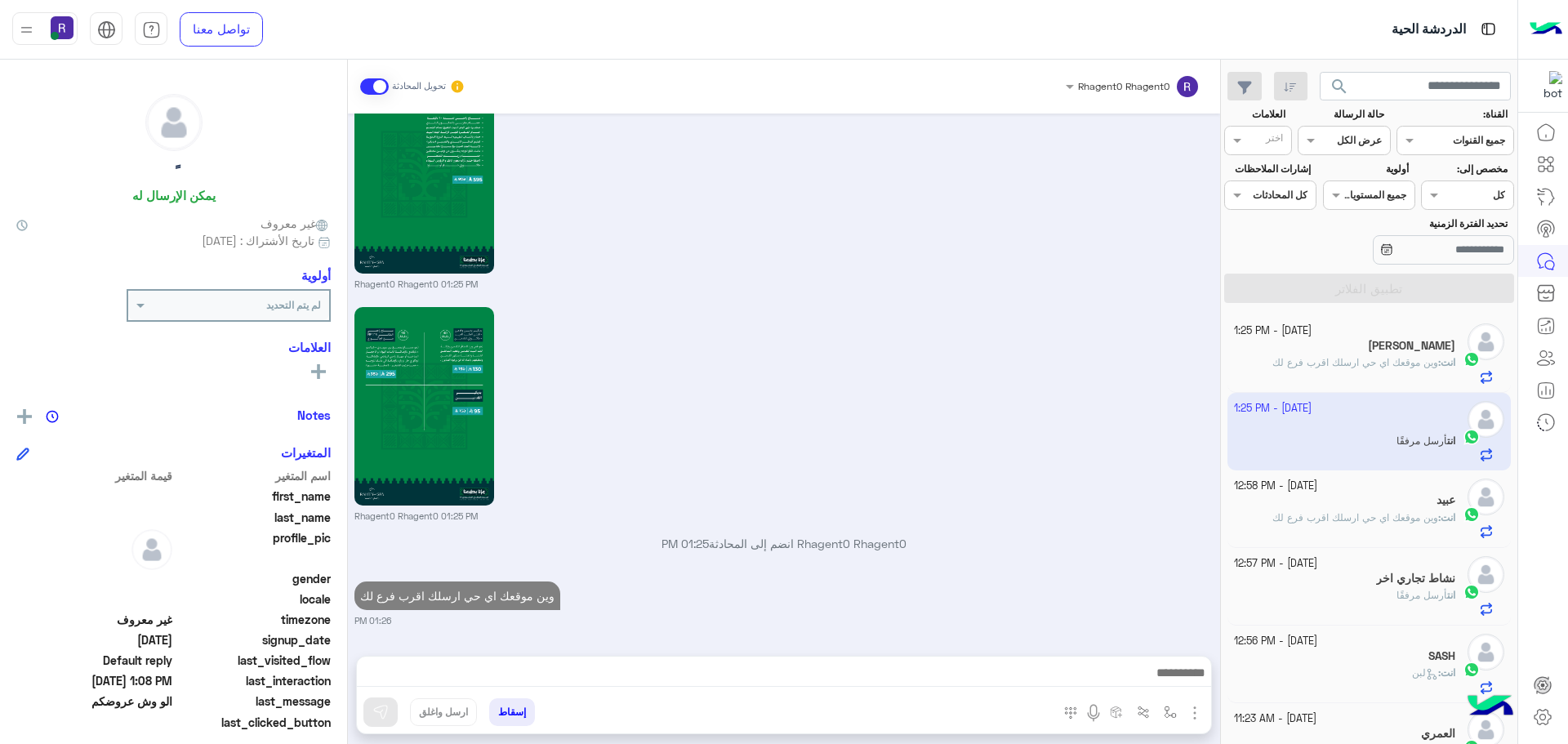
click at [1431, 513] on span "وين موقعك اي حي ارسلك اقرب فرع لك" at bounding box center [1355, 517] width 166 height 12
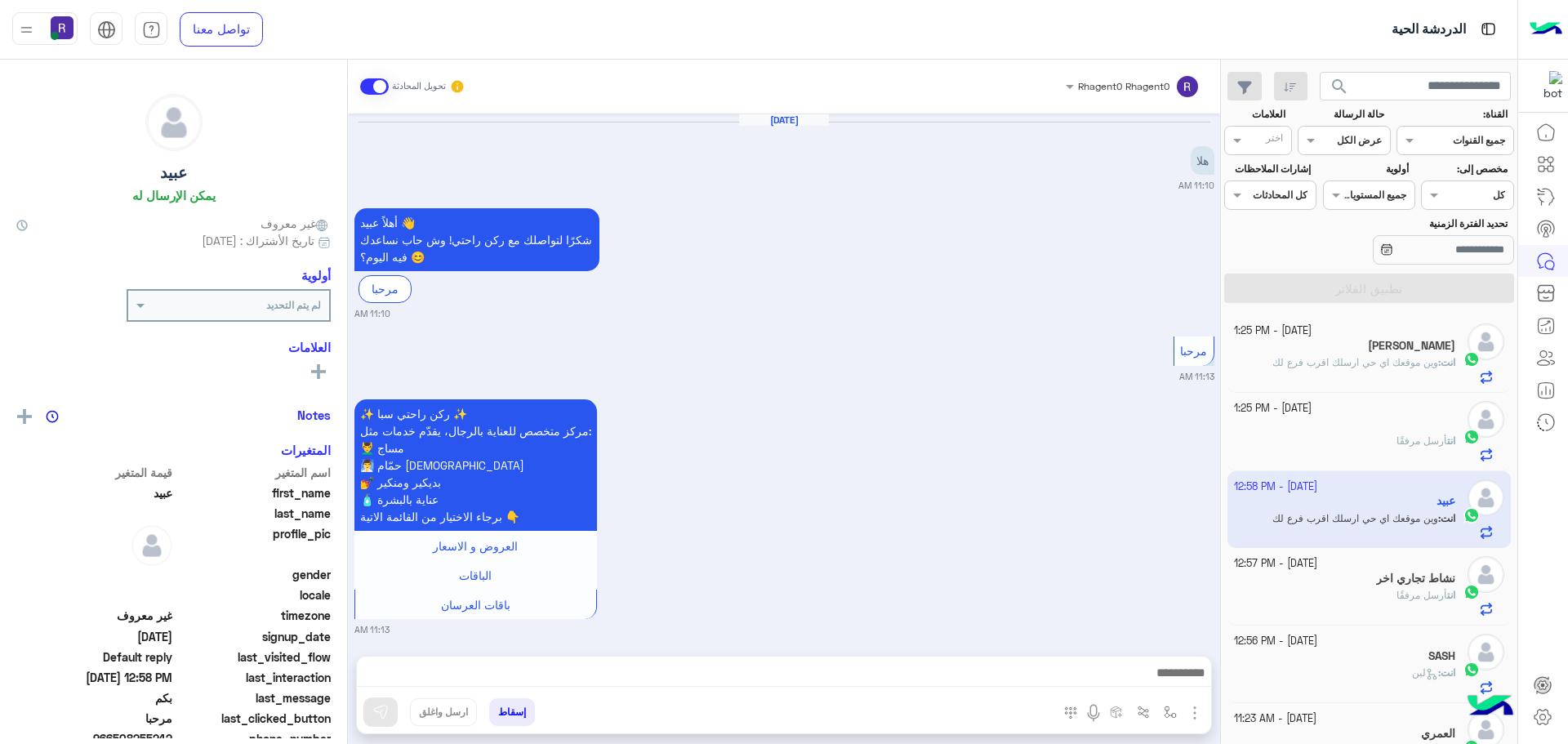
scroll to position [2396, 0]
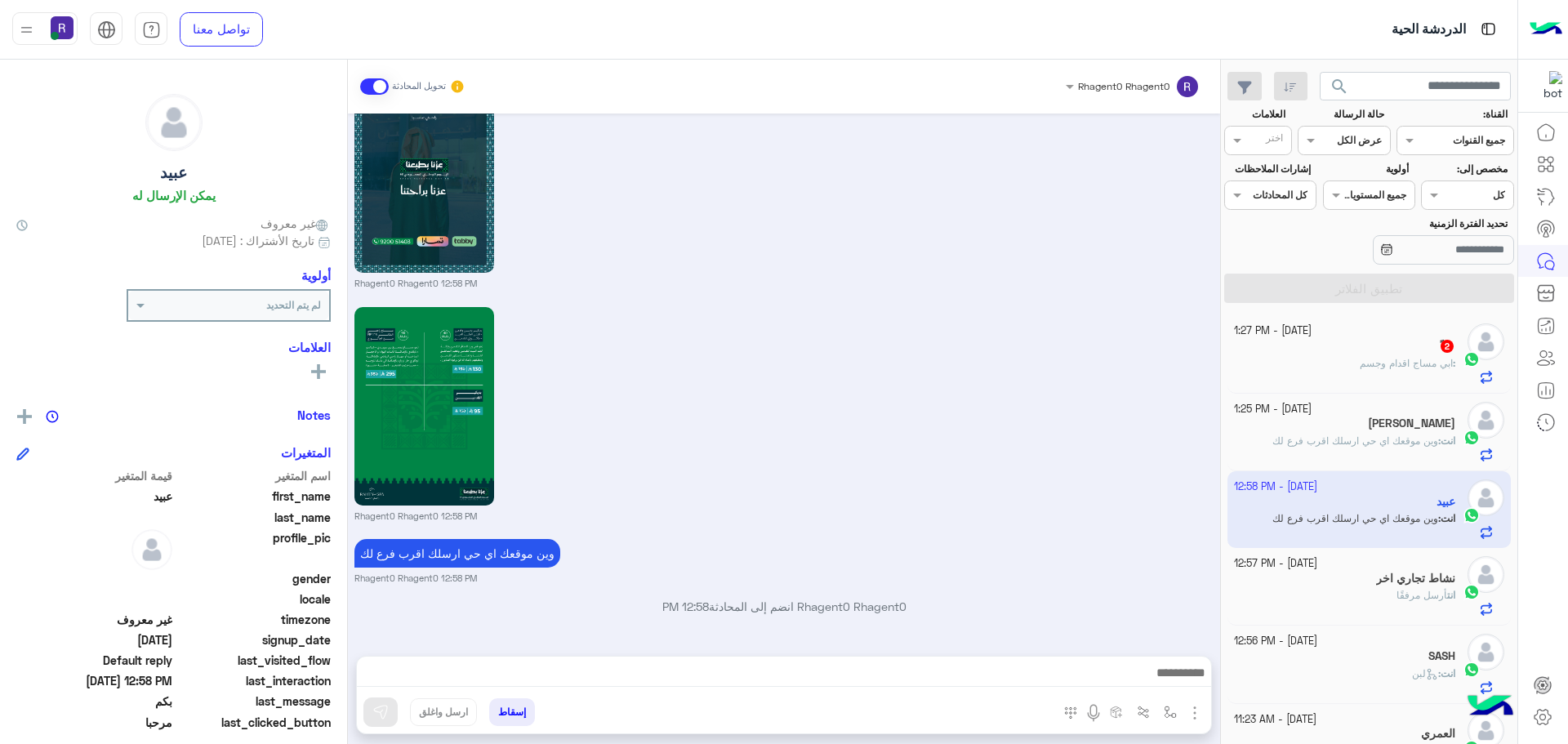
click at [1385, 363] on span "ابي مساج اقدام وجسم" at bounding box center [1405, 364] width 93 height 12
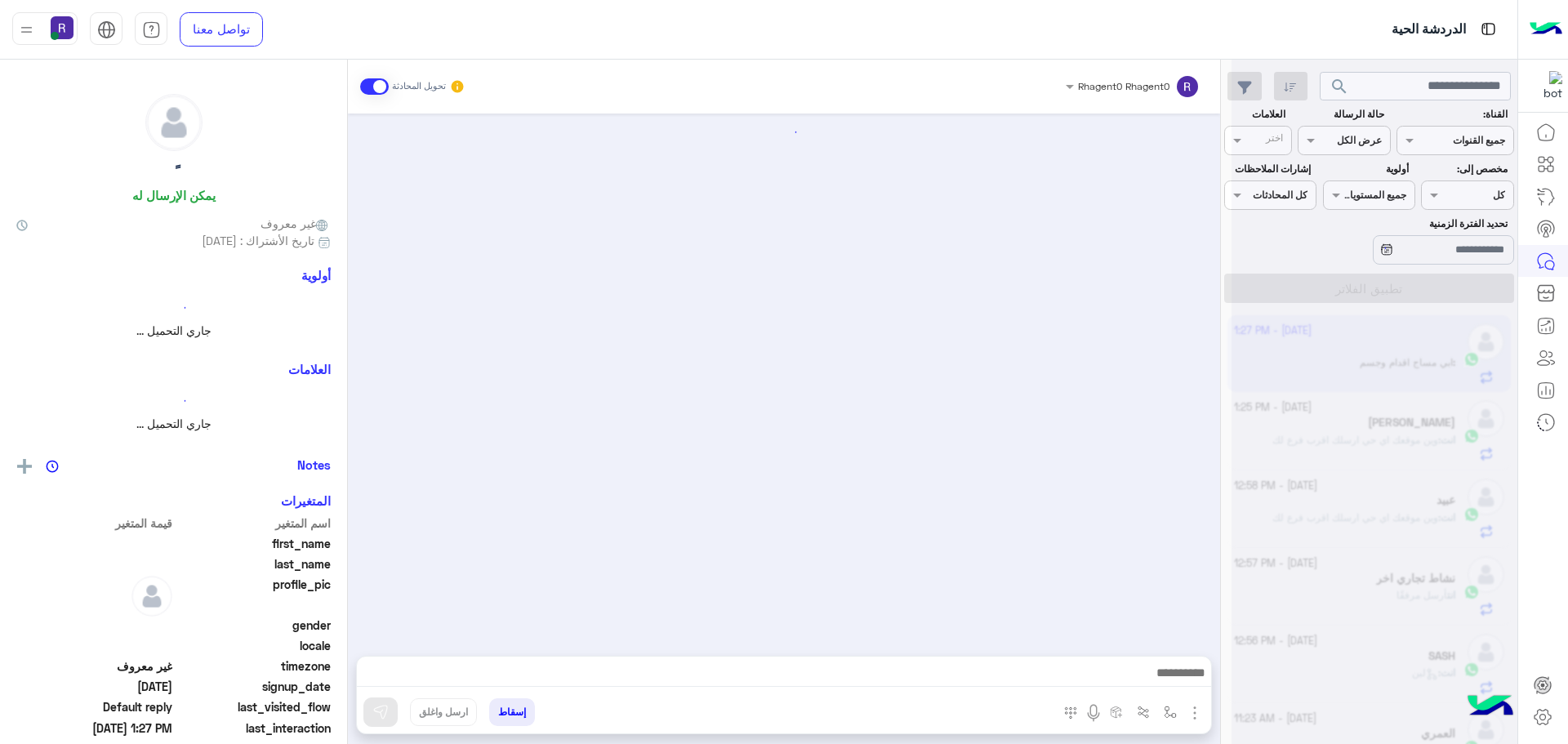
scroll to position [1824, 0]
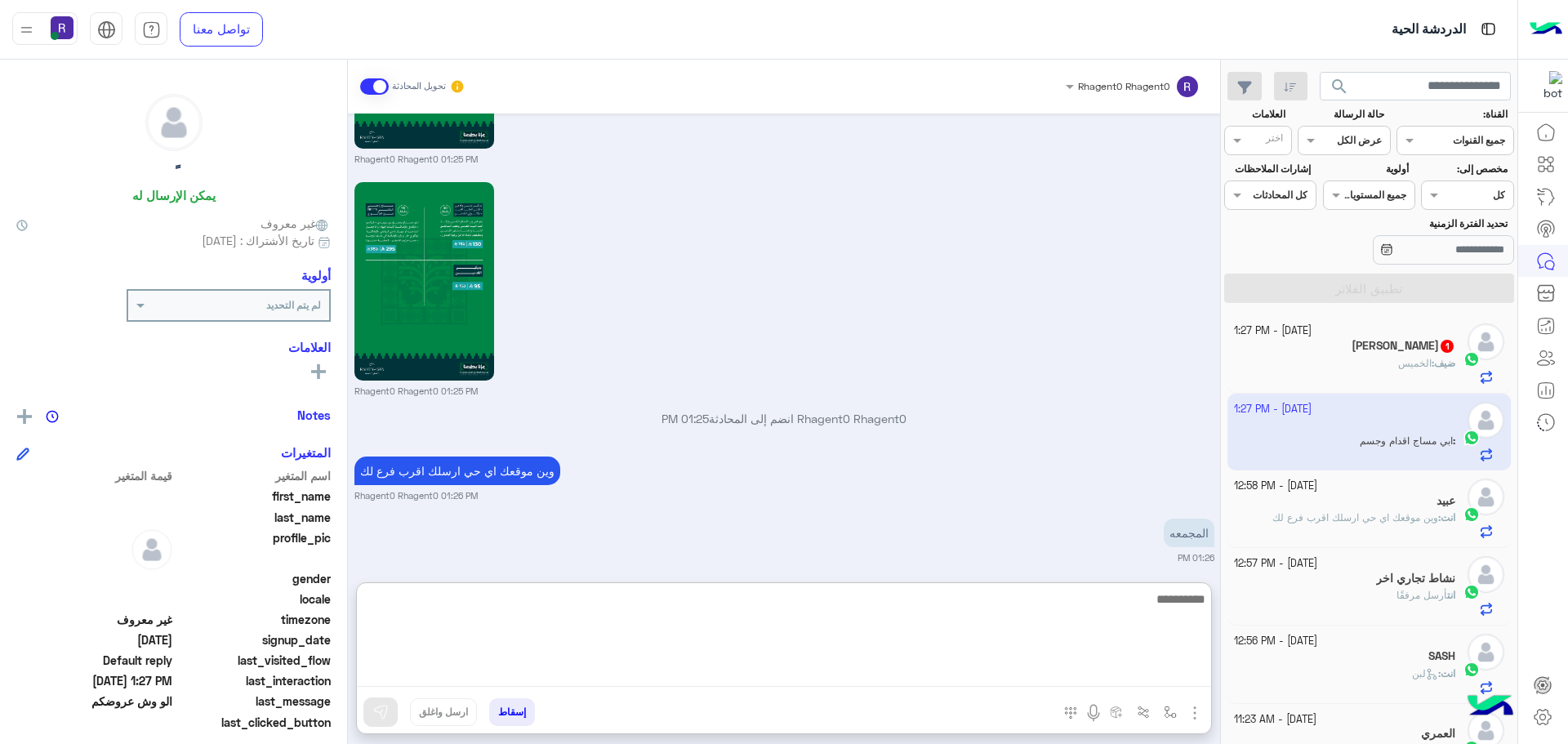
click at [1048, 676] on textarea at bounding box center [784, 638] width 854 height 98
type textarea "**********"
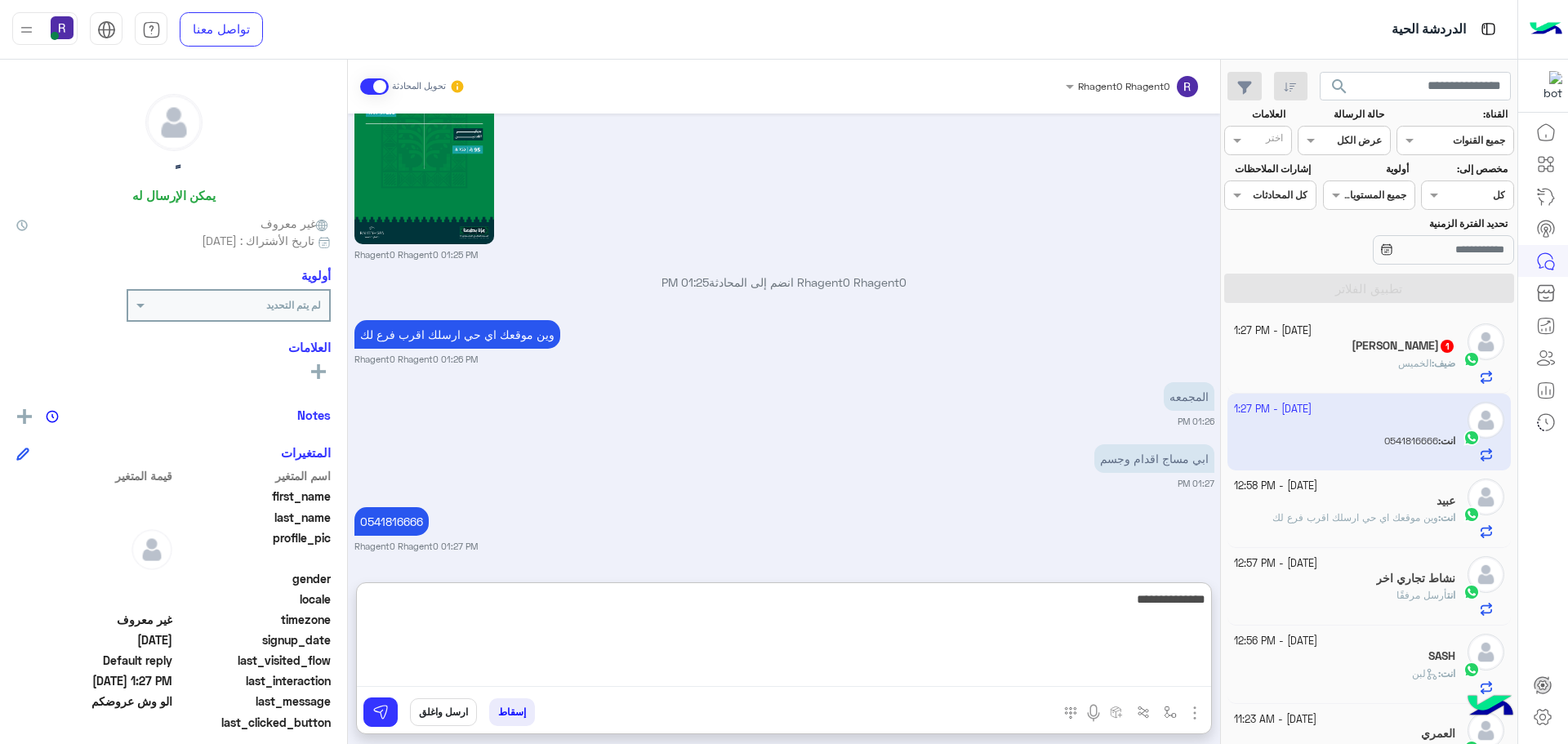
type textarea "**********"
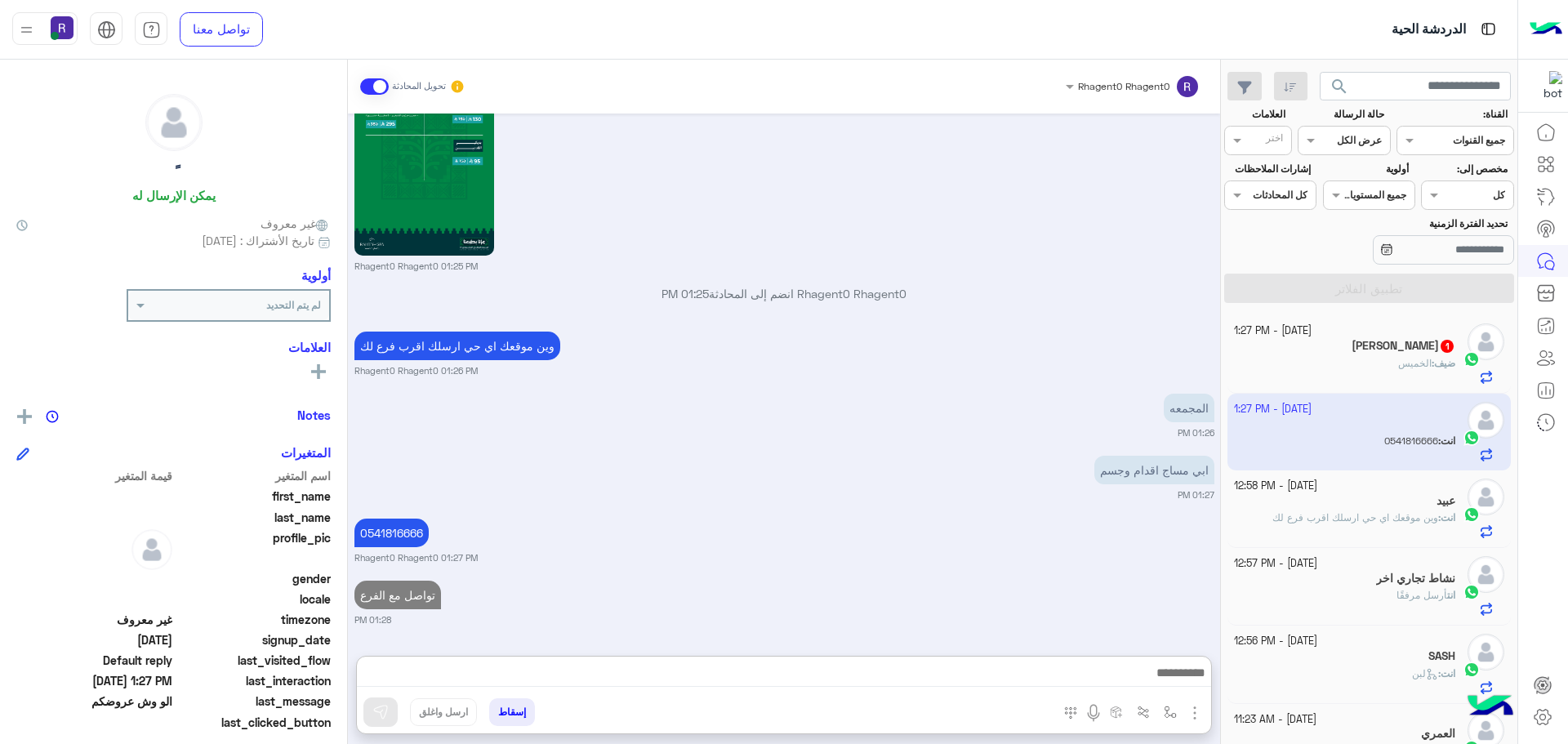
click at [1439, 347] on span "1" at bounding box center [1447, 346] width 16 height 14
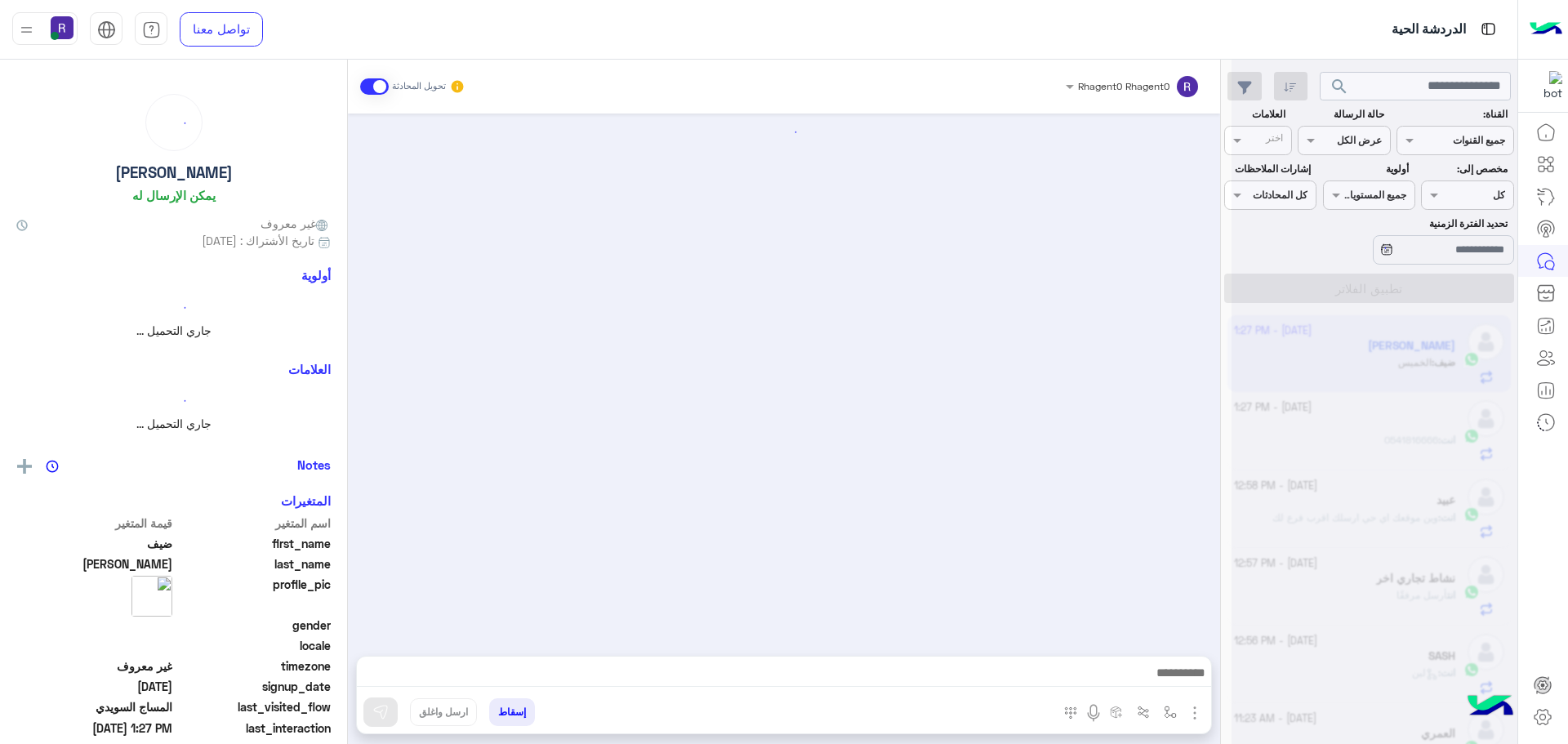
scroll to position [2970, 0]
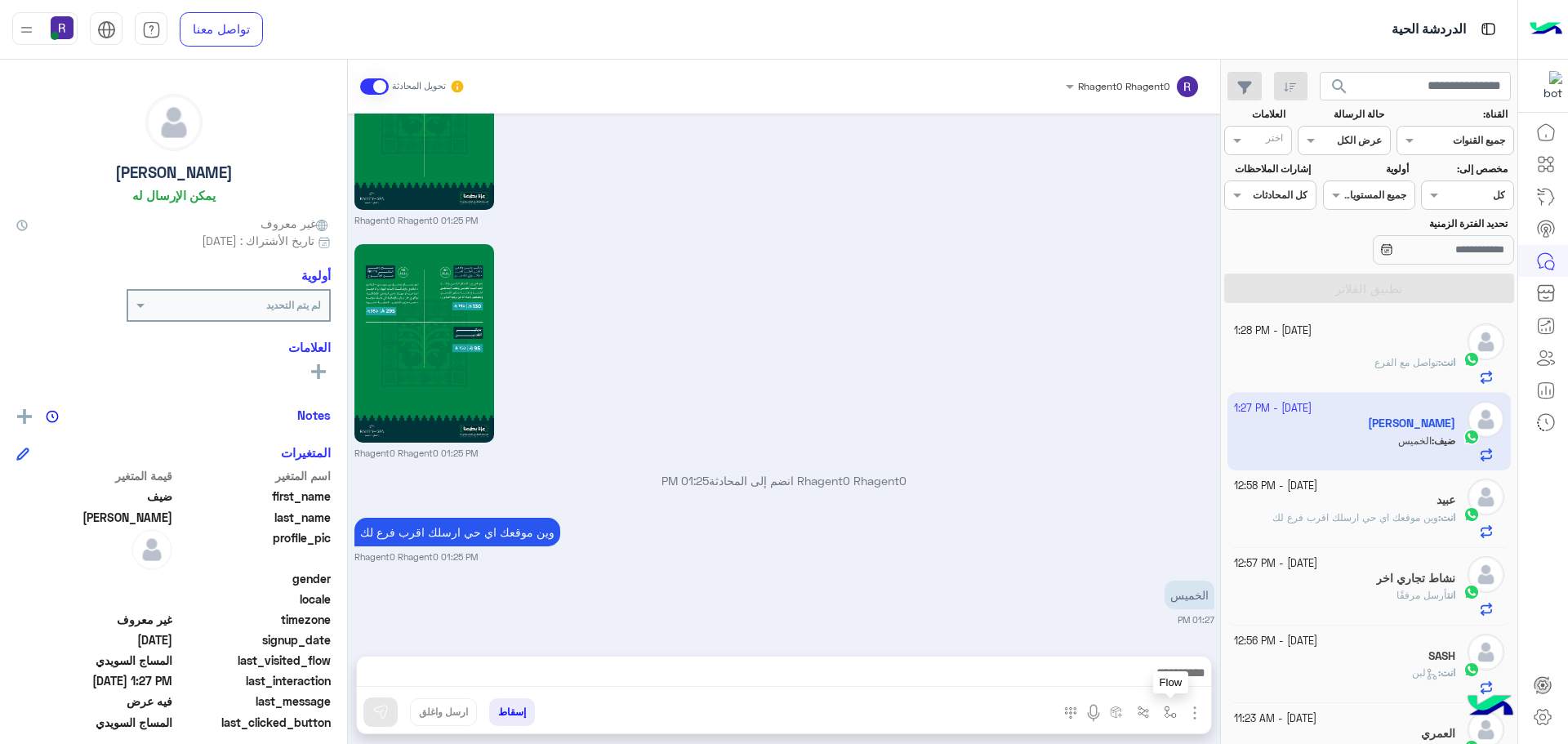
click at [1168, 714] on img "button" at bounding box center [1170, 712] width 13 height 13
click at [1160, 678] on input "text" at bounding box center [1134, 674] width 83 height 15
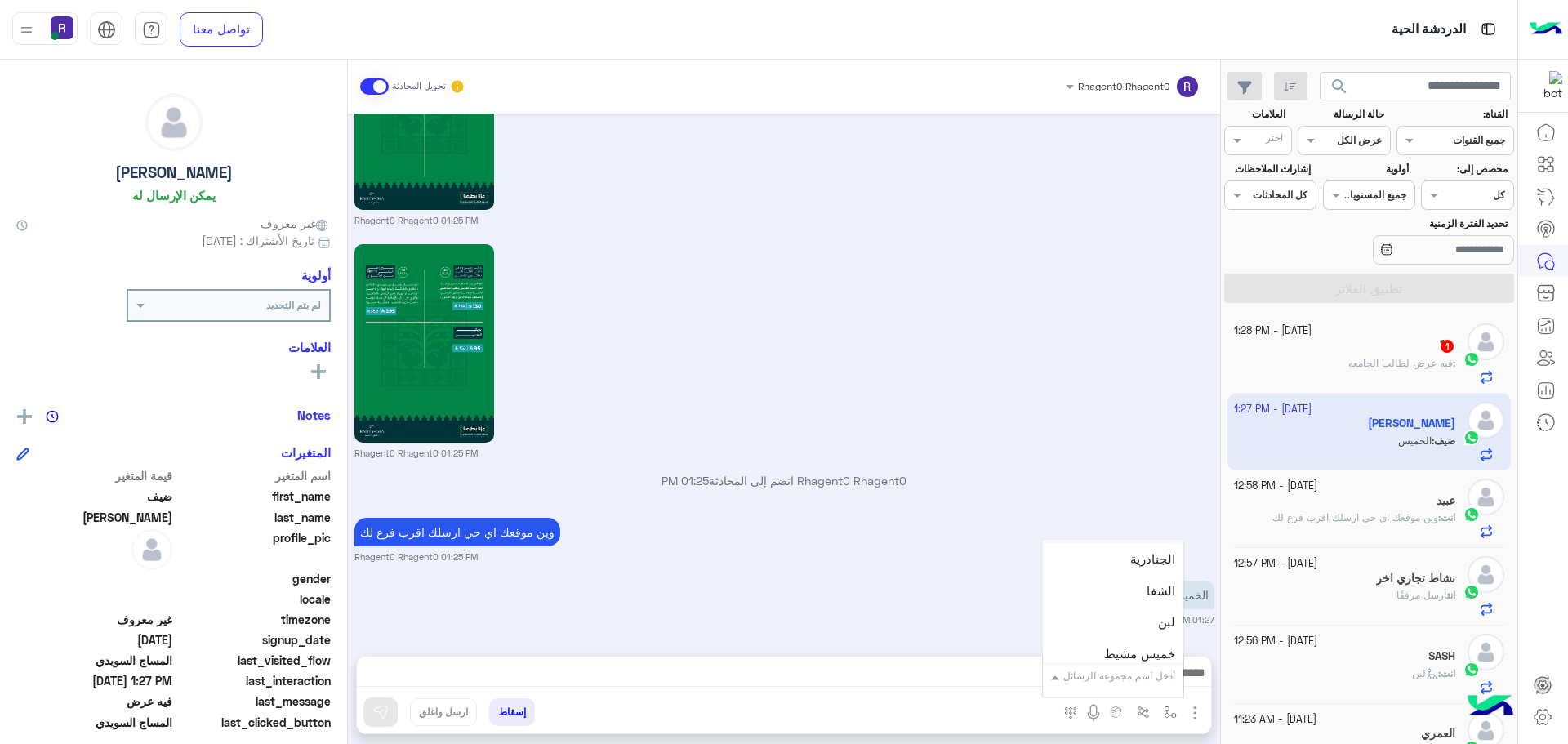
scroll to position [1144, 0]
click at [1162, 606] on span "خميس مشيط" at bounding box center [1139, 607] width 71 height 15
type textarea "*********"
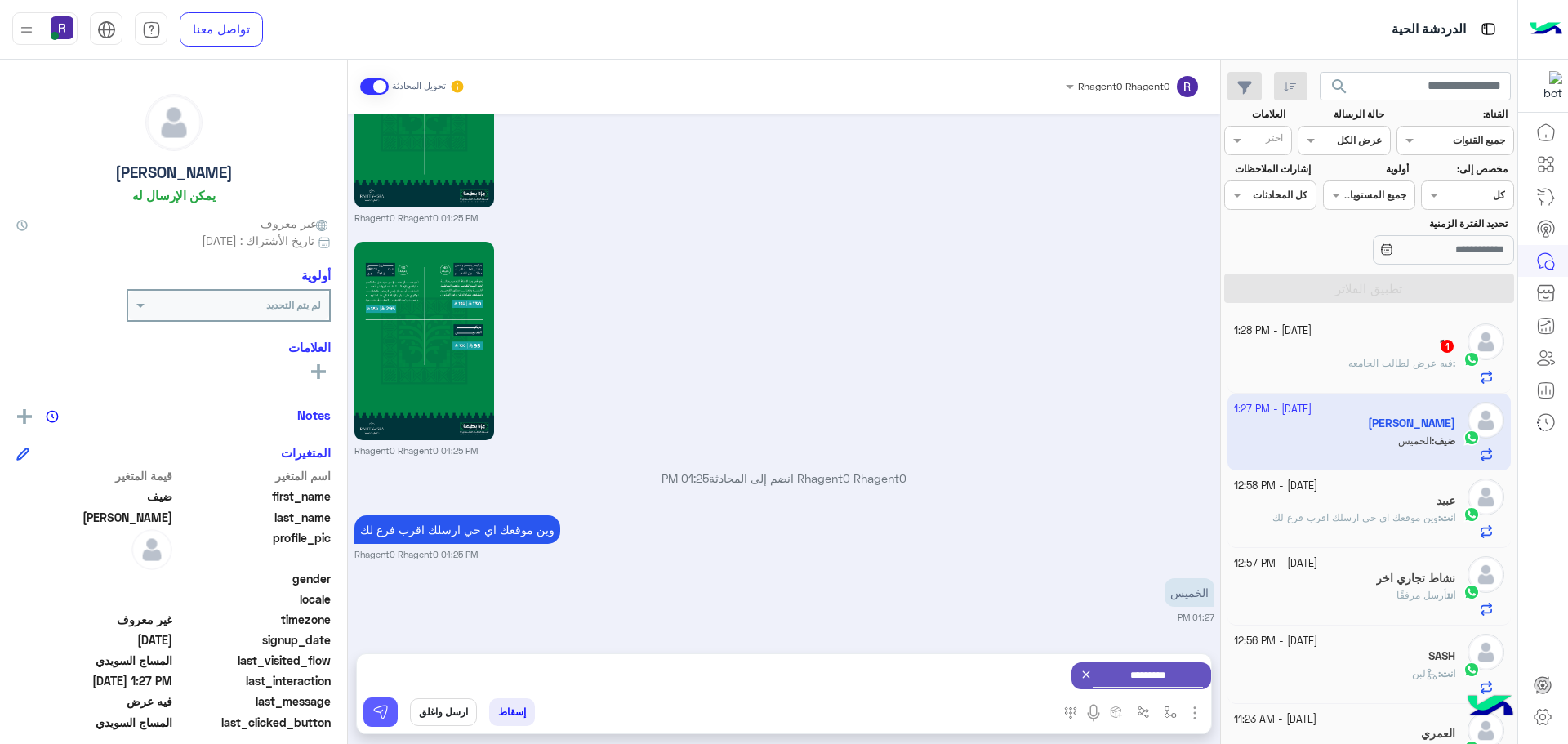
click at [375, 720] on img at bounding box center [380, 712] width 16 height 16
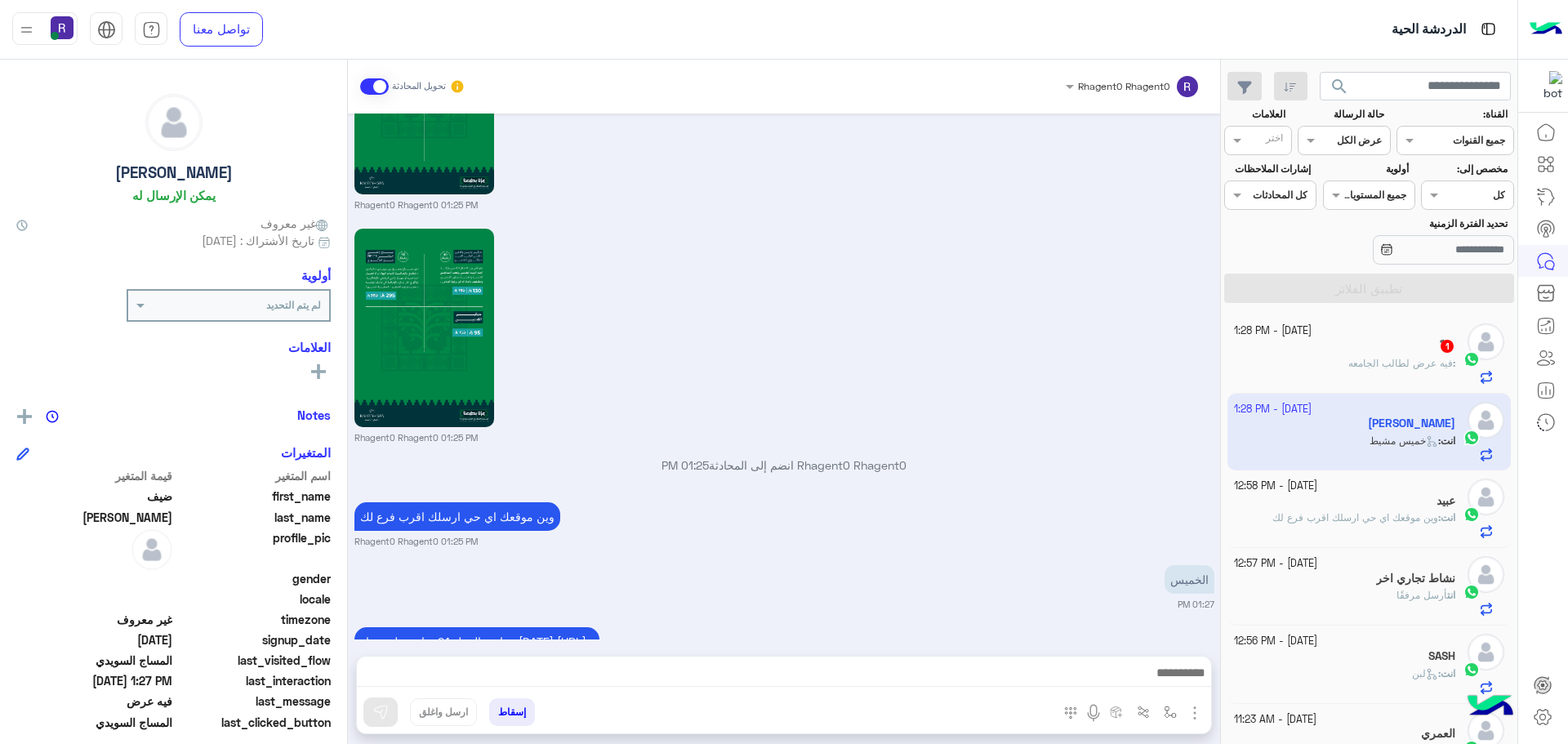
scroll to position [3109, 0]
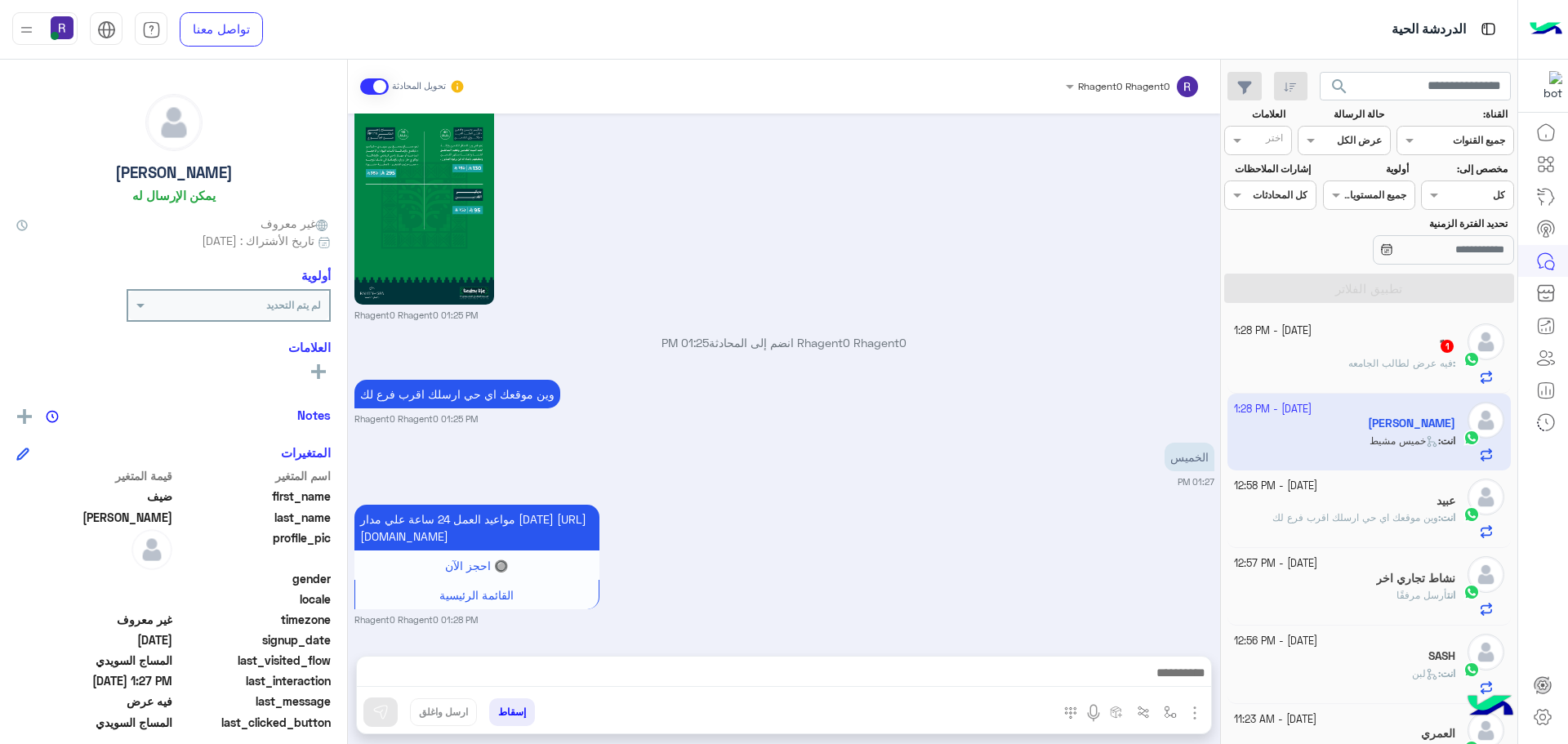
click at [1380, 364] on span "فيه عرض لطالب الجامعه" at bounding box center [1400, 364] width 105 height 12
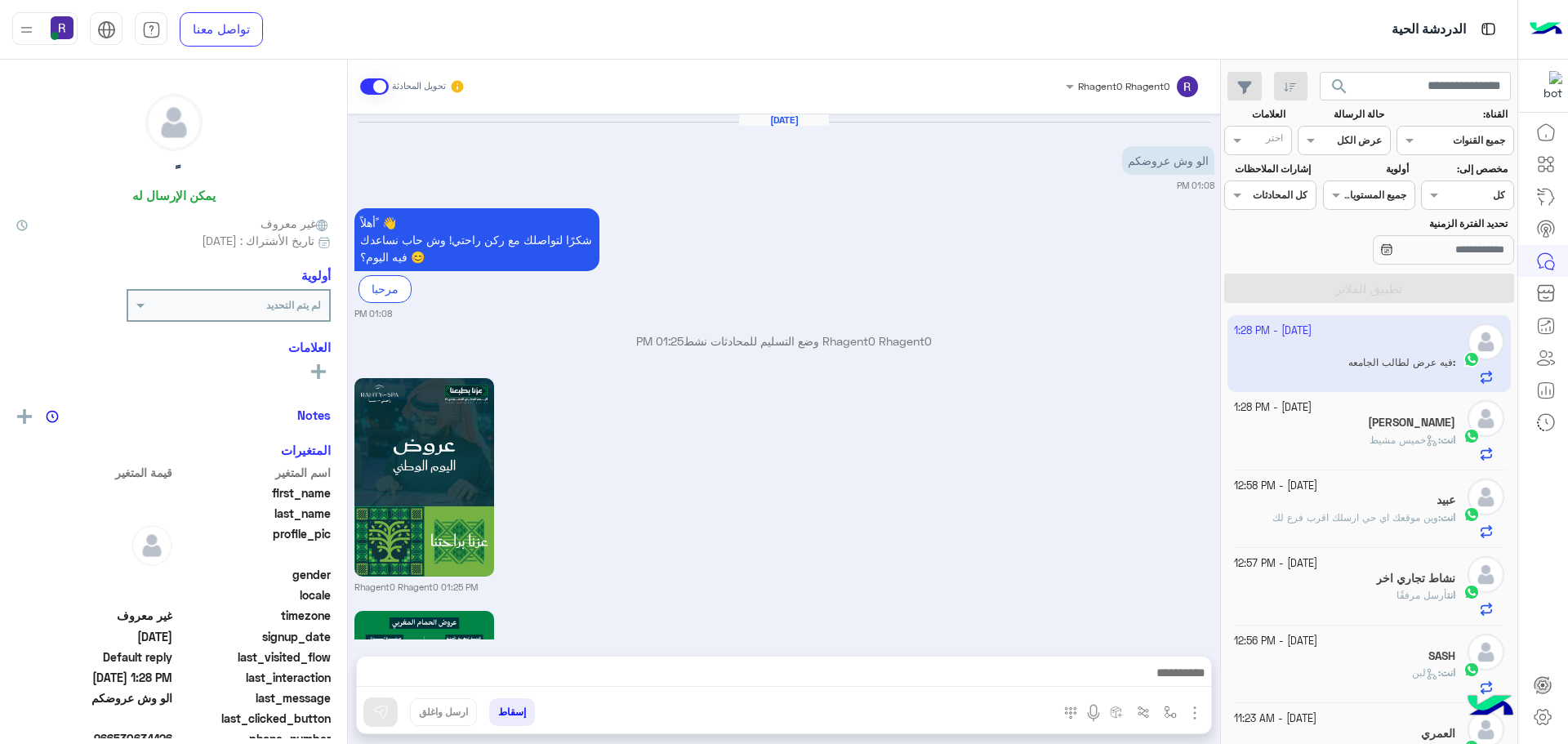
scroll to position [2010, 0]
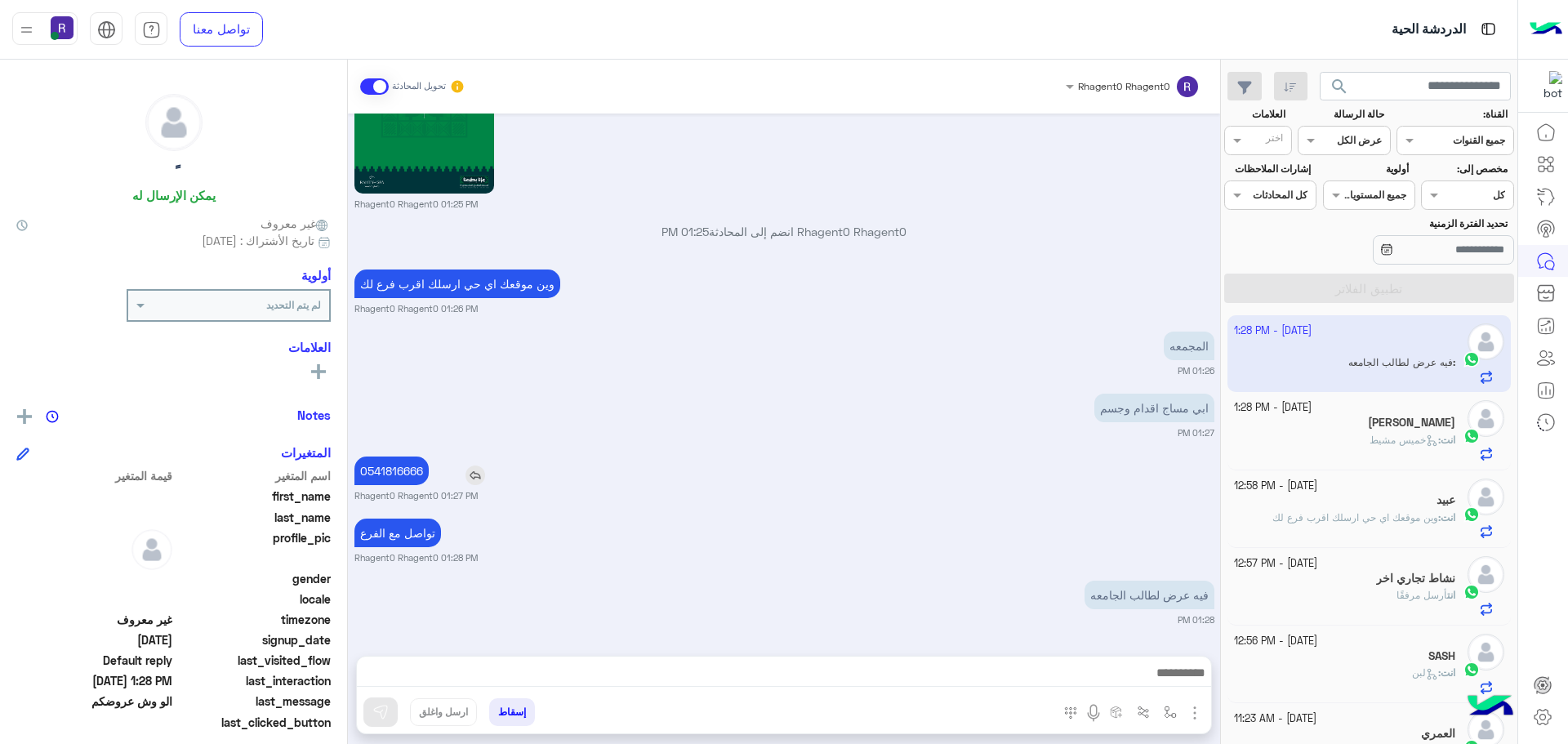
click at [478, 480] on img at bounding box center [475, 475] width 20 height 20
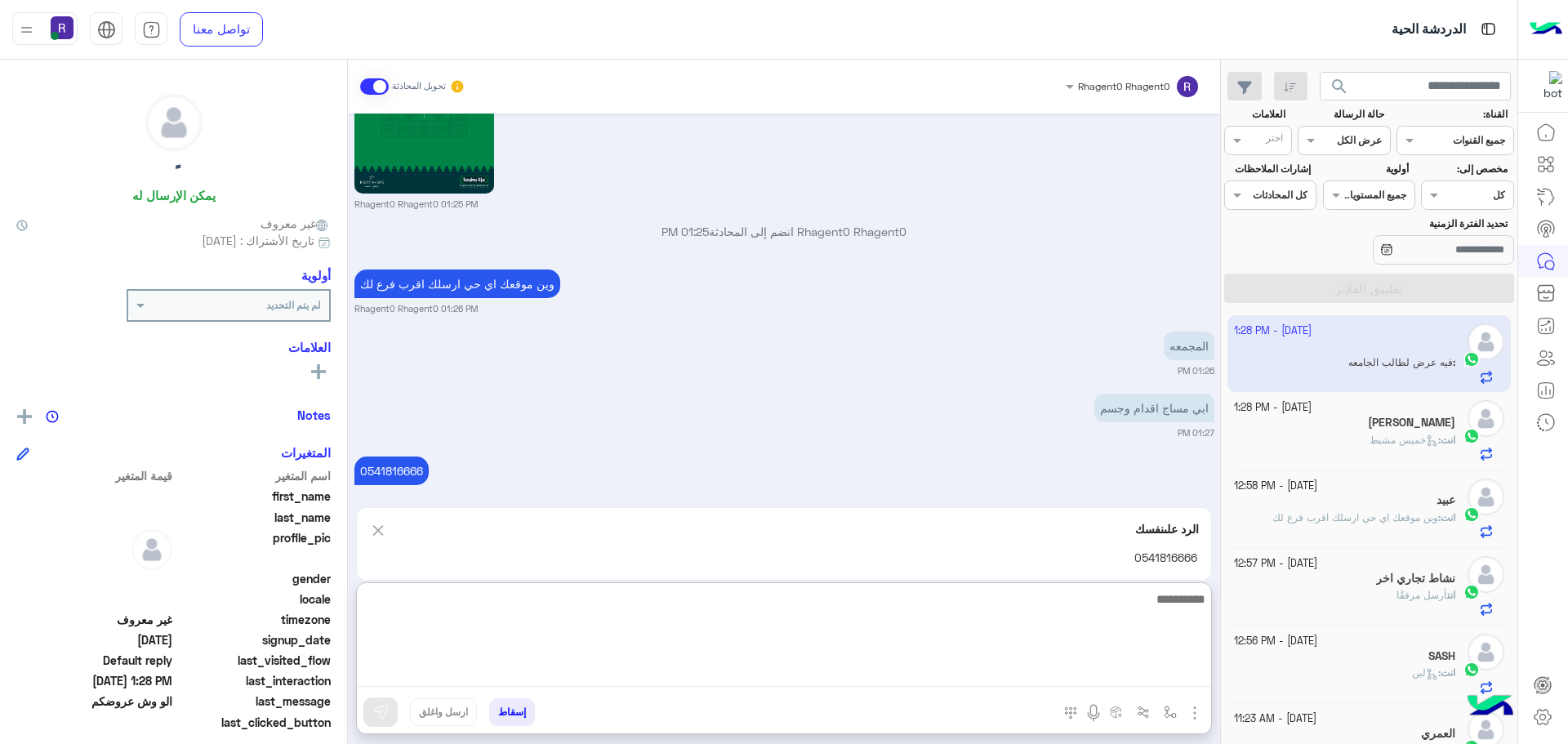
click at [537, 677] on textarea at bounding box center [784, 638] width 854 height 98
type textarea "**"
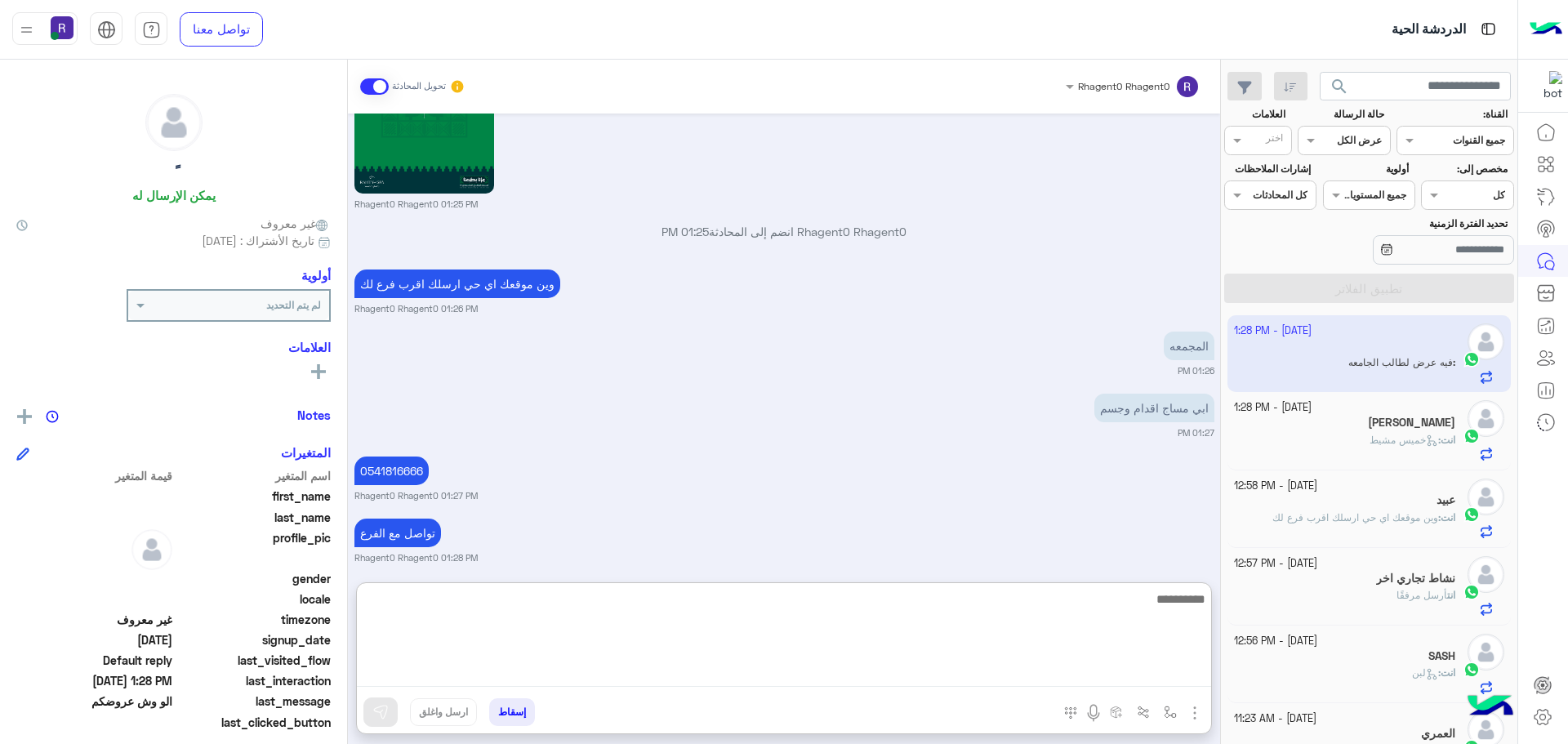
scroll to position [2175, 0]
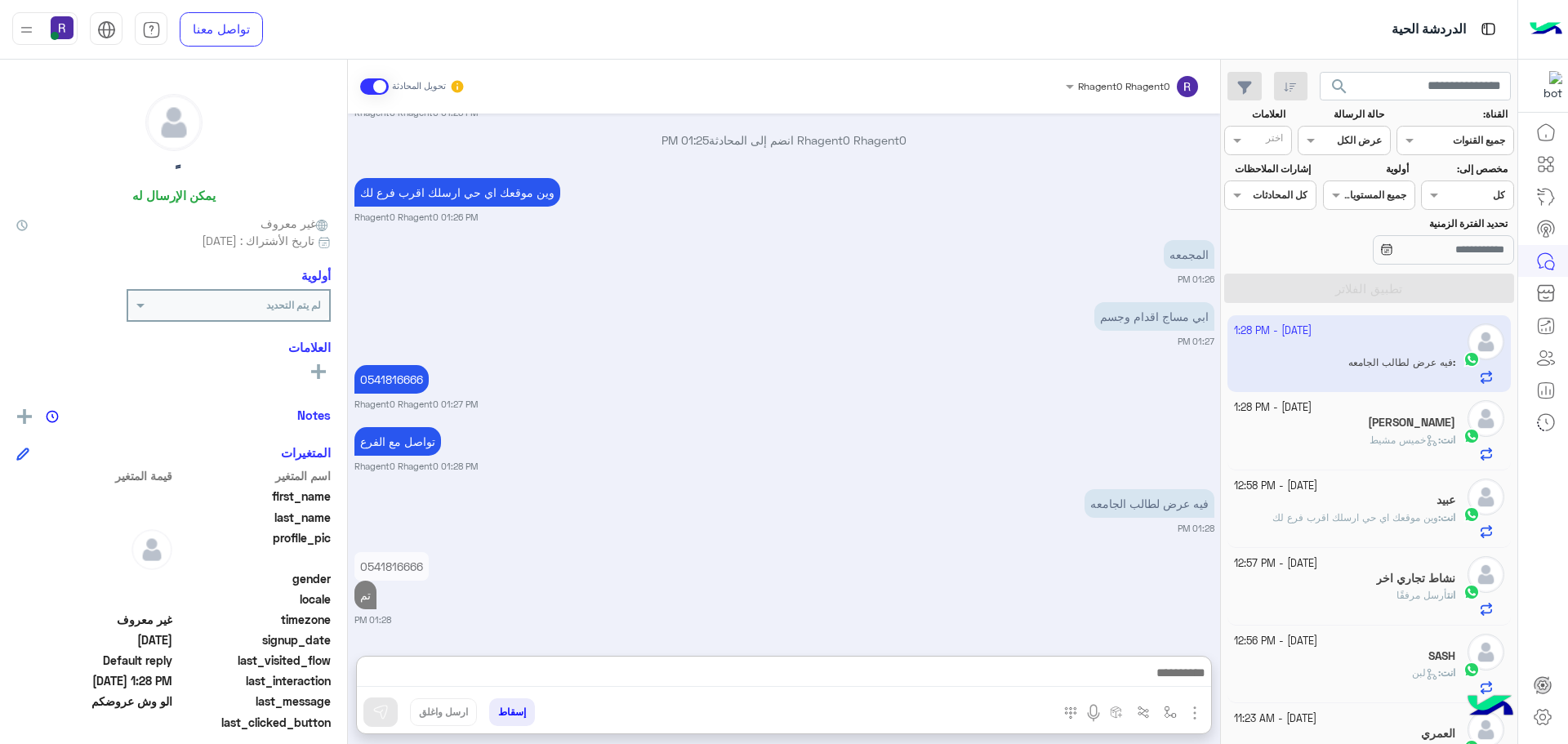
click at [1364, 596] on div "انت أرسل مرفقًا" at bounding box center [1344, 602] width 223 height 29
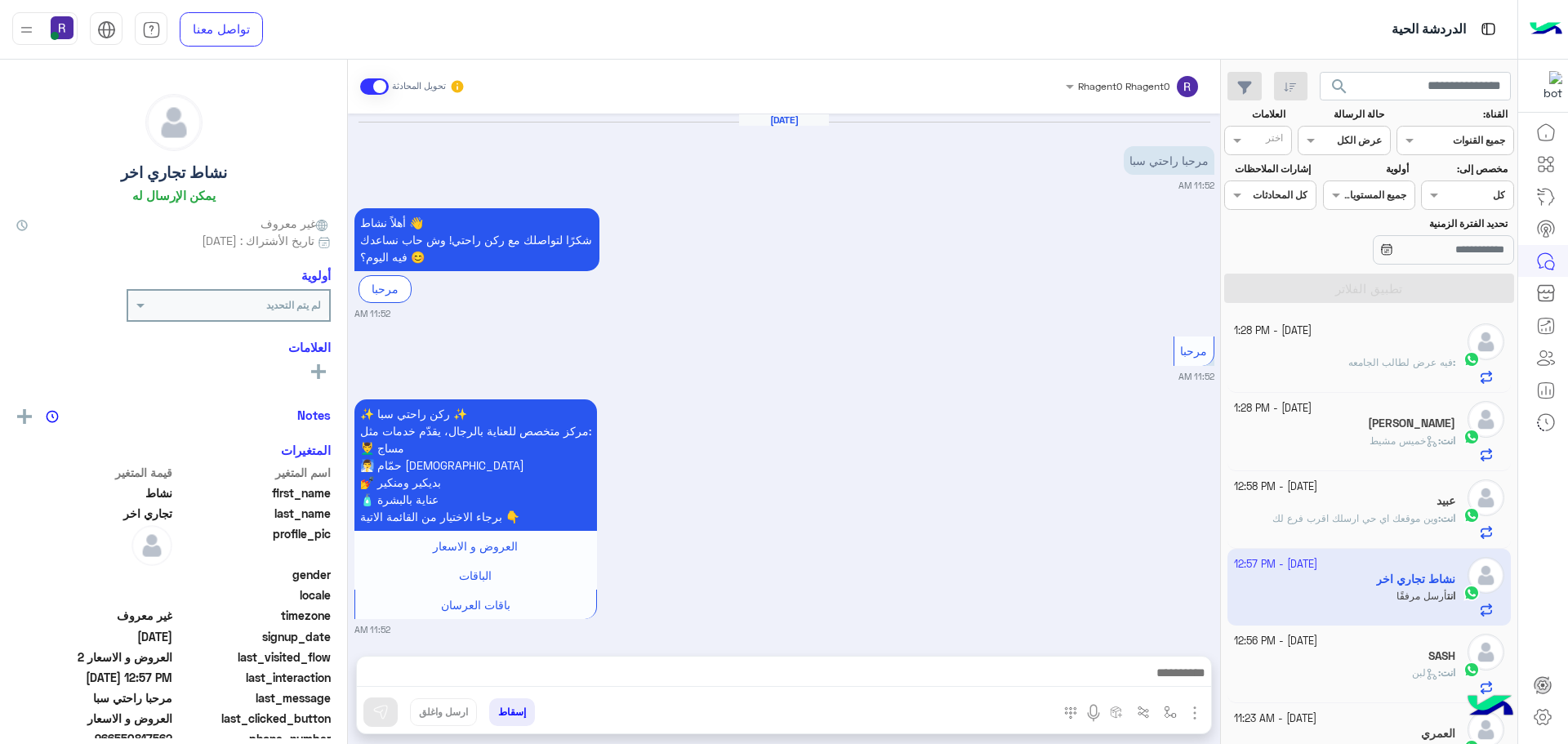
scroll to position [2130, 0]
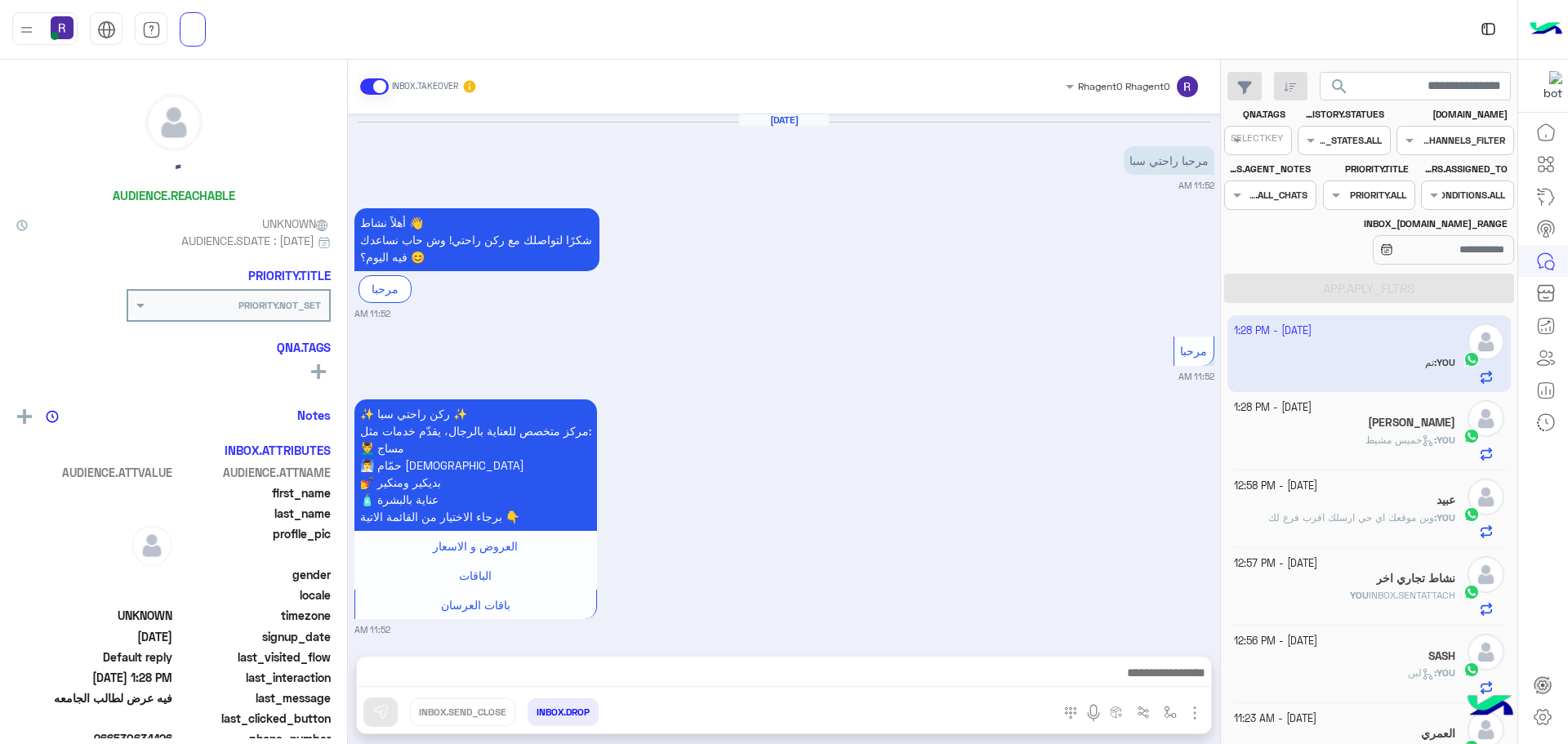
scroll to position [4729, 0]
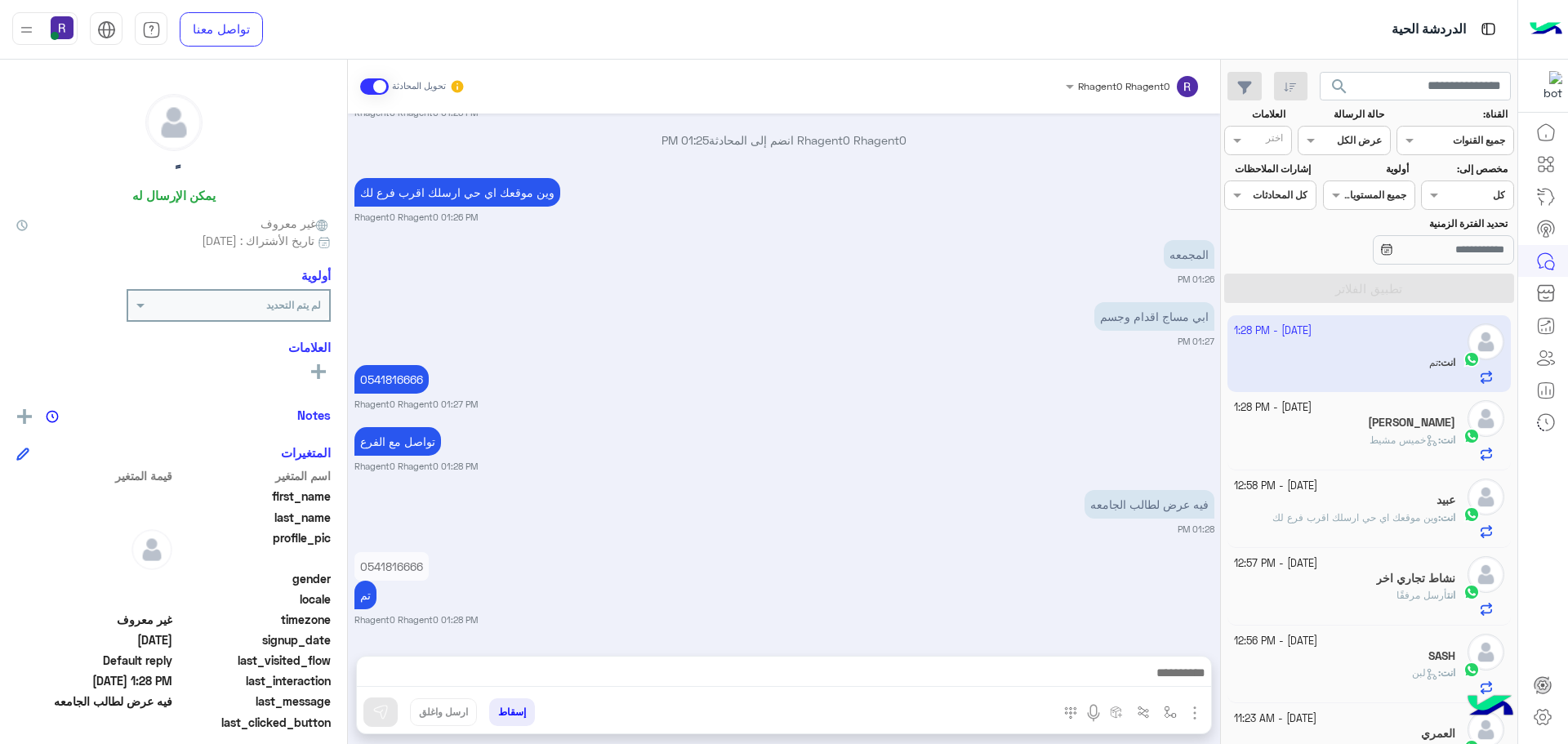
click at [1452, 440] on span "انت" at bounding box center [1447, 440] width 15 height 12
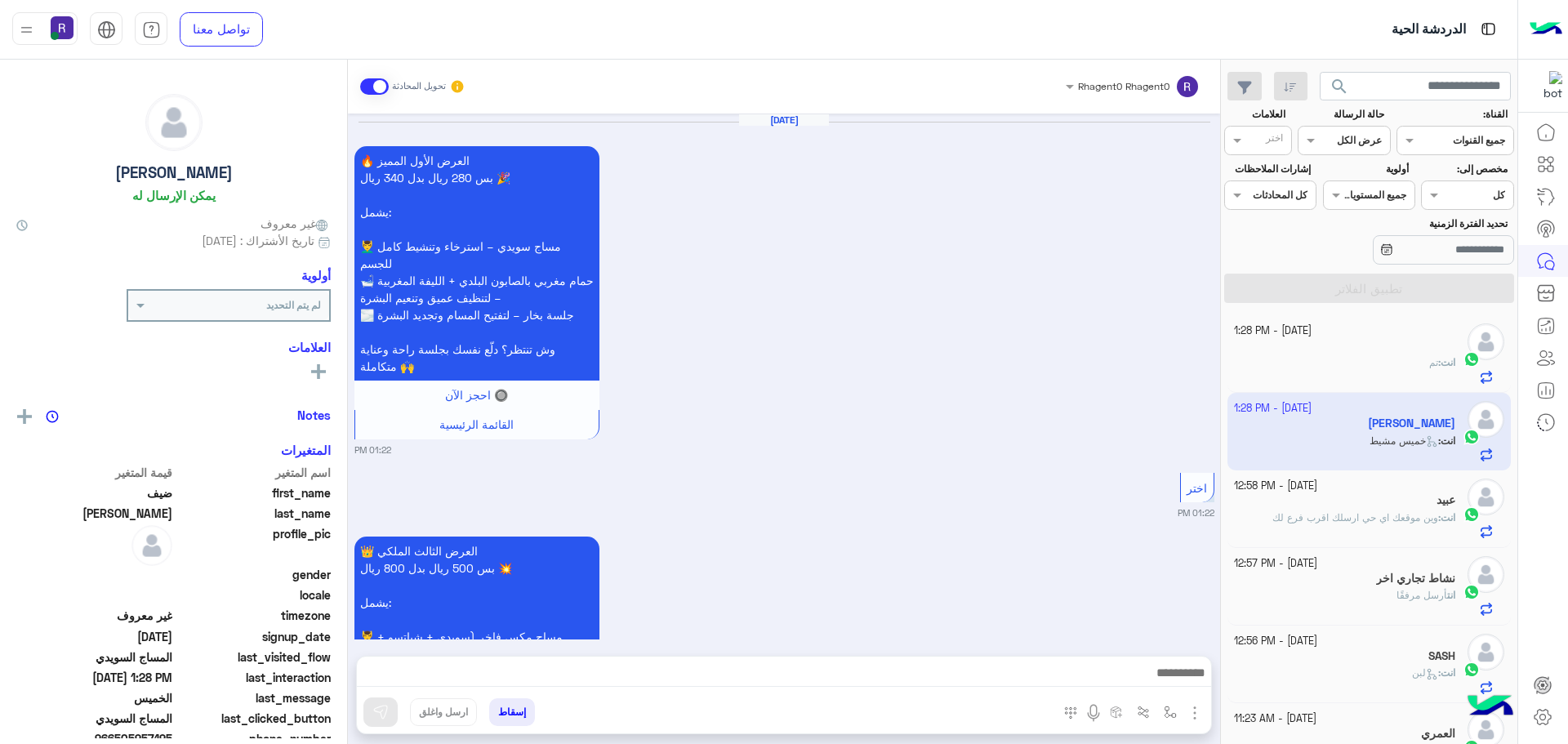
scroll to position [3046, 0]
